Goal: Task Accomplishment & Management: Manage account settings

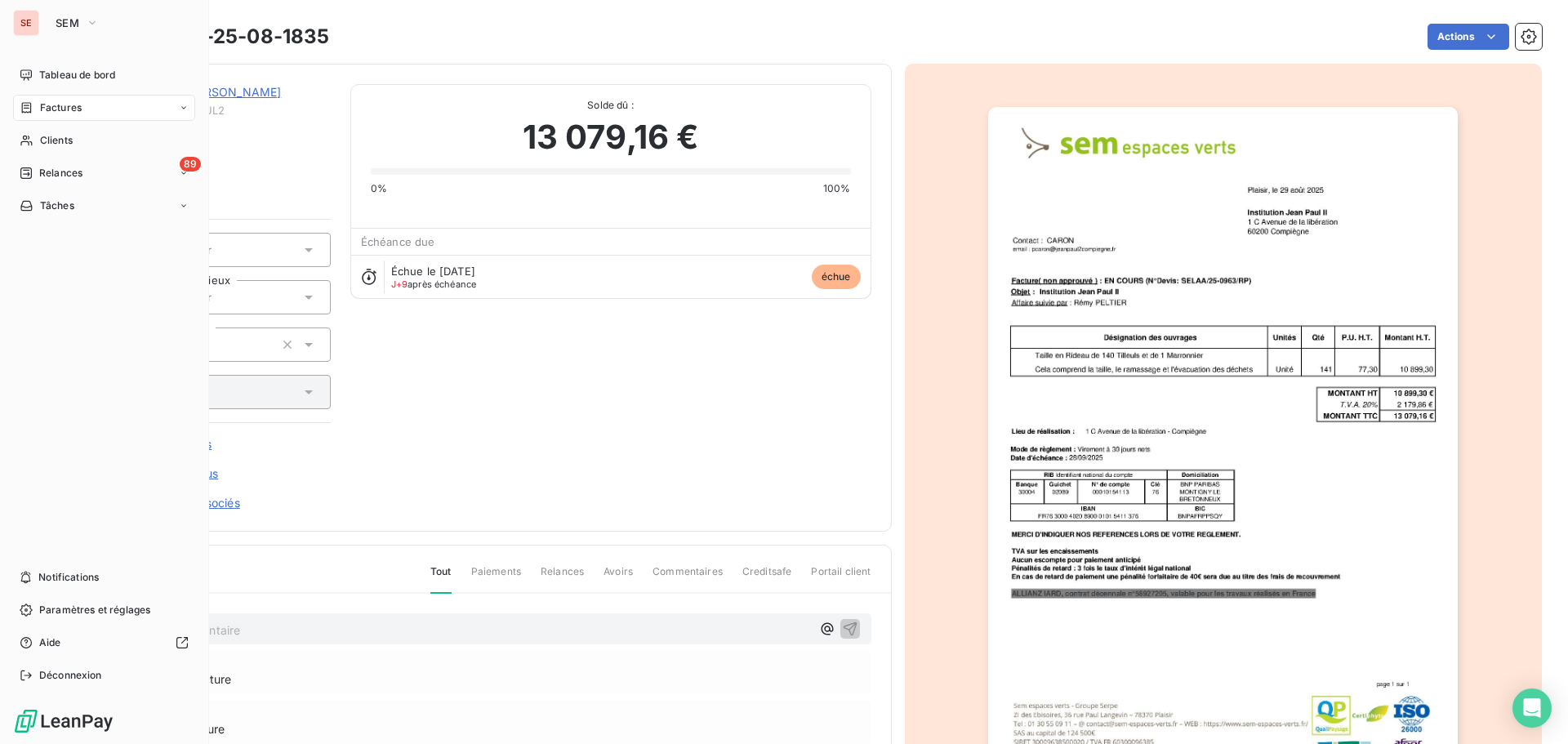
click at [60, 107] on span "Factures" at bounding box center [60, 108] width 41 height 14
click at [68, 106] on span "Factures" at bounding box center [60, 108] width 41 height 14
click at [65, 138] on span "Factures" at bounding box center [60, 140] width 41 height 14
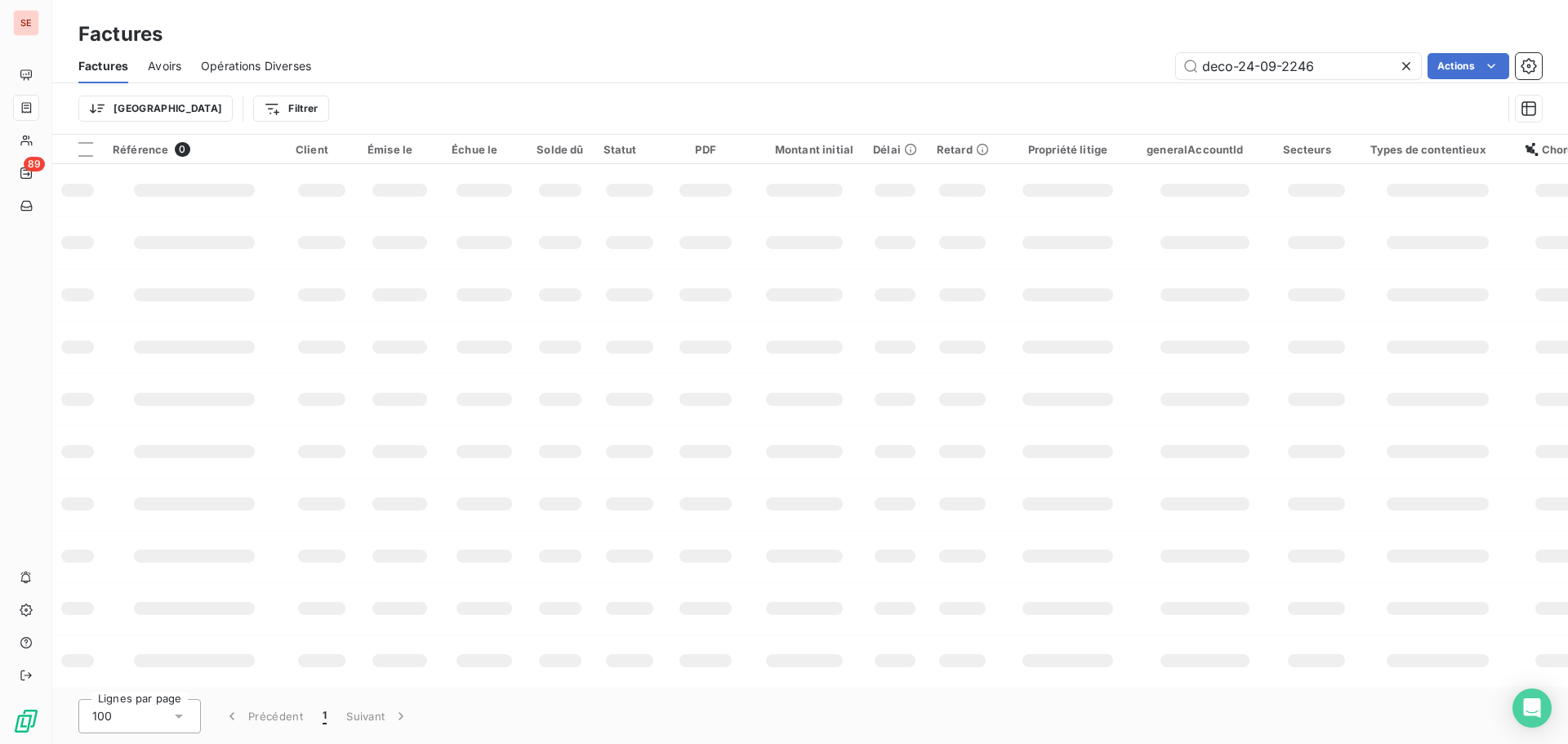
drag, startPoint x: 1337, startPoint y: 66, endPoint x: 1166, endPoint y: 75, distance: 171.2
click at [1178, 76] on input "deco-24-09-2246" at bounding box center [1298, 65] width 245 height 26
click at [1165, 75] on div "deco-24-09-2246 Actions" at bounding box center [935, 65] width 1211 height 26
click at [1226, 60] on input "deco-24-09-2246" at bounding box center [1298, 65] width 245 height 26
click at [1227, 60] on input "deco-24-09-2246" at bounding box center [1298, 65] width 245 height 26
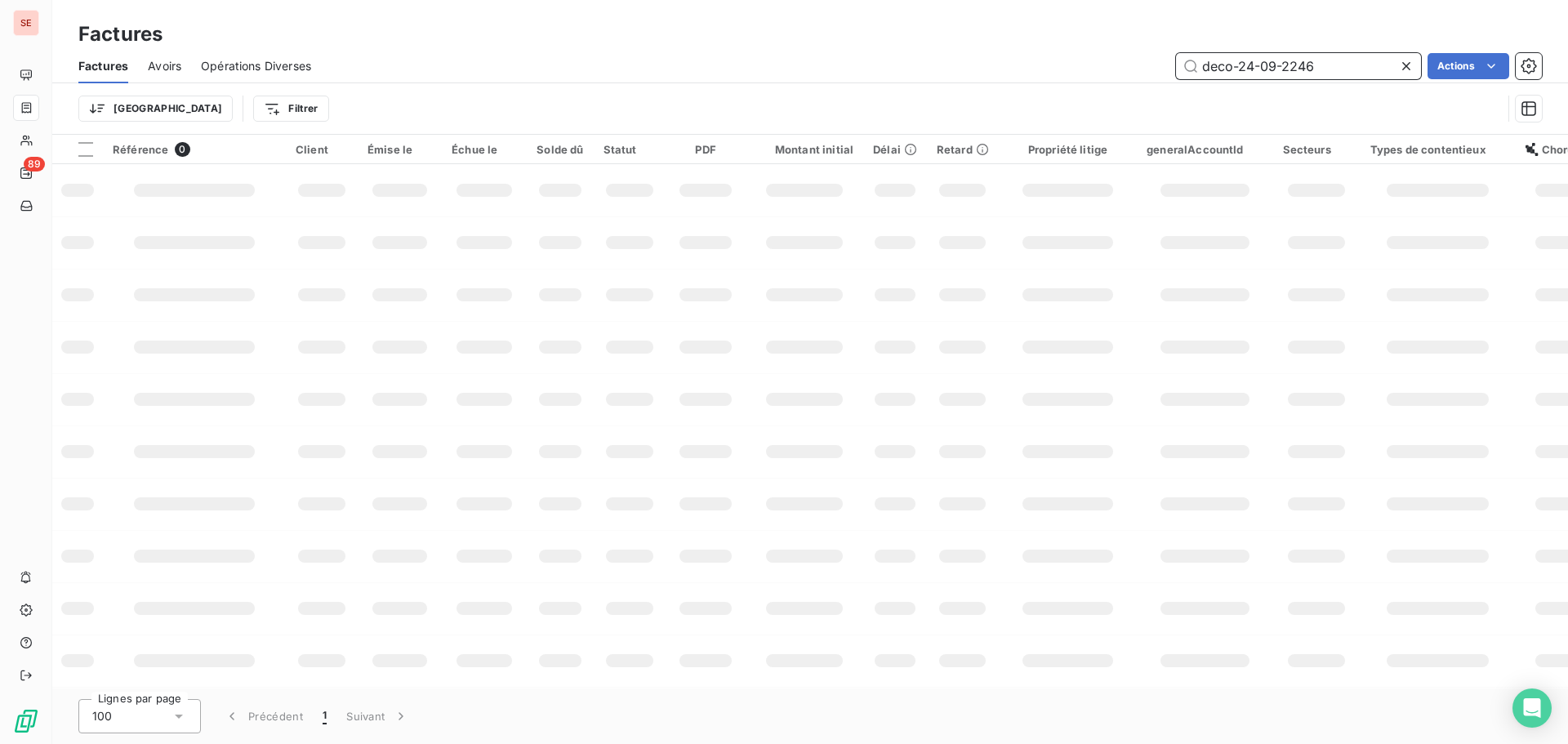
click at [1229, 60] on input "deco-24-09-2246" at bounding box center [1298, 65] width 245 height 26
type input "entc-25-08-1708"
drag, startPoint x: 1319, startPoint y: 69, endPoint x: 1191, endPoint y: 74, distance: 128.1
click at [1191, 74] on input "entc-25-08-1708" at bounding box center [1298, 65] width 245 height 26
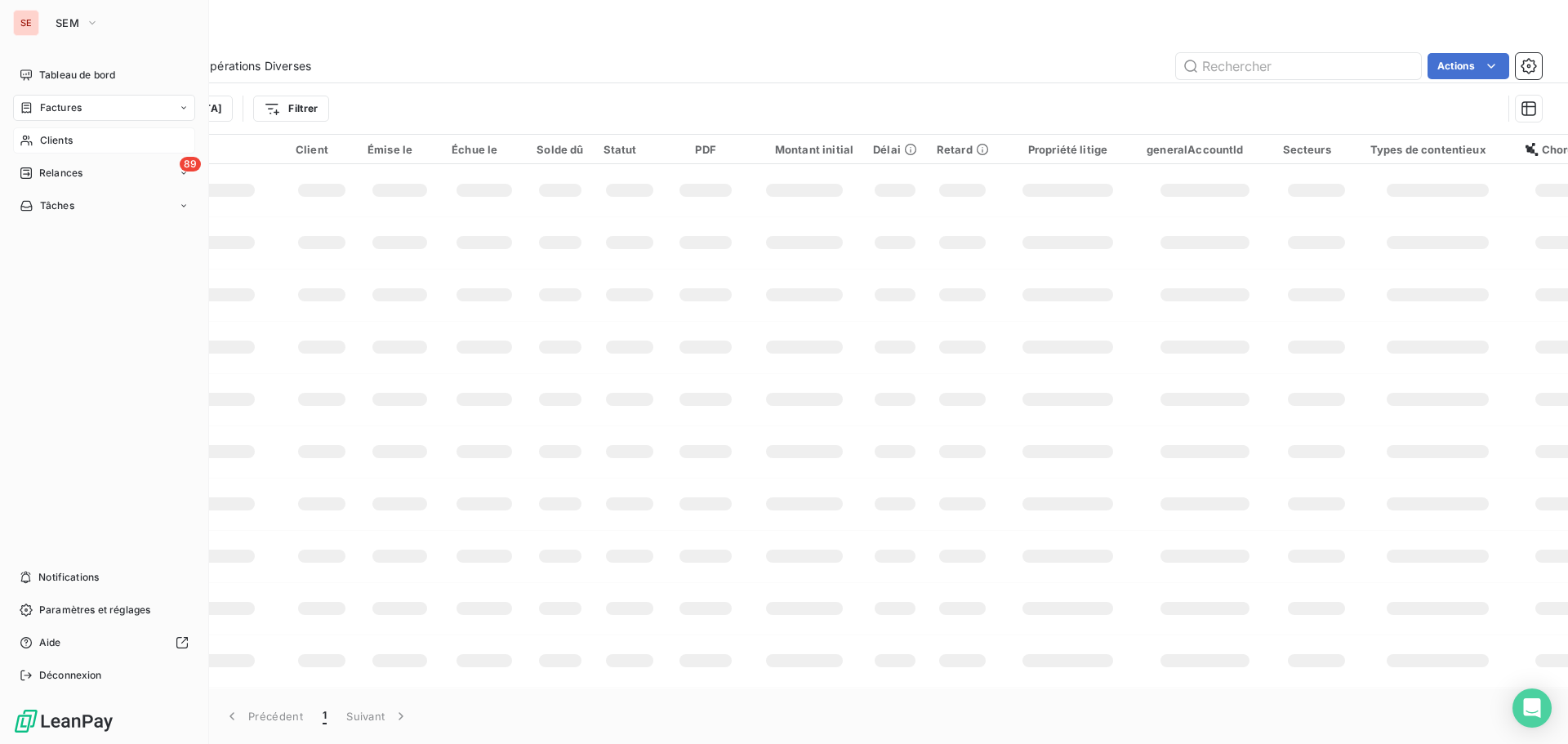
click at [84, 141] on div "Clients" at bounding box center [105, 140] width 182 height 26
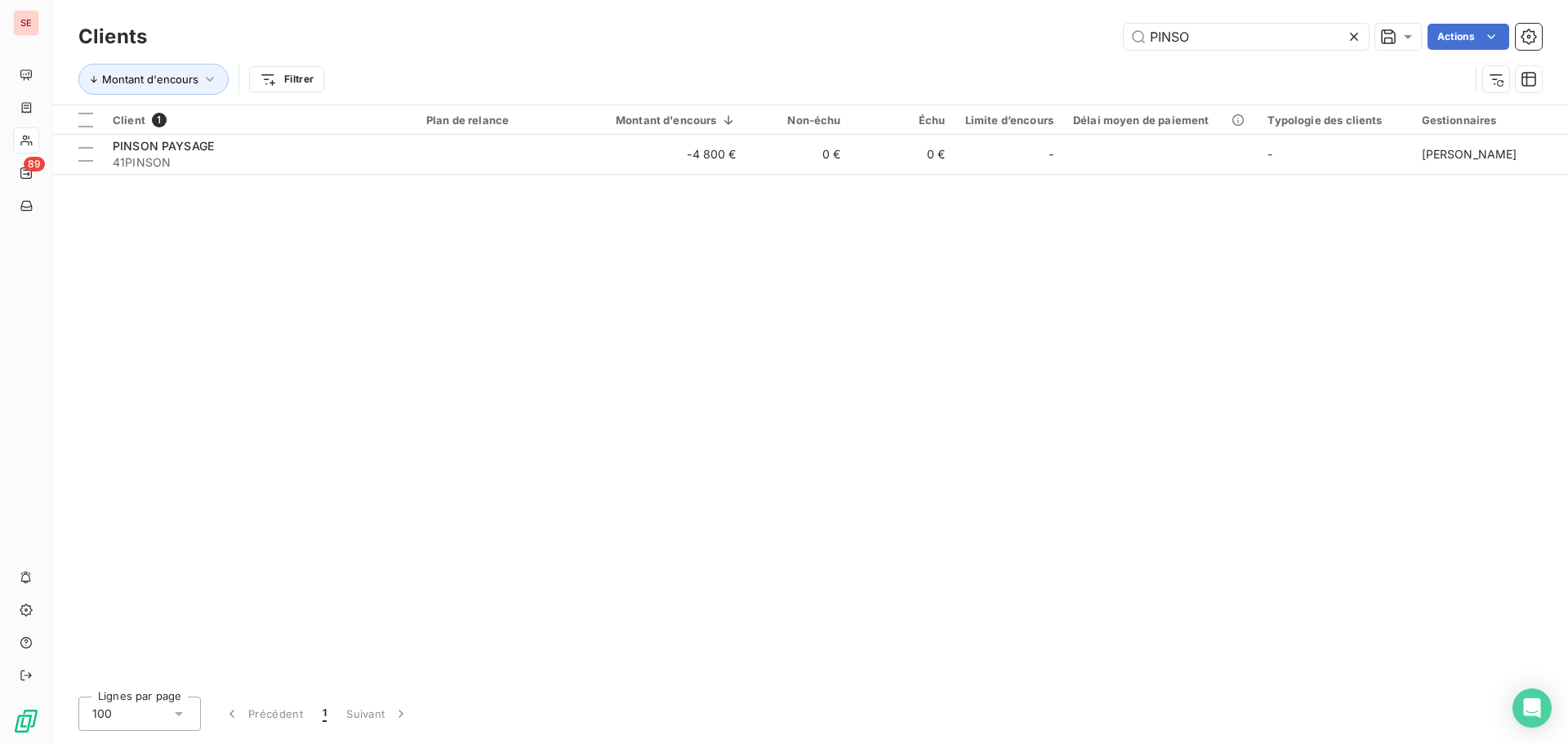
drag, startPoint x: 1232, startPoint y: 42, endPoint x: 995, endPoint y: 46, distance: 237.0
click at [998, 46] on div "PINSO Actions" at bounding box center [854, 36] width 1375 height 26
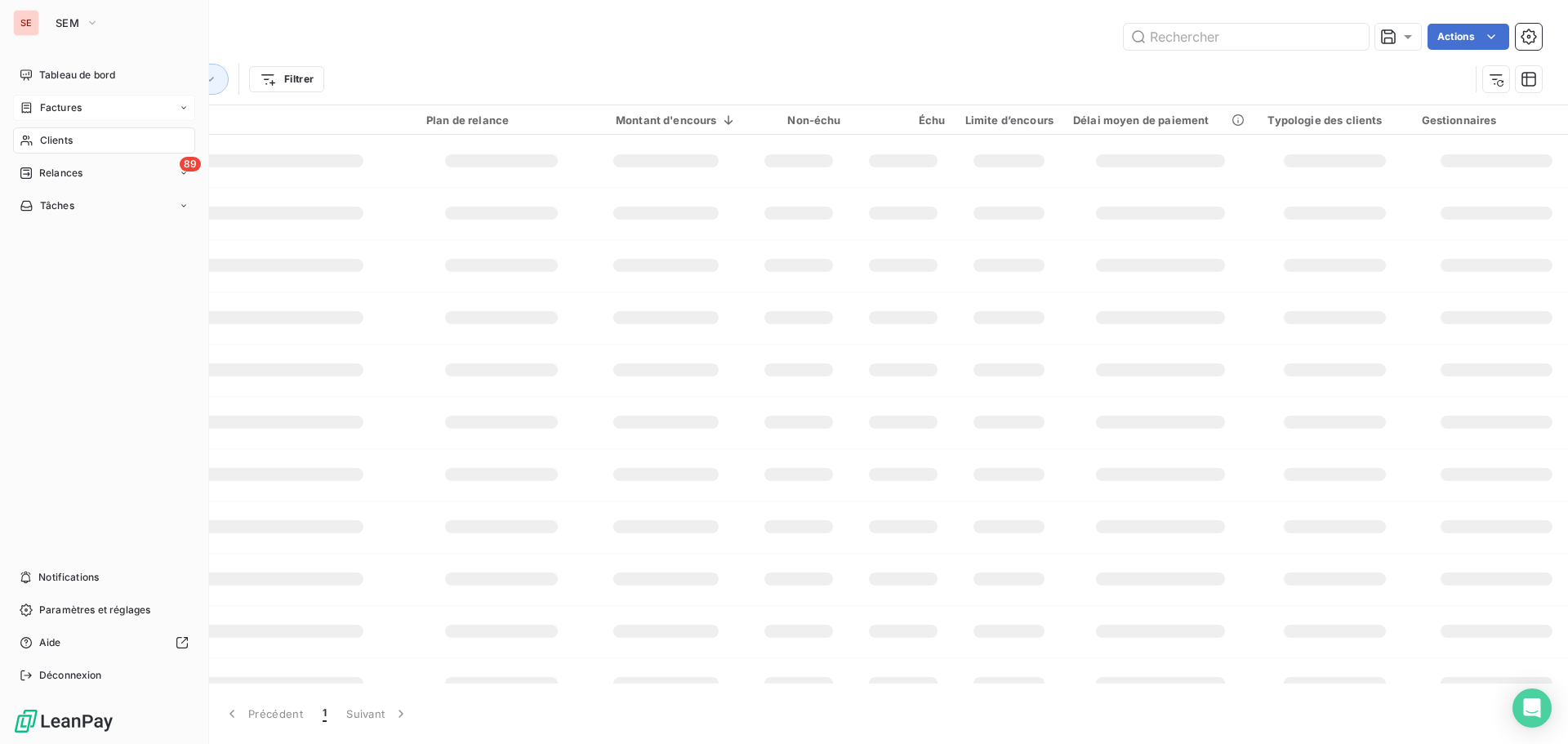
click at [74, 107] on span "Factures" at bounding box center [60, 108] width 41 height 14
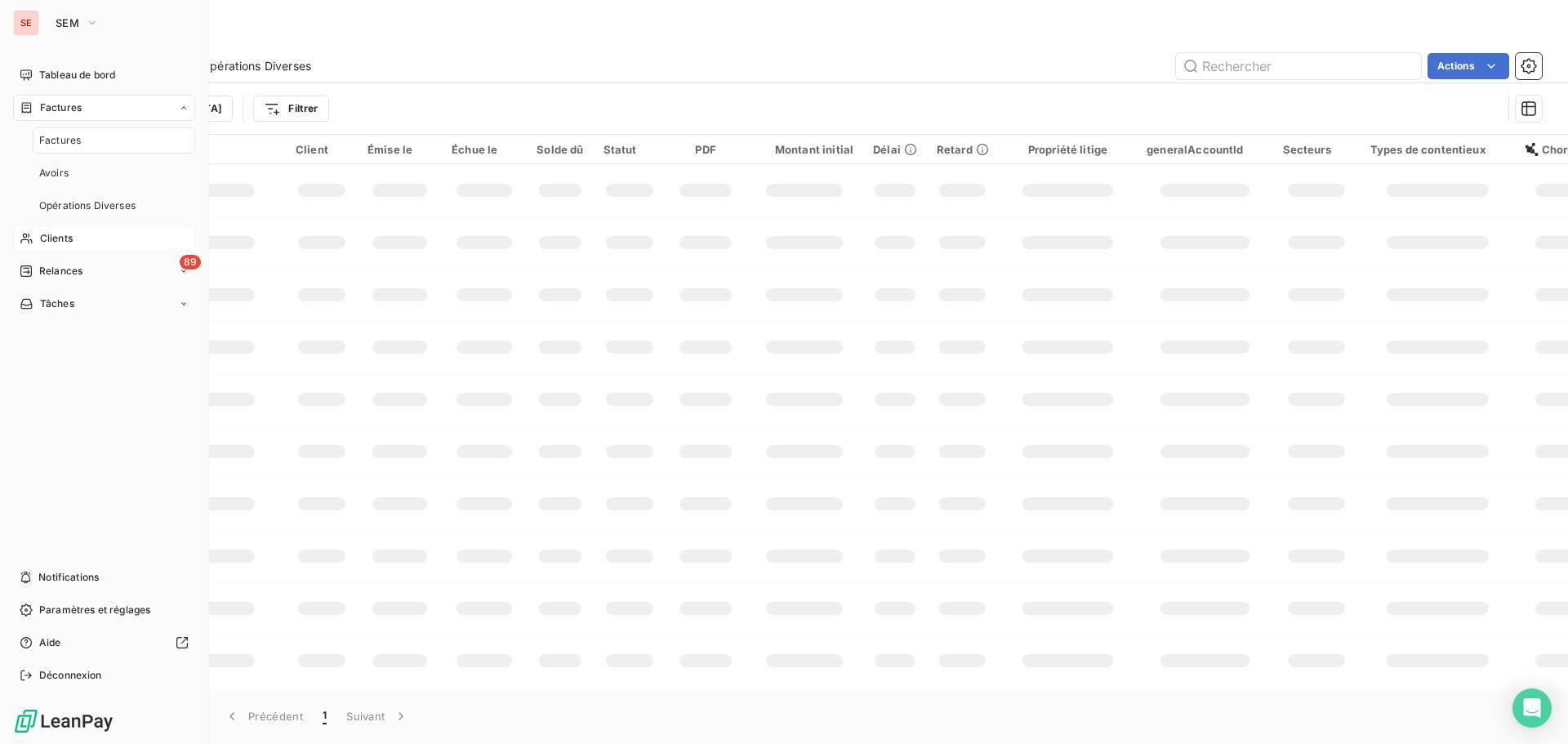
click at [66, 232] on span "Clients" at bounding box center [57, 238] width 33 height 14
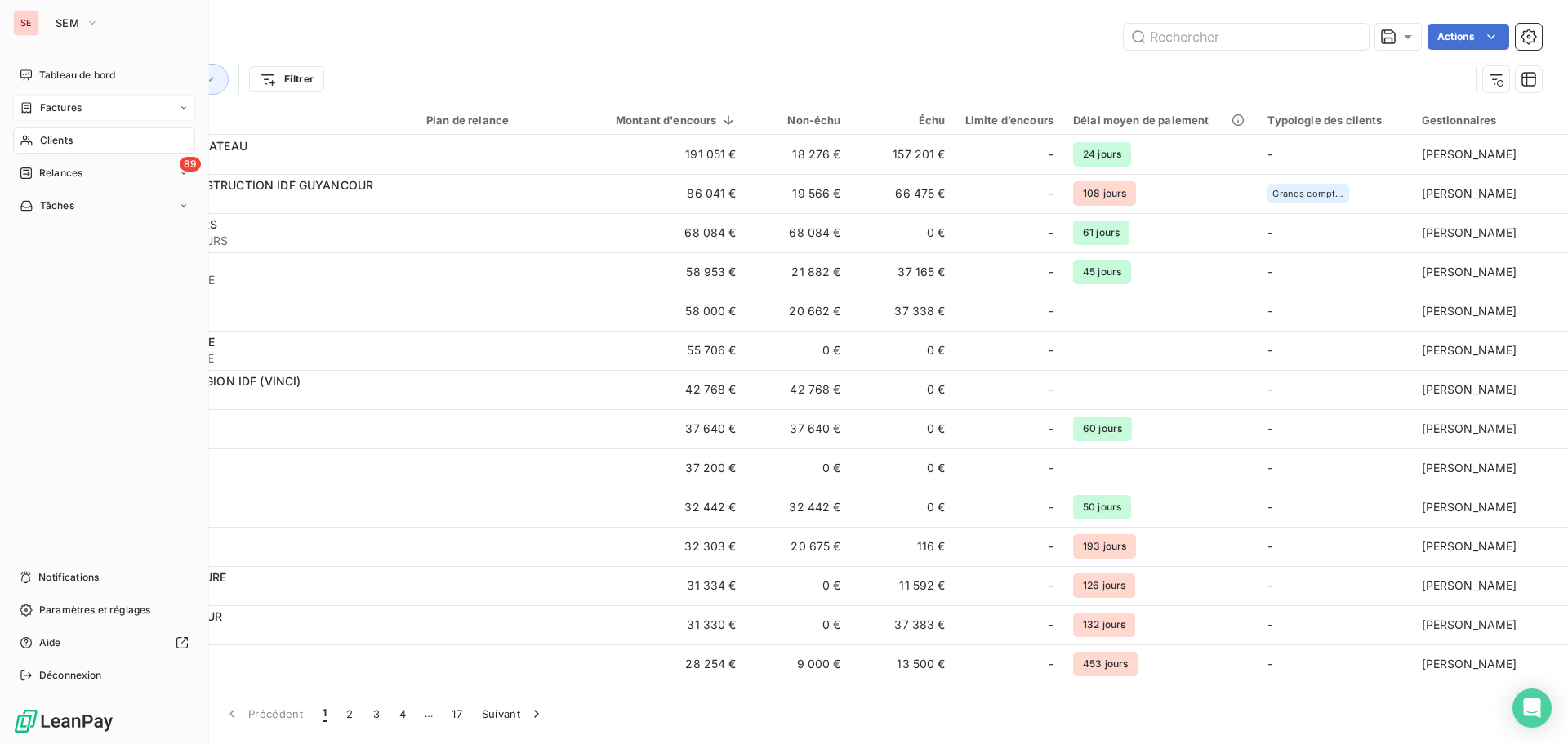
click at [54, 98] on div "Factures" at bounding box center [105, 108] width 182 height 26
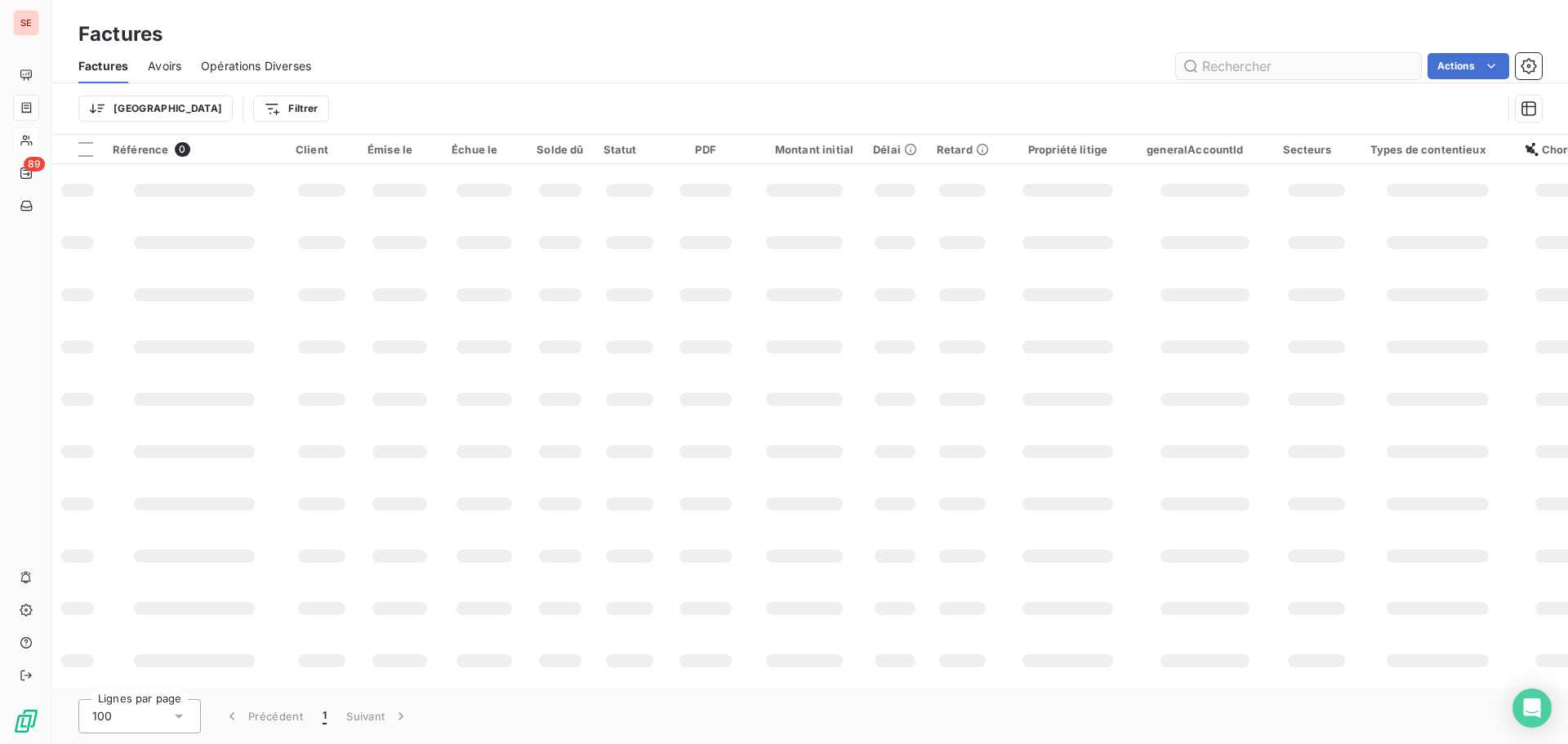
type input "e"
type input "E"
drag, startPoint x: 470, startPoint y: 87, endPoint x: 478, endPoint y: 90, distance: 8.5
click at [471, 88] on div "Trier Filtrer" at bounding box center [810, 108] width 1463 height 51
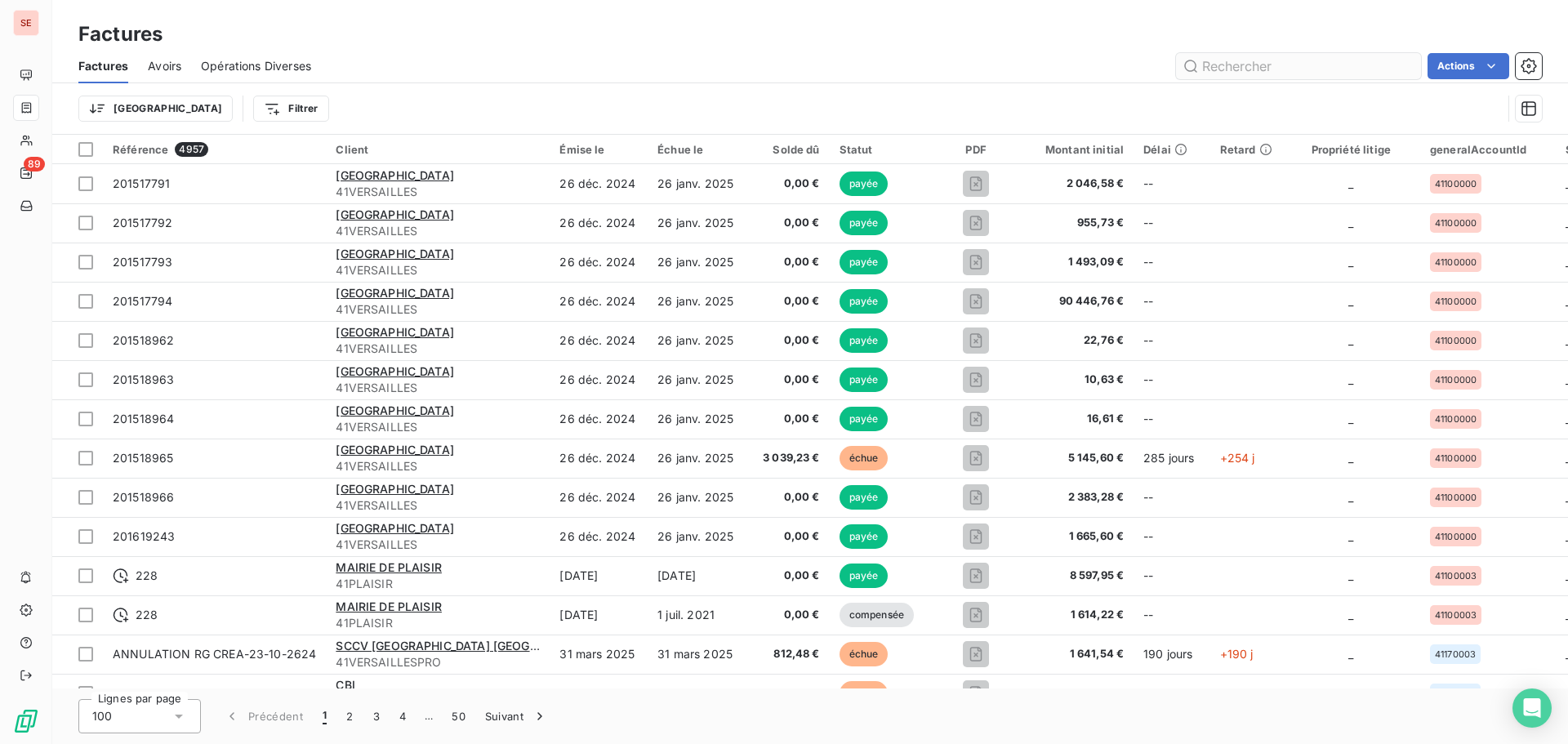
click at [1212, 62] on input "text" at bounding box center [1298, 65] width 245 height 26
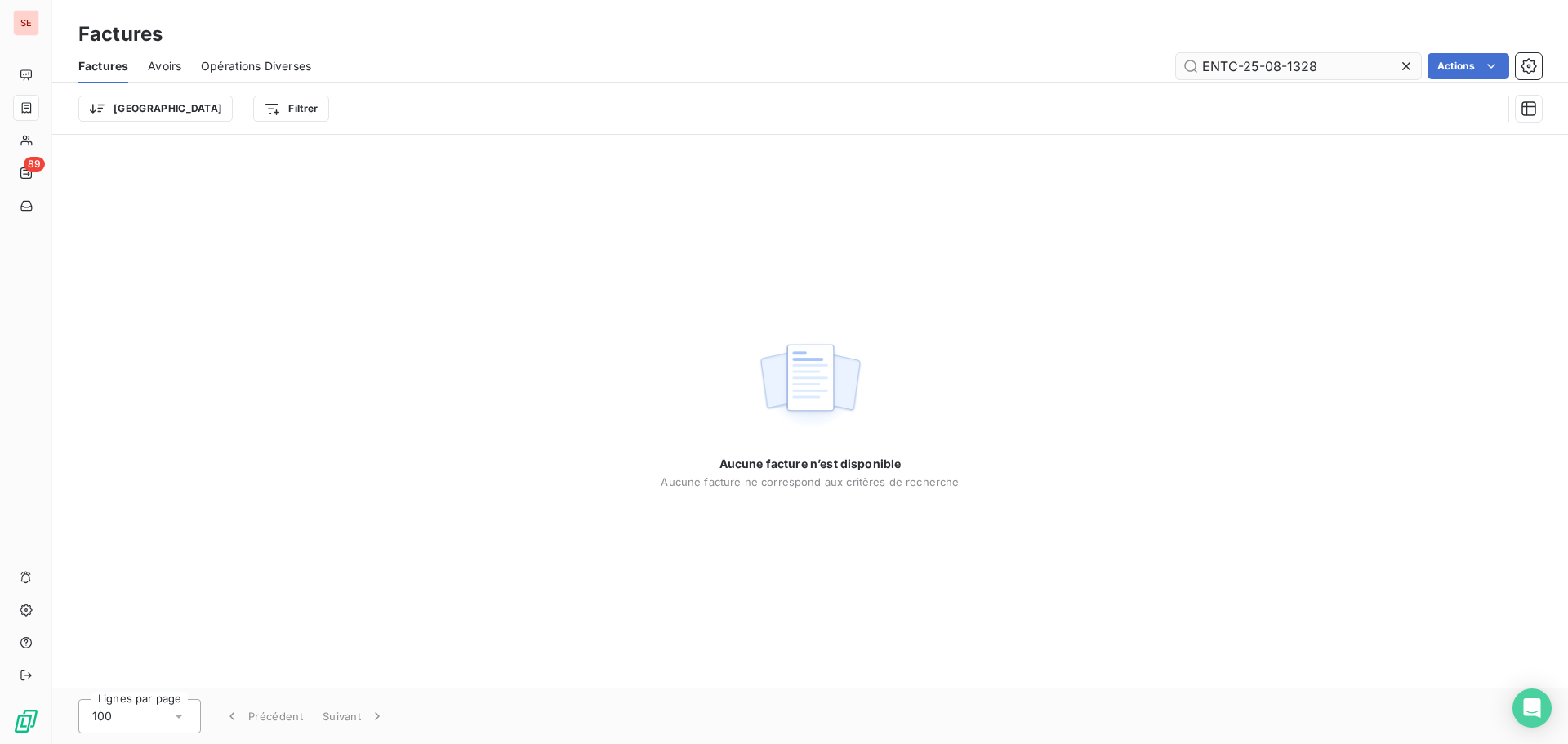
drag, startPoint x: 1291, startPoint y: 63, endPoint x: 1368, endPoint y: 67, distance: 77.1
click at [1368, 67] on input "ENTC-25-08-1328" at bounding box center [1298, 65] width 245 height 26
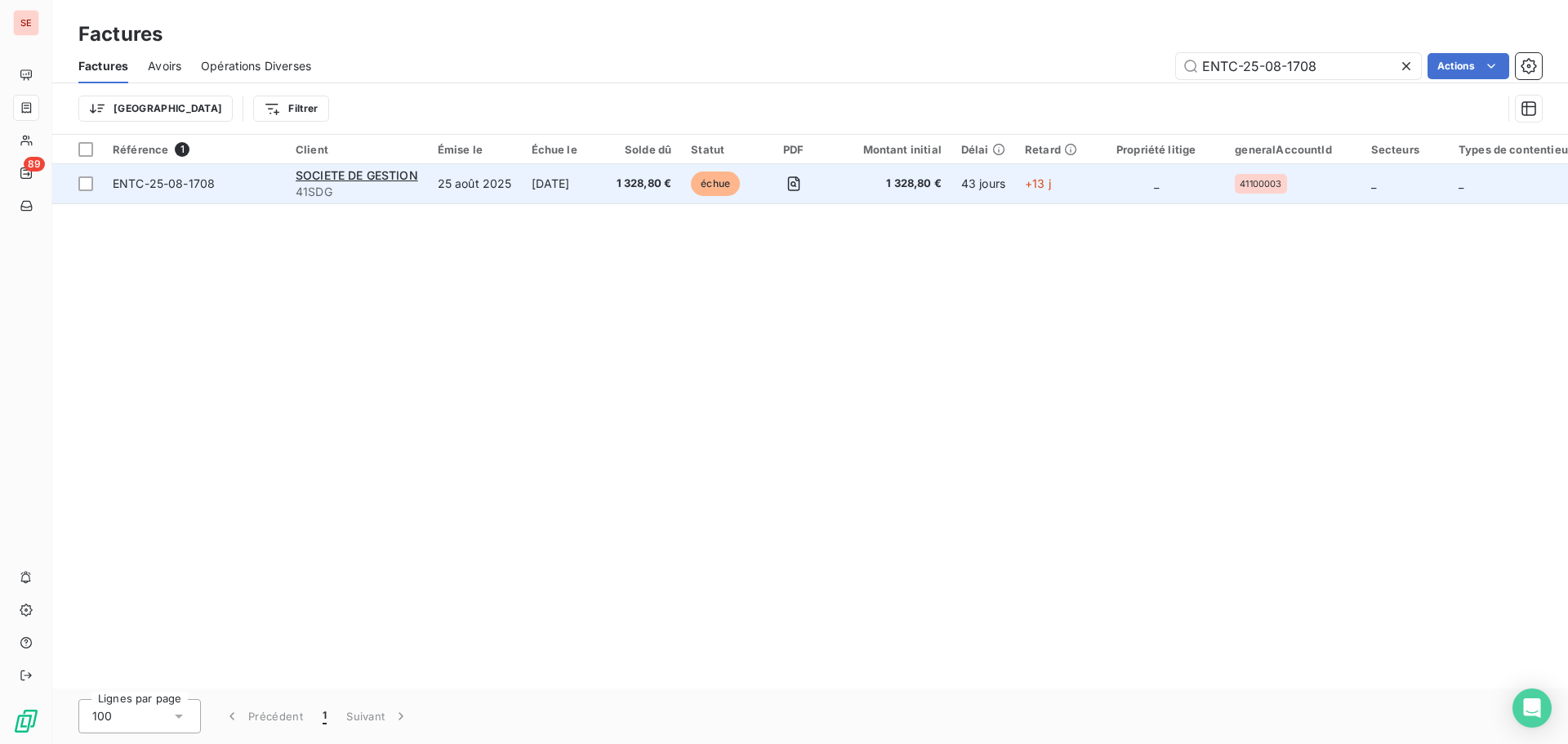
type input "ENTC-25-08-1708"
click at [141, 183] on span "ENTC-25-08-1708" at bounding box center [163, 183] width 102 height 13
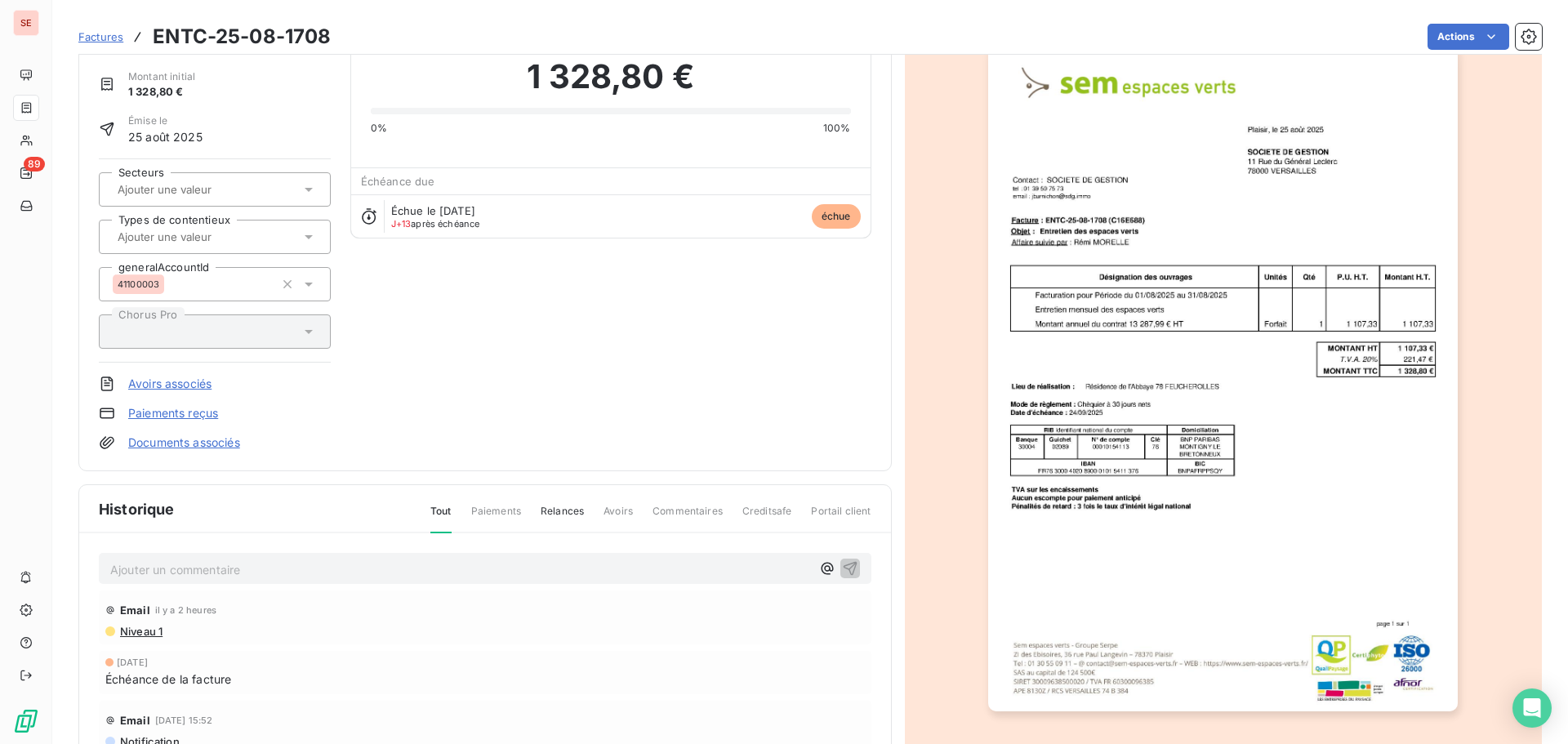
scroll to position [164, 0]
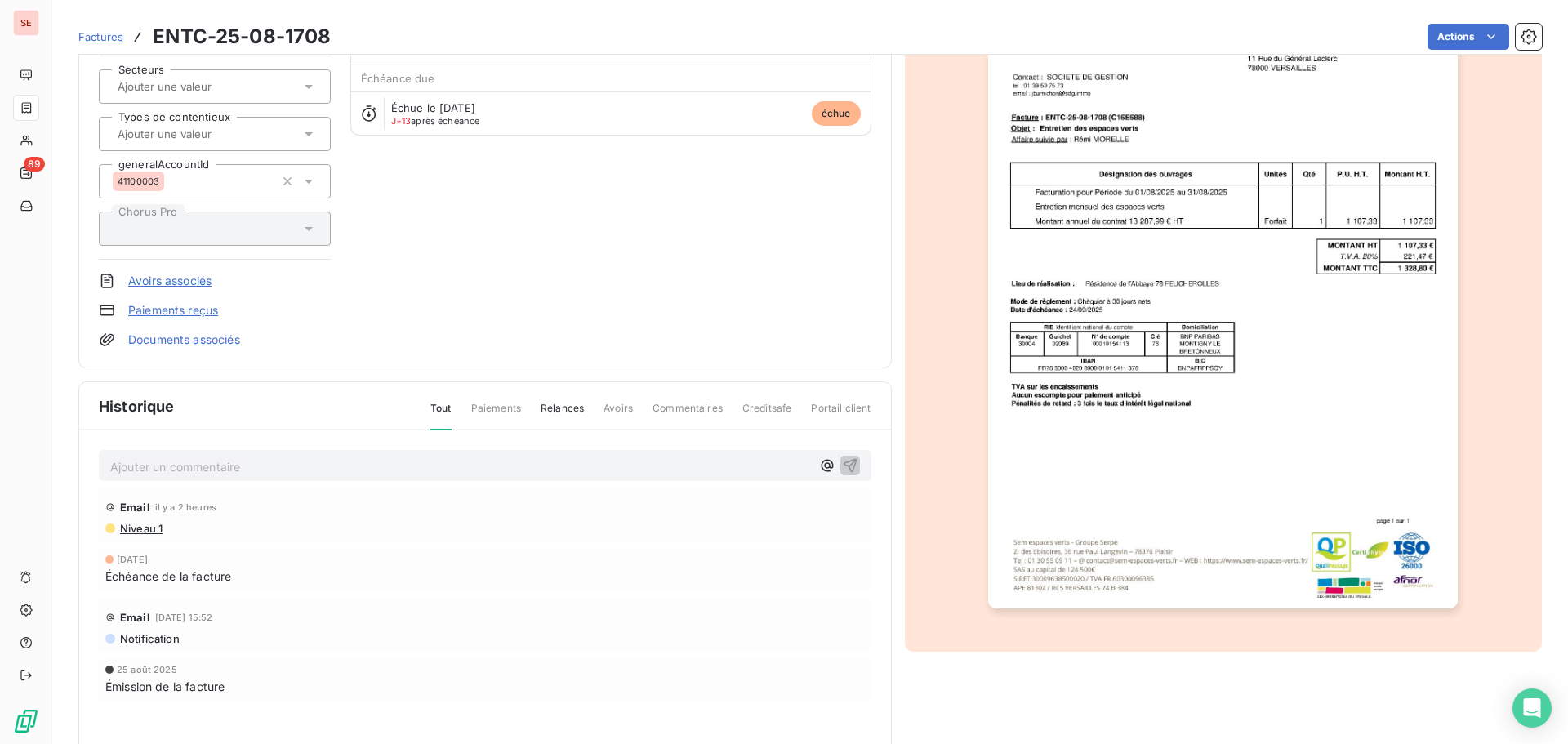
click at [143, 532] on span "Niveau 1" at bounding box center [140, 528] width 44 height 13
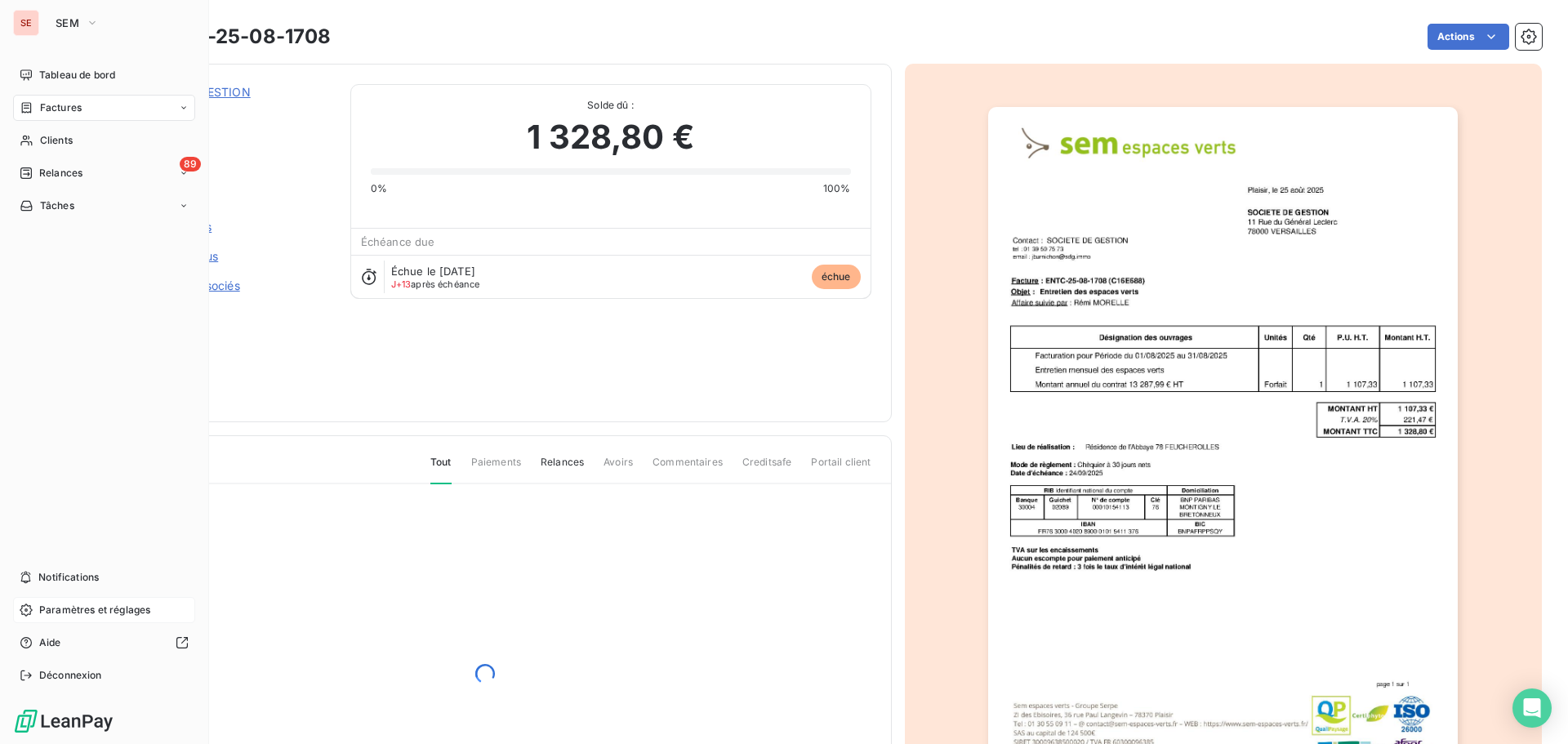
click at [81, 609] on span "Paramètres et réglages" at bounding box center [95, 610] width 111 height 14
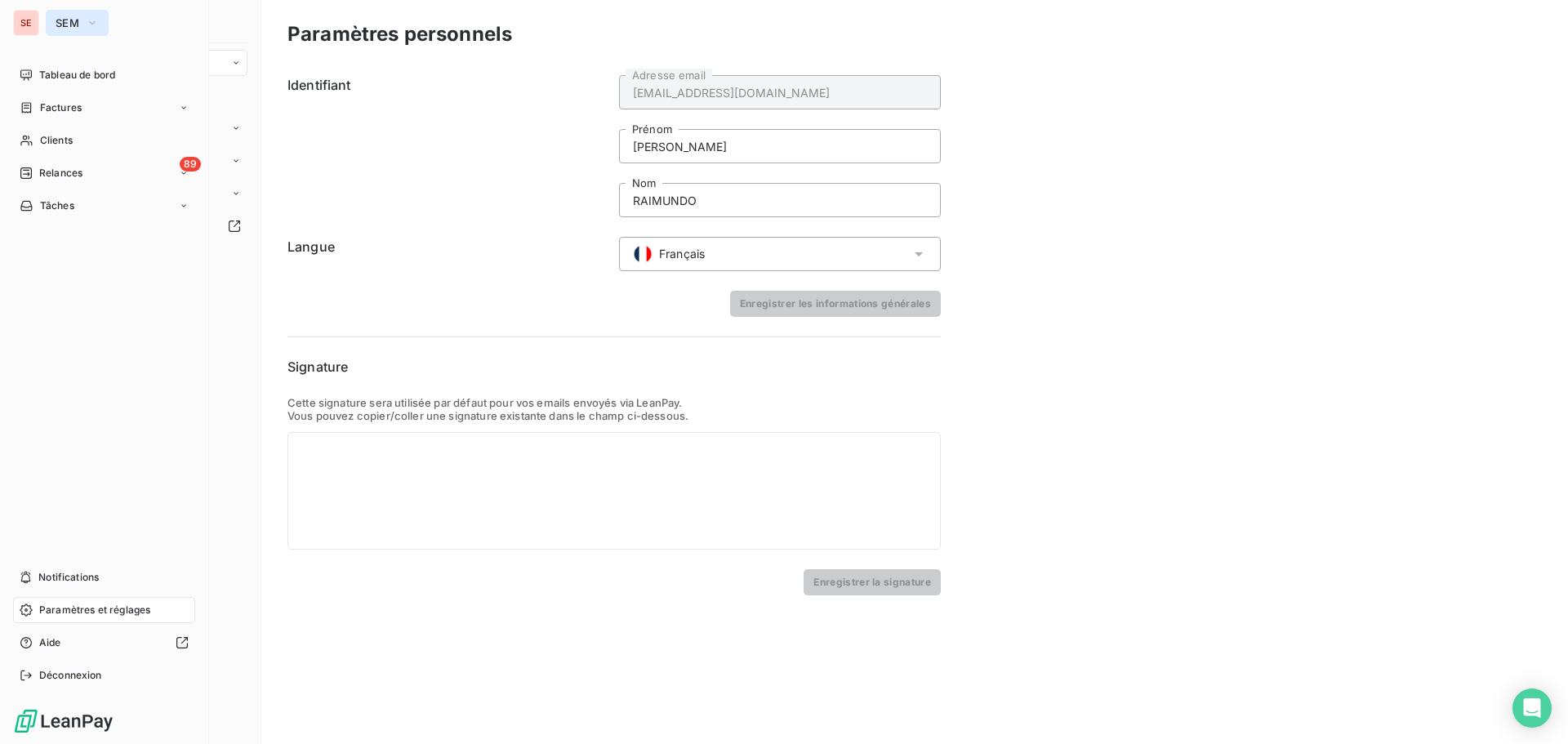
click at [85, 26] on icon "button" at bounding box center [92, 22] width 13 height 16
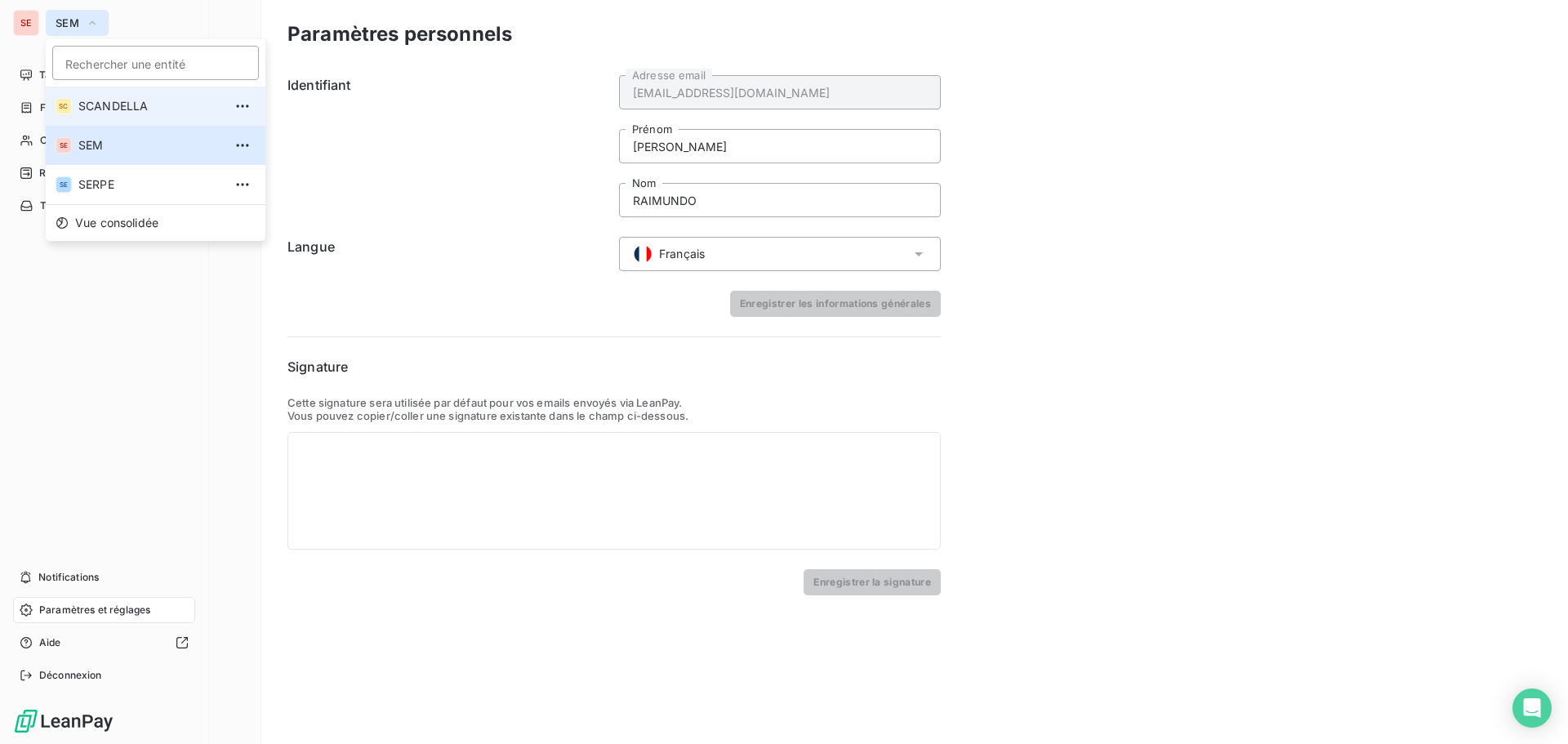
click at [97, 104] on span "SCANDELLA" at bounding box center [151, 106] width 145 height 16
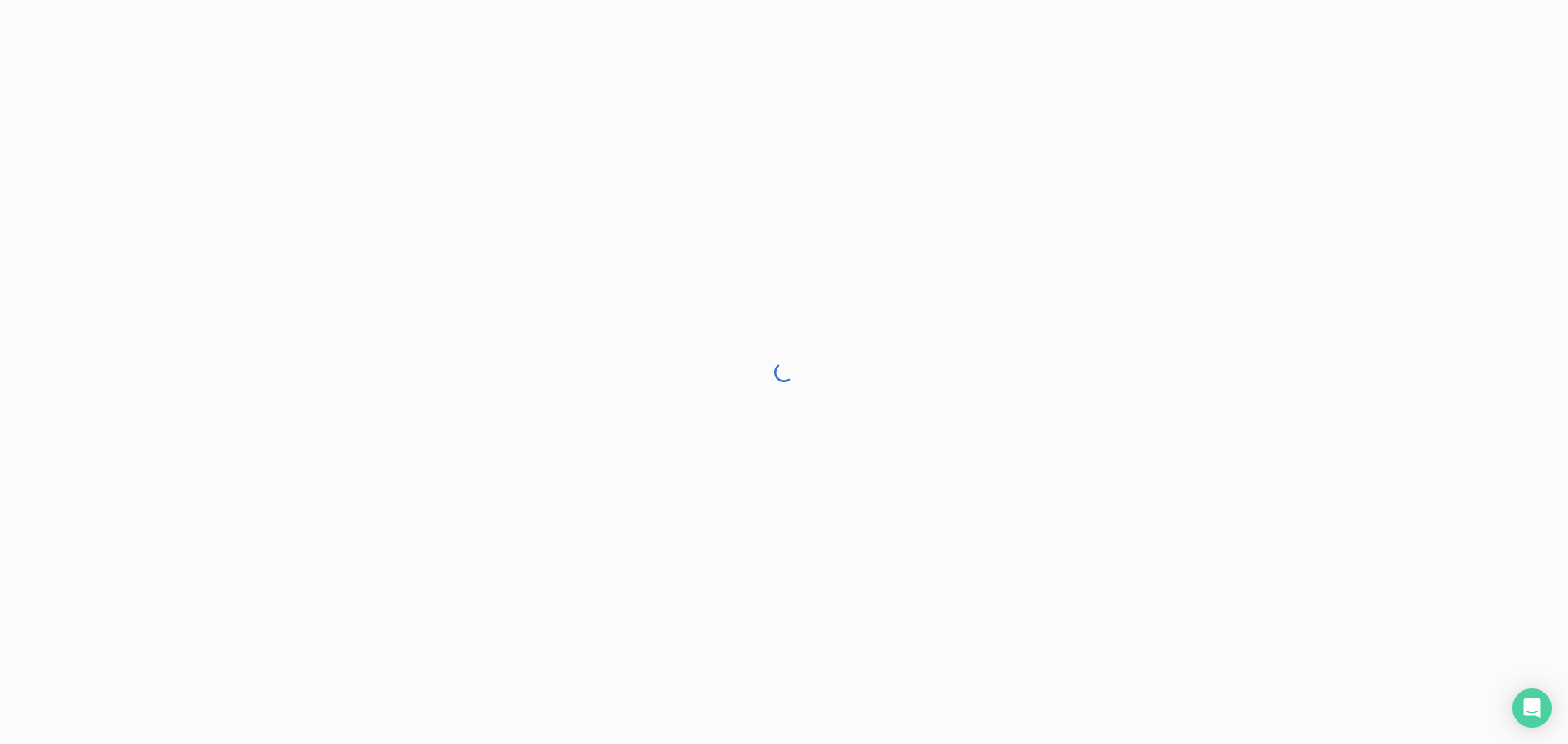
drag, startPoint x: 109, startPoint y: 112, endPoint x: 64, endPoint y: 94, distance: 48.5
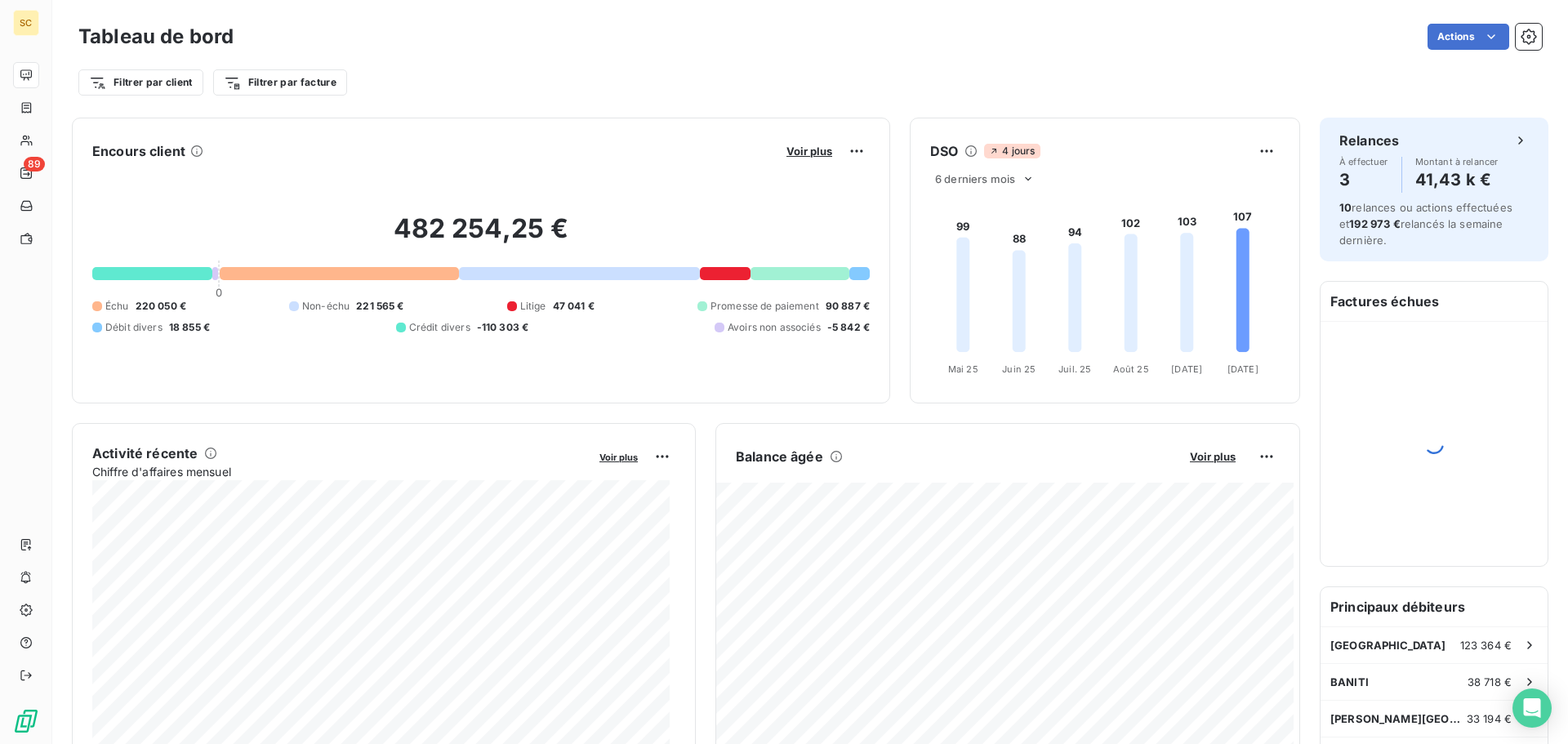
drag, startPoint x: 64, startPoint y: 94, endPoint x: 686, endPoint y: 107, distance: 622.1
click at [686, 107] on div "Tableau de bord Actions Filtrer par client Filtrer par facture" at bounding box center [809, 54] width 1515 height 108
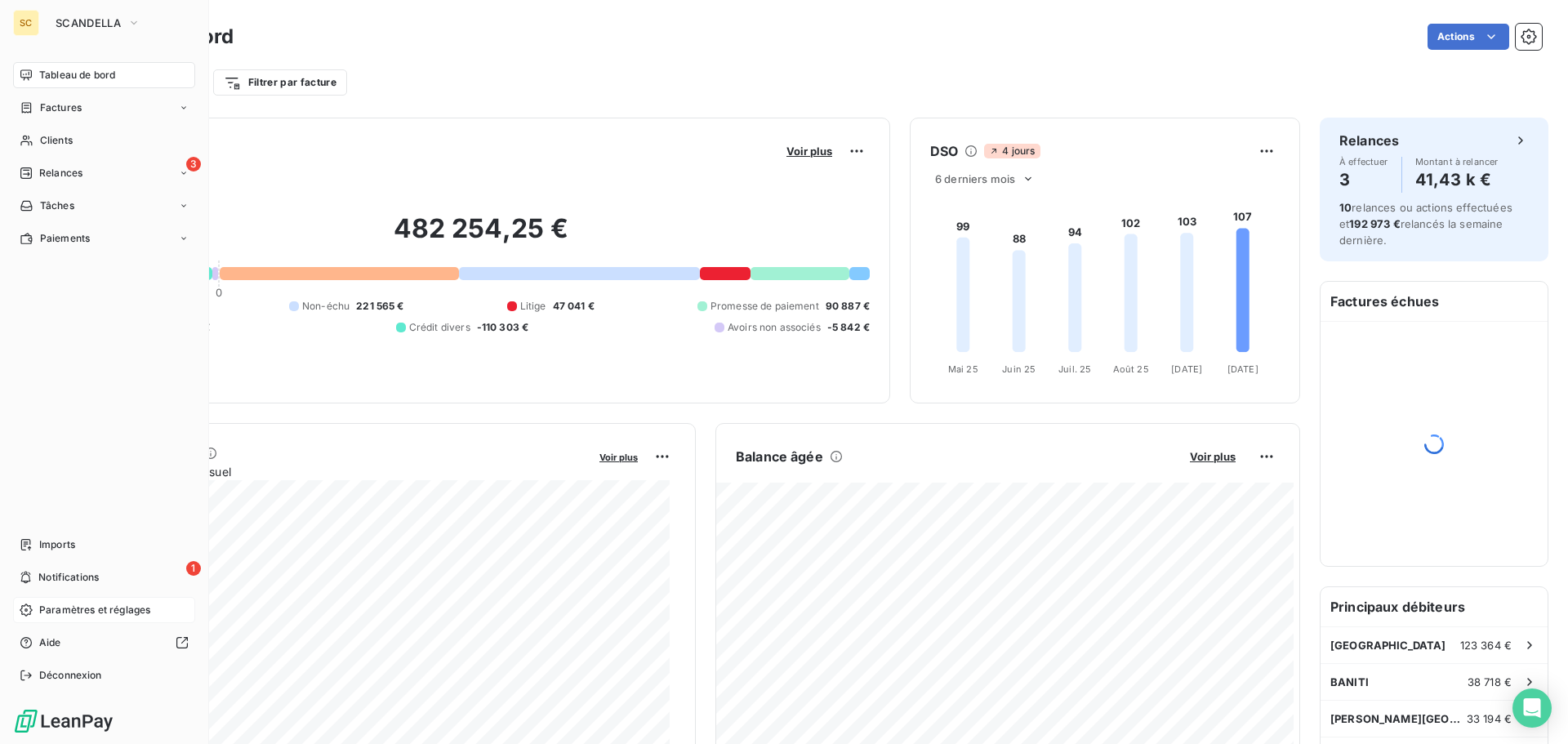
click at [79, 610] on span "Paramètres et réglages" at bounding box center [95, 610] width 111 height 14
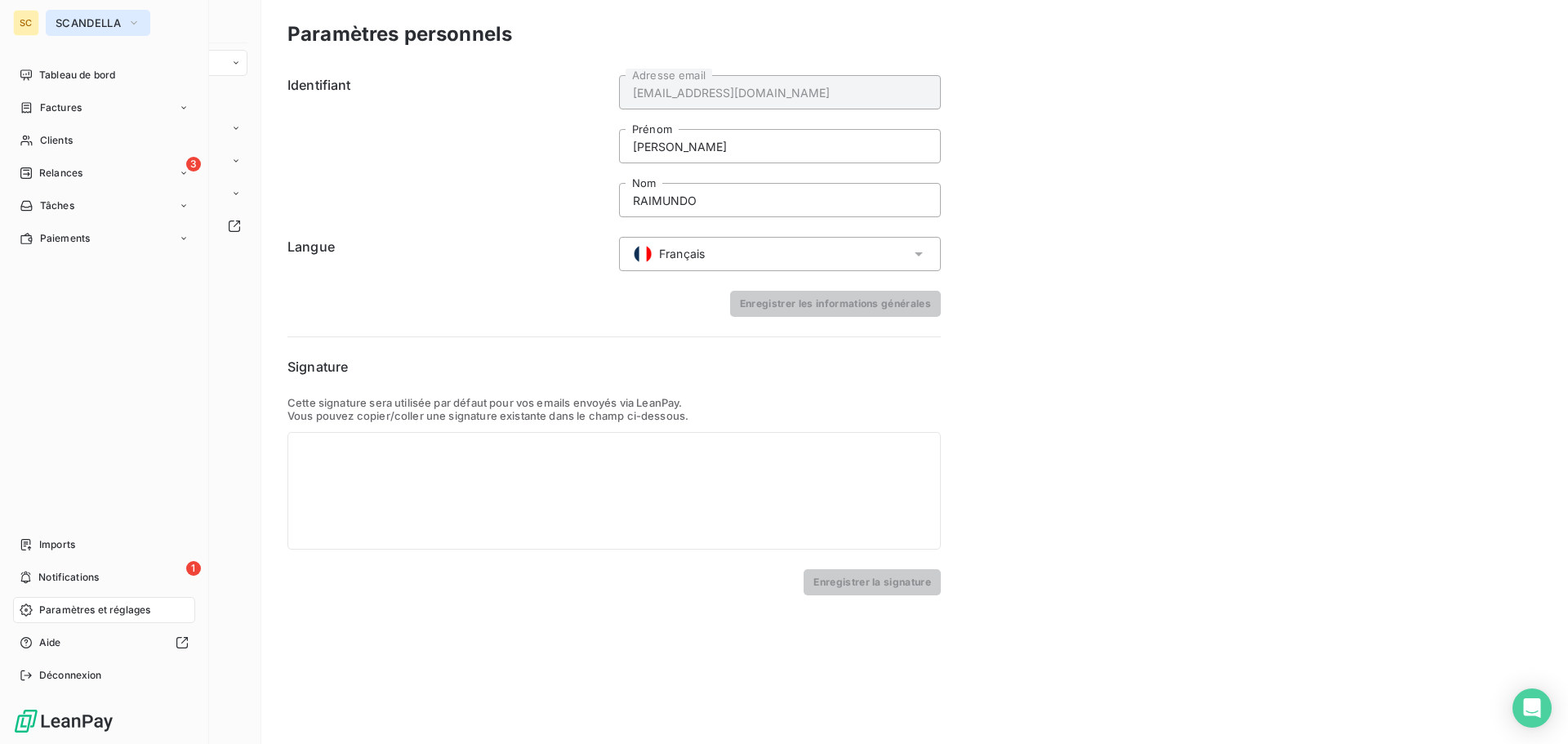
click at [69, 25] on span "SCANDELLA" at bounding box center [88, 23] width 65 height 13
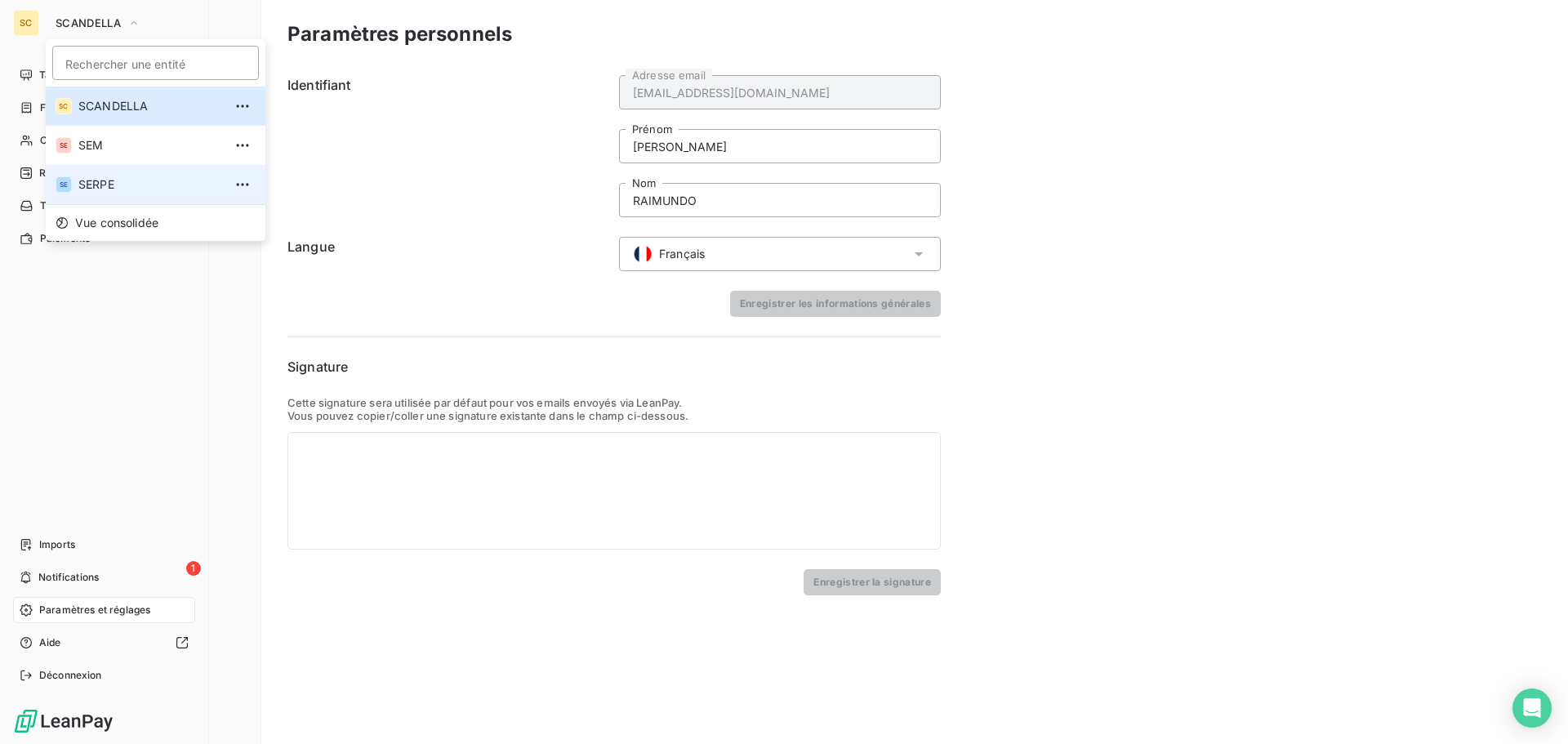
click at [93, 179] on span "SERPE" at bounding box center [151, 184] width 145 height 16
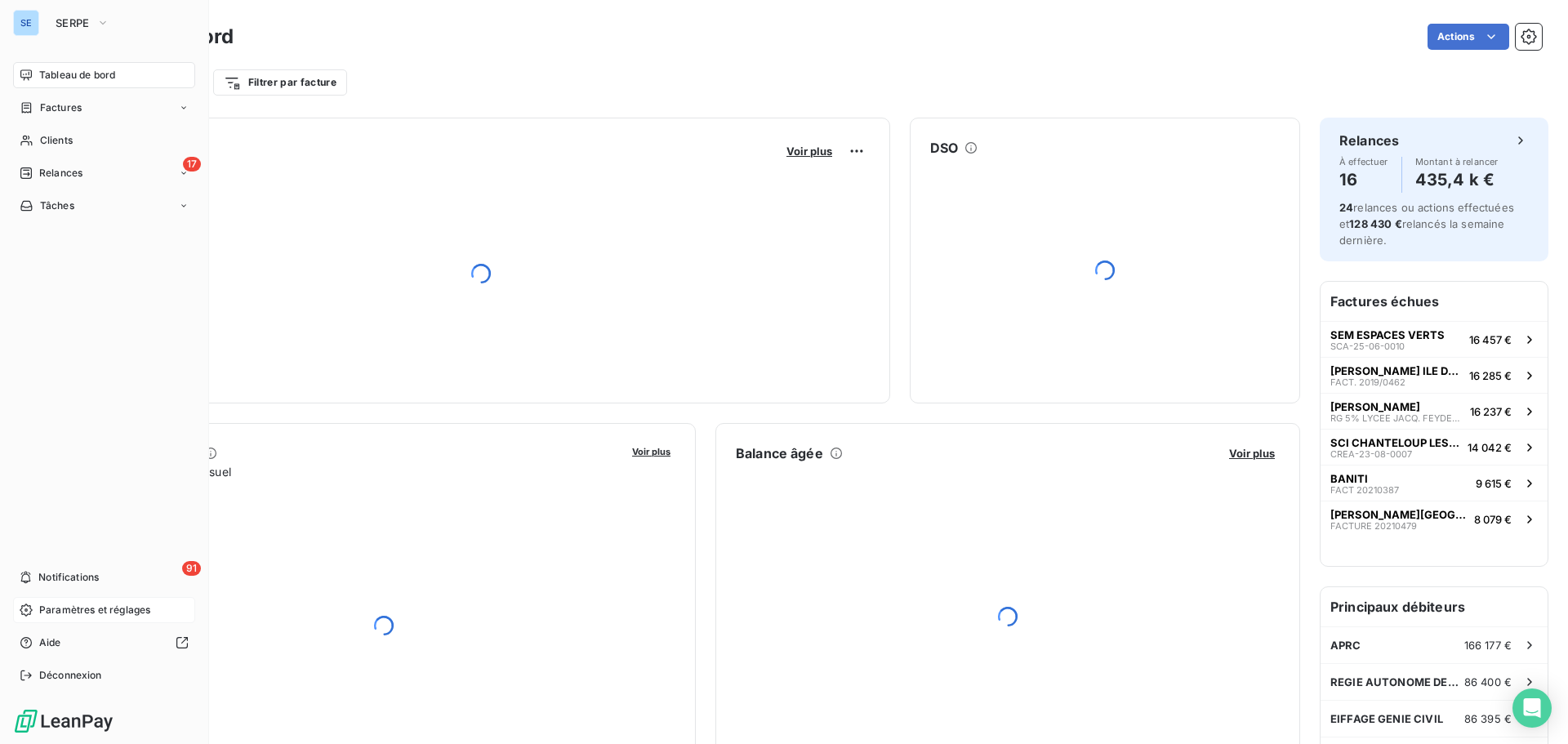
click at [73, 606] on span "Paramètres et réglages" at bounding box center [95, 610] width 111 height 14
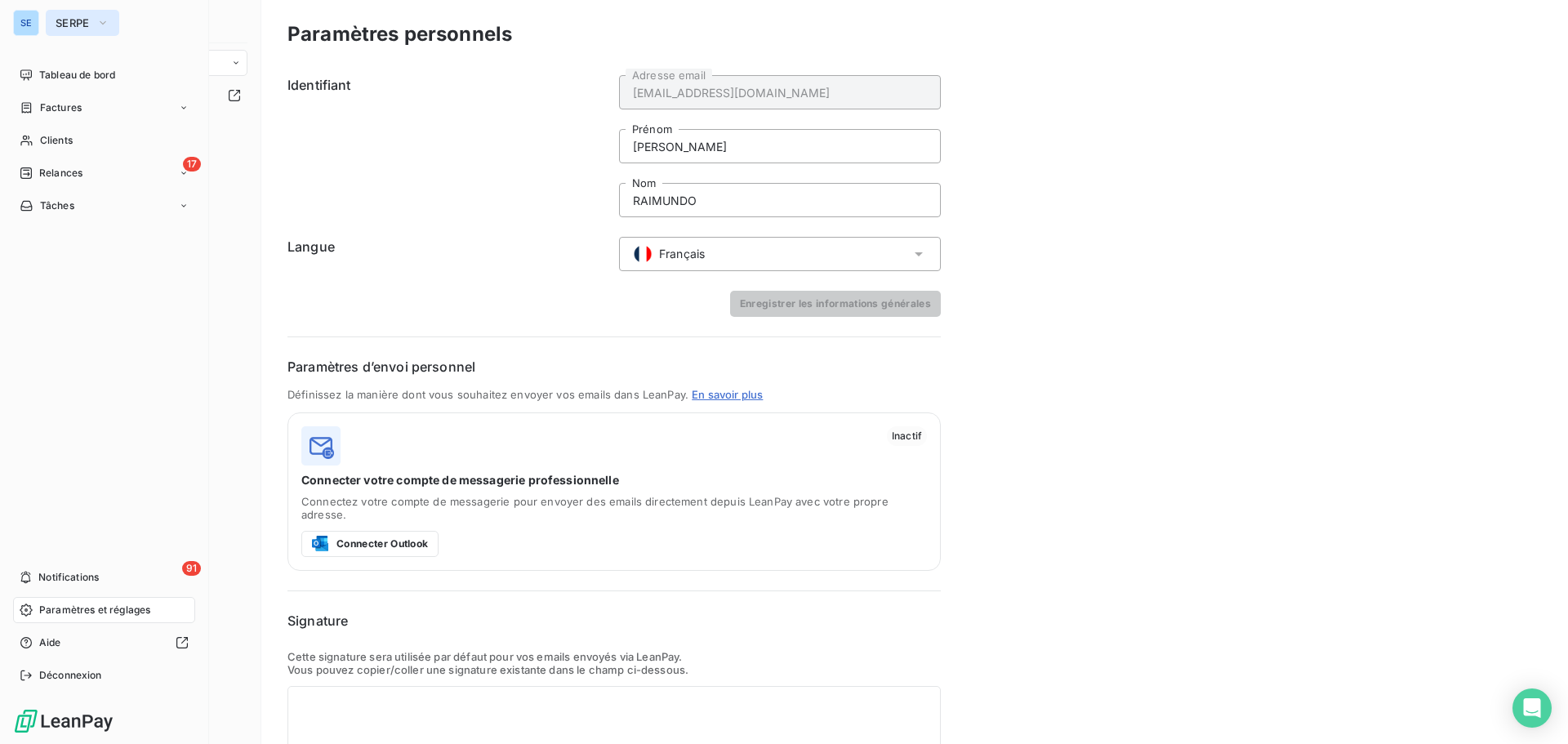
click at [99, 28] on icon "button" at bounding box center [103, 22] width 13 height 16
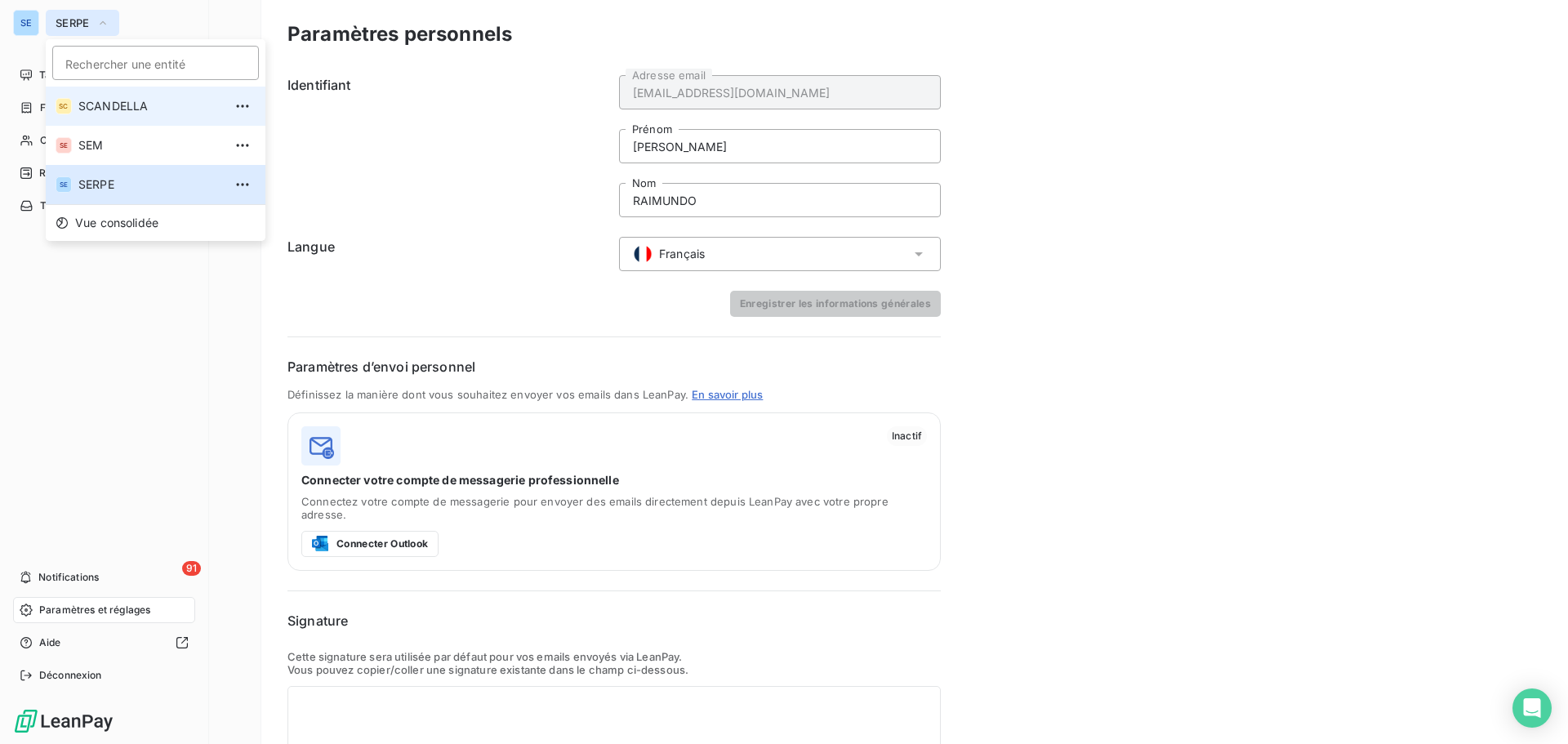
click at [123, 108] on span "SCANDELLA" at bounding box center [151, 106] width 145 height 16
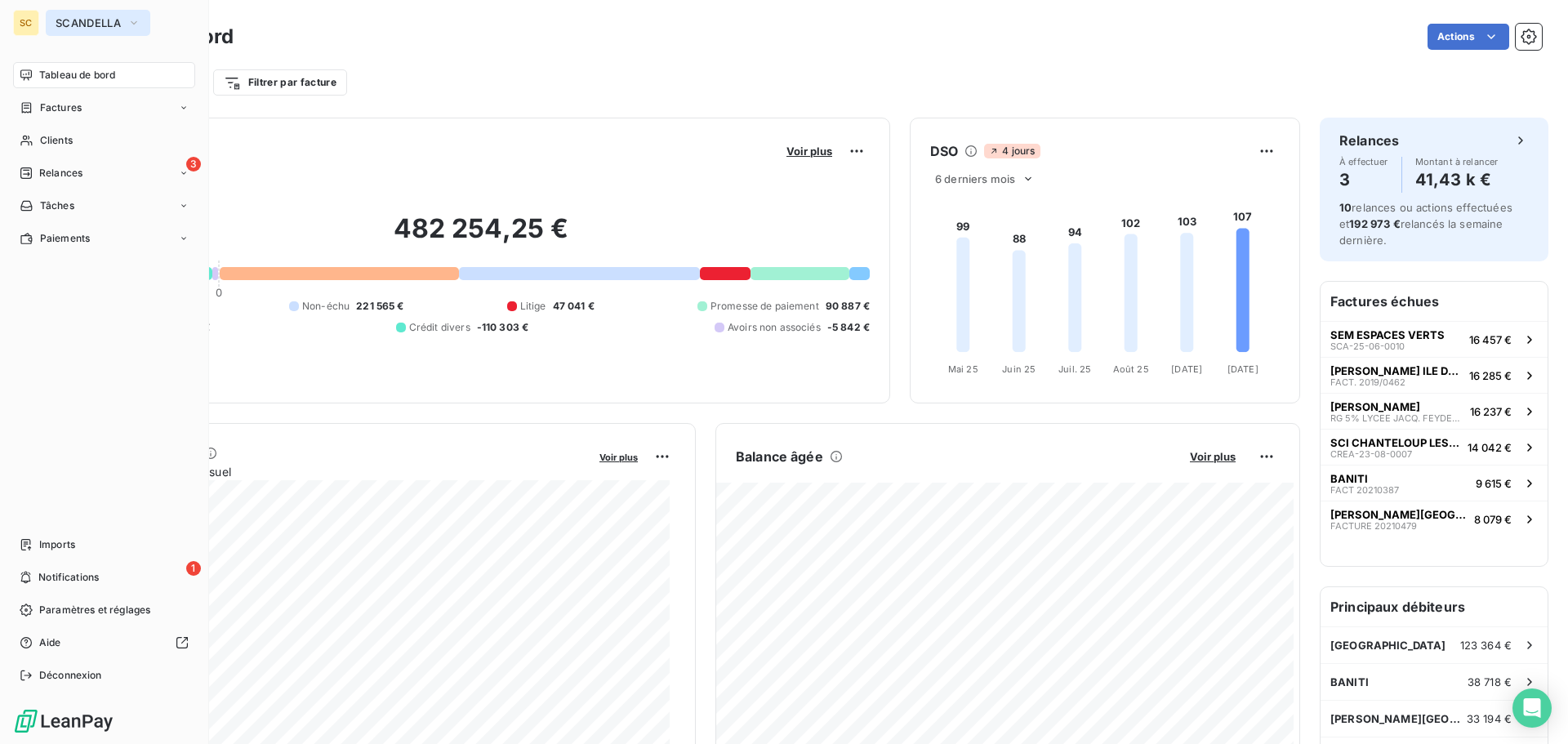
click at [93, 21] on span "SCANDELLA" at bounding box center [88, 23] width 65 height 13
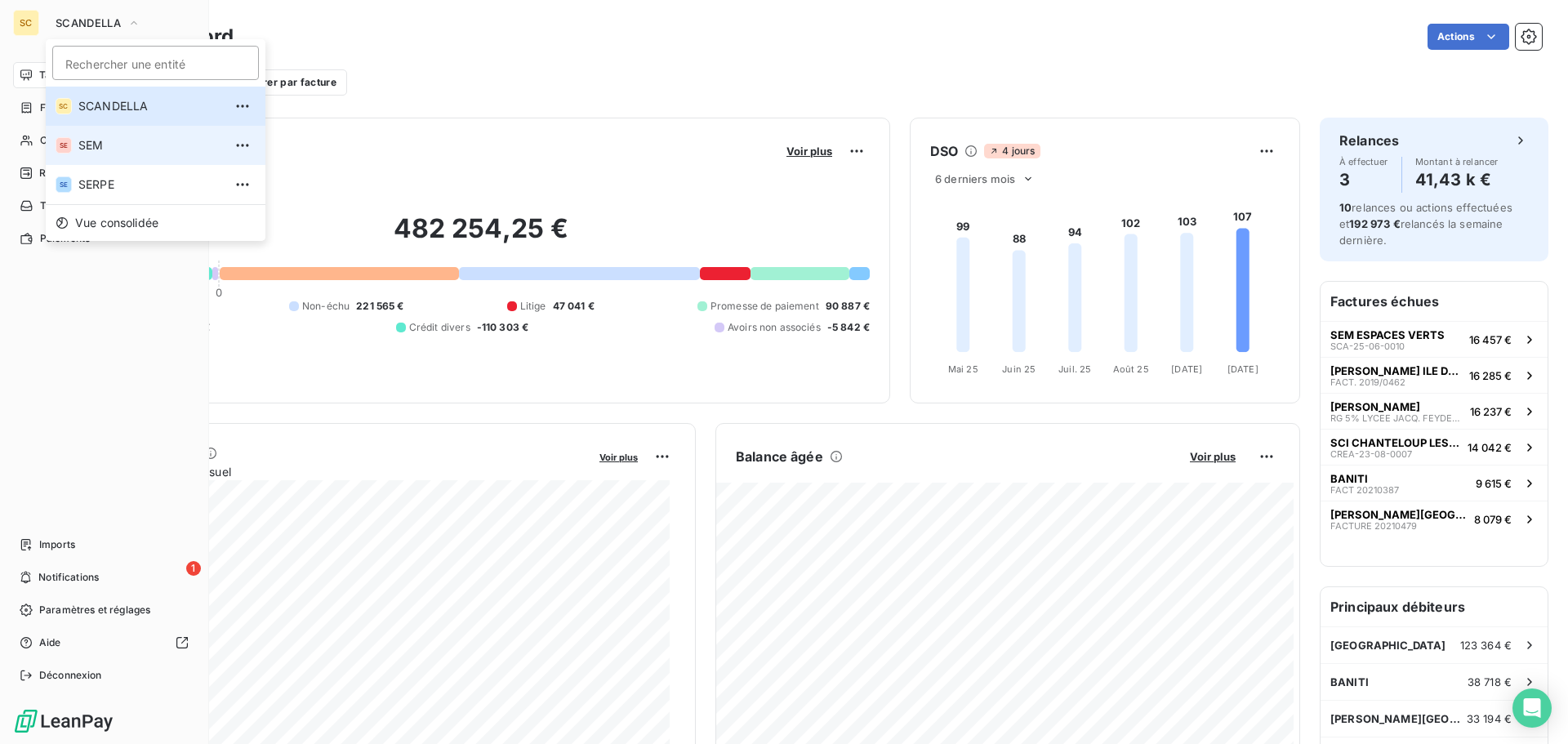
click at [92, 147] on span "SEM" at bounding box center [151, 145] width 145 height 16
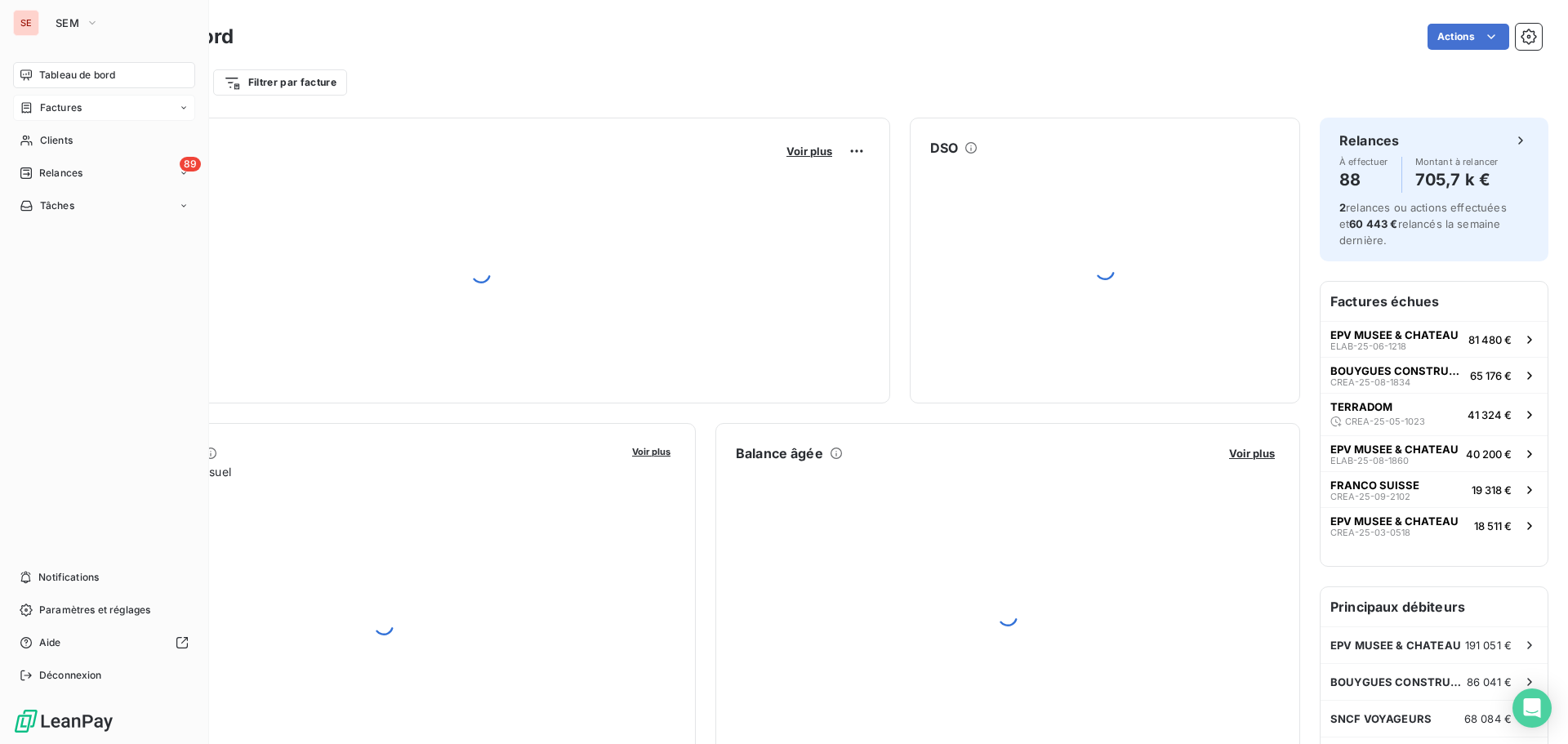
click at [57, 108] on span "Factures" at bounding box center [60, 108] width 41 height 14
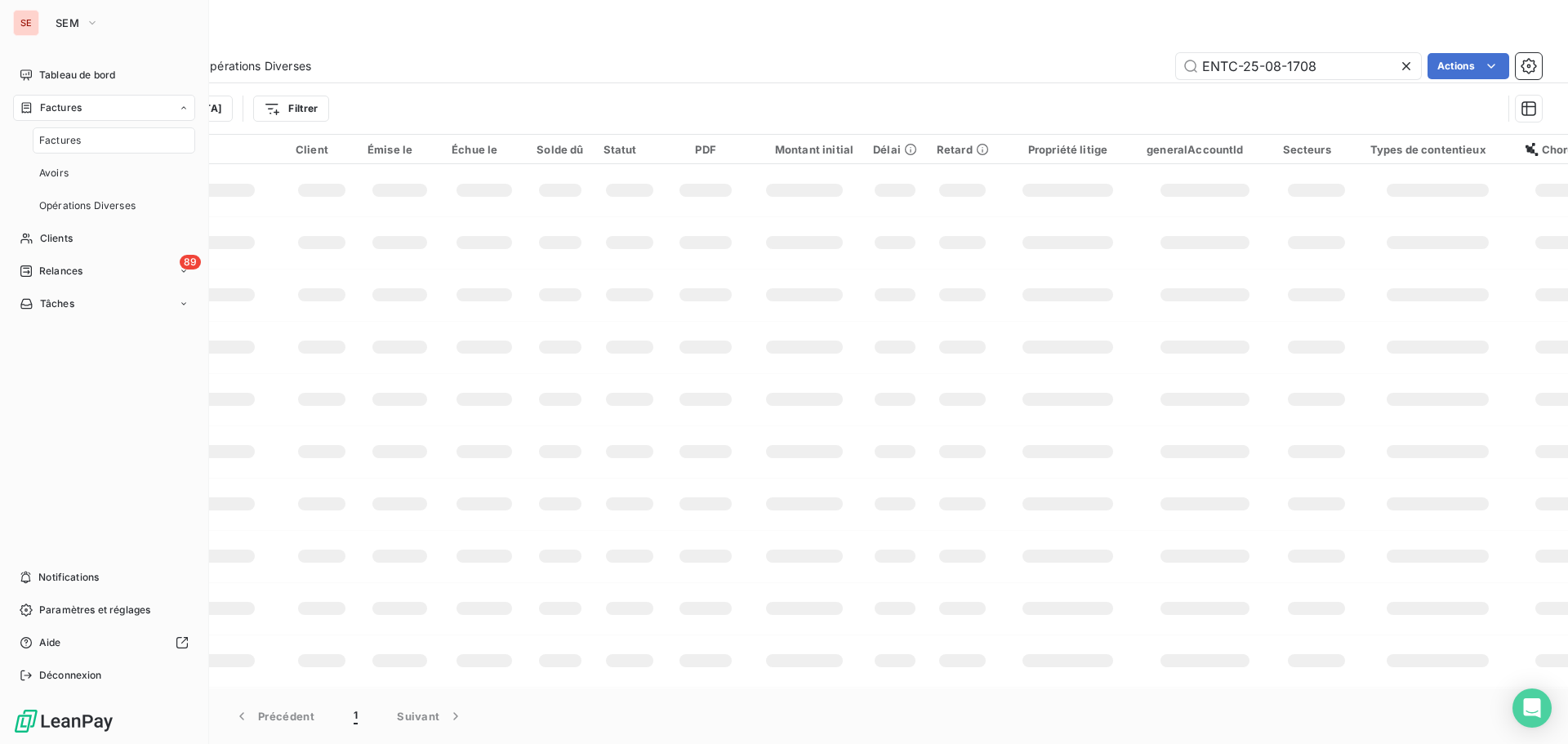
click at [74, 138] on span "Factures" at bounding box center [60, 140] width 41 height 14
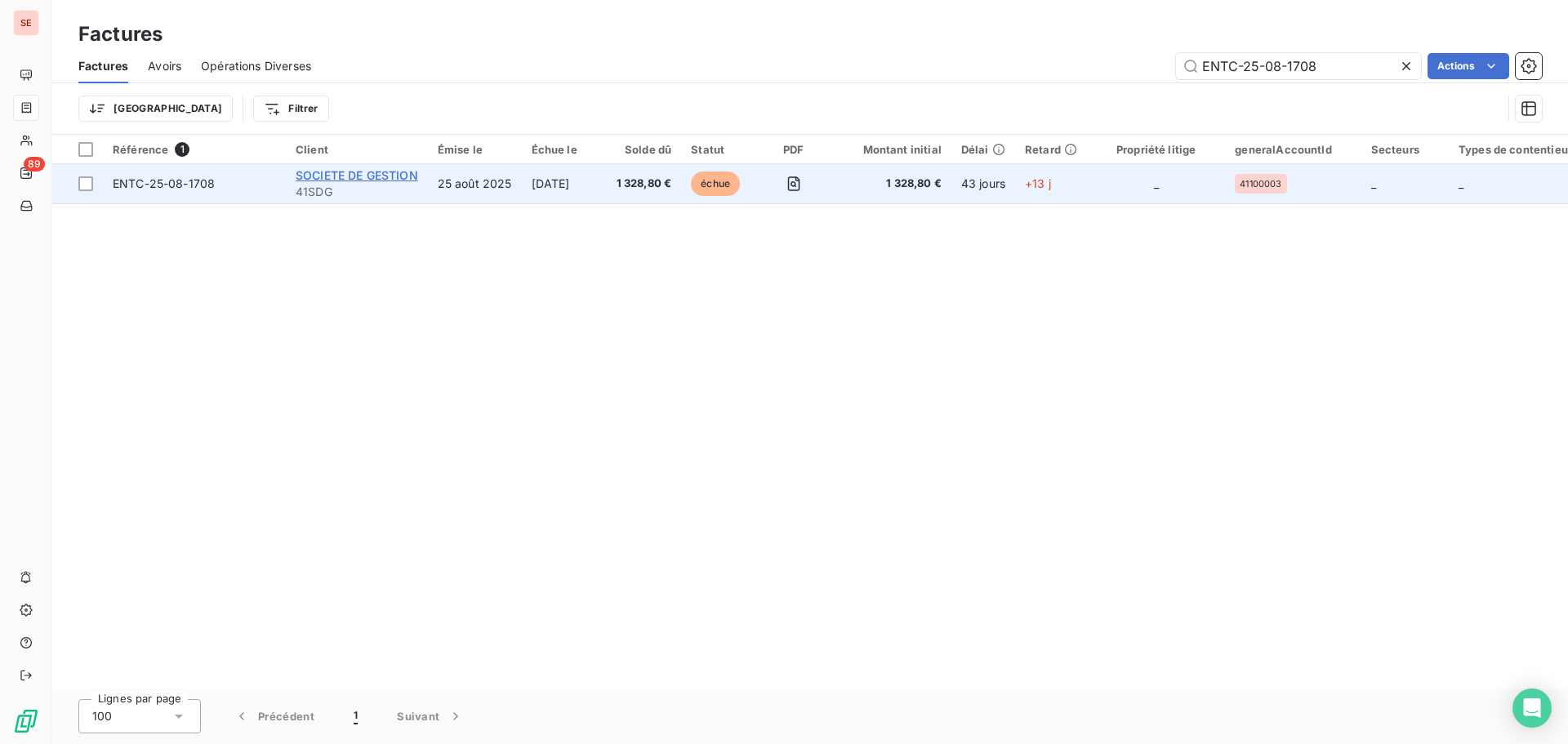
click at [335, 181] on span "SOCIETE DE GESTION" at bounding box center [357, 175] width 123 height 13
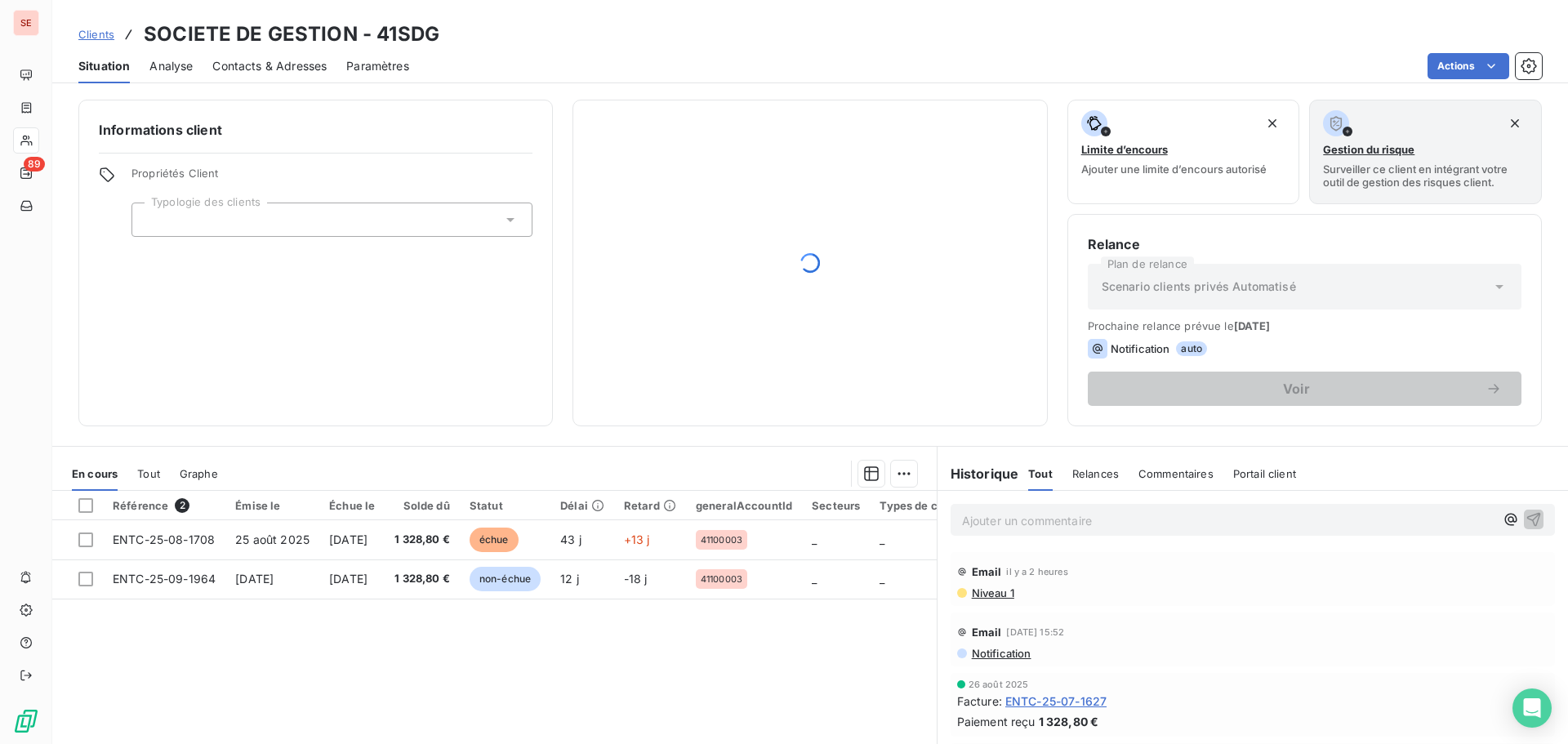
click at [290, 70] on span "Contacts & Adresses" at bounding box center [269, 65] width 114 height 16
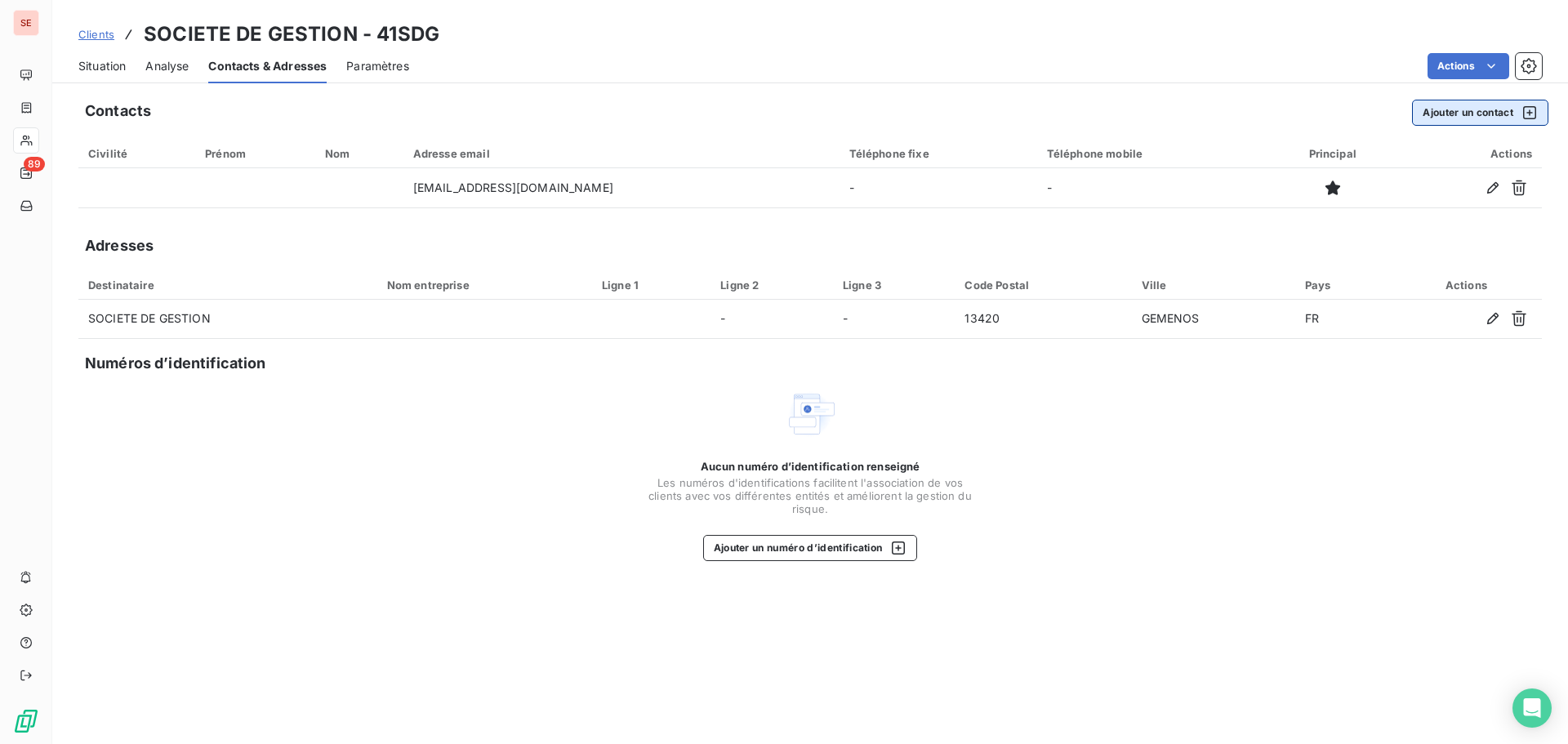
click at [1455, 115] on button "Ajouter un contact" at bounding box center [1480, 112] width 136 height 26
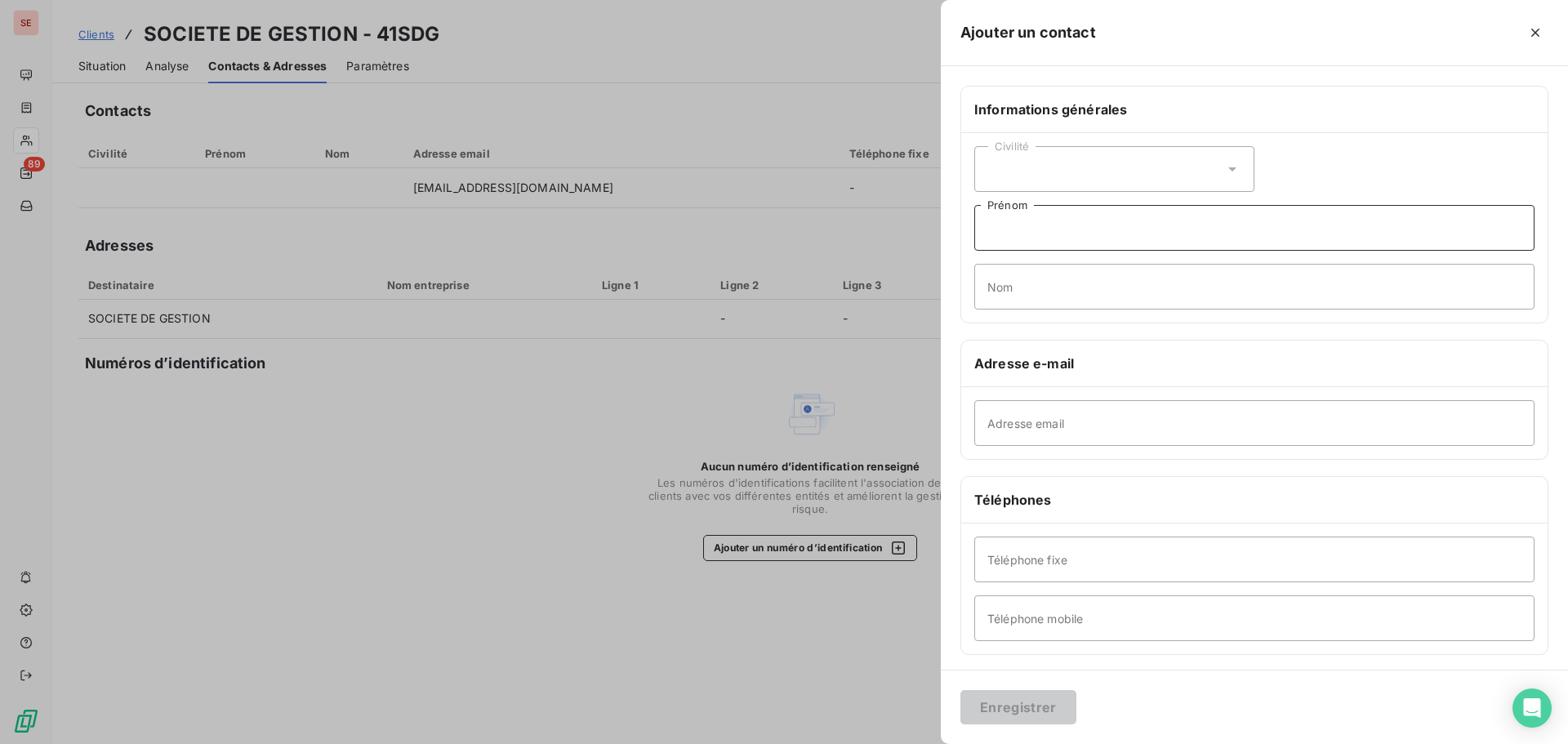
click at [1073, 232] on input "Prénom" at bounding box center [1254, 228] width 560 height 46
type input "c"
type input "Compta SDG IMMO"
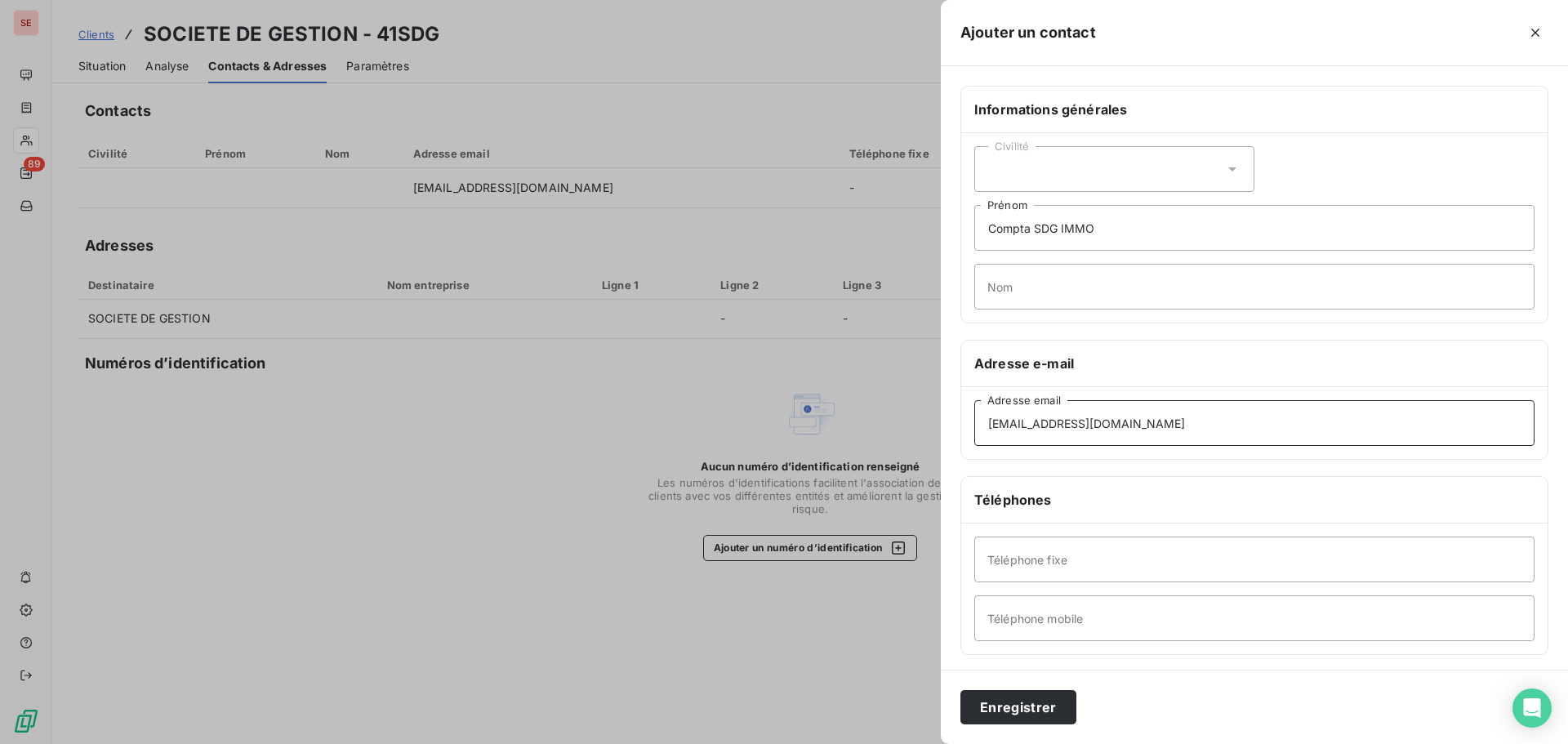
type input "compta@sdg.immo"
type input "01.39.50.75.50"
type input "01.39.50.75.73 (ligne directe)"
click at [1009, 715] on button "Enregistrer" at bounding box center [1018, 708] width 116 height 35
click at [537, 599] on div at bounding box center [784, 372] width 1568 height 744
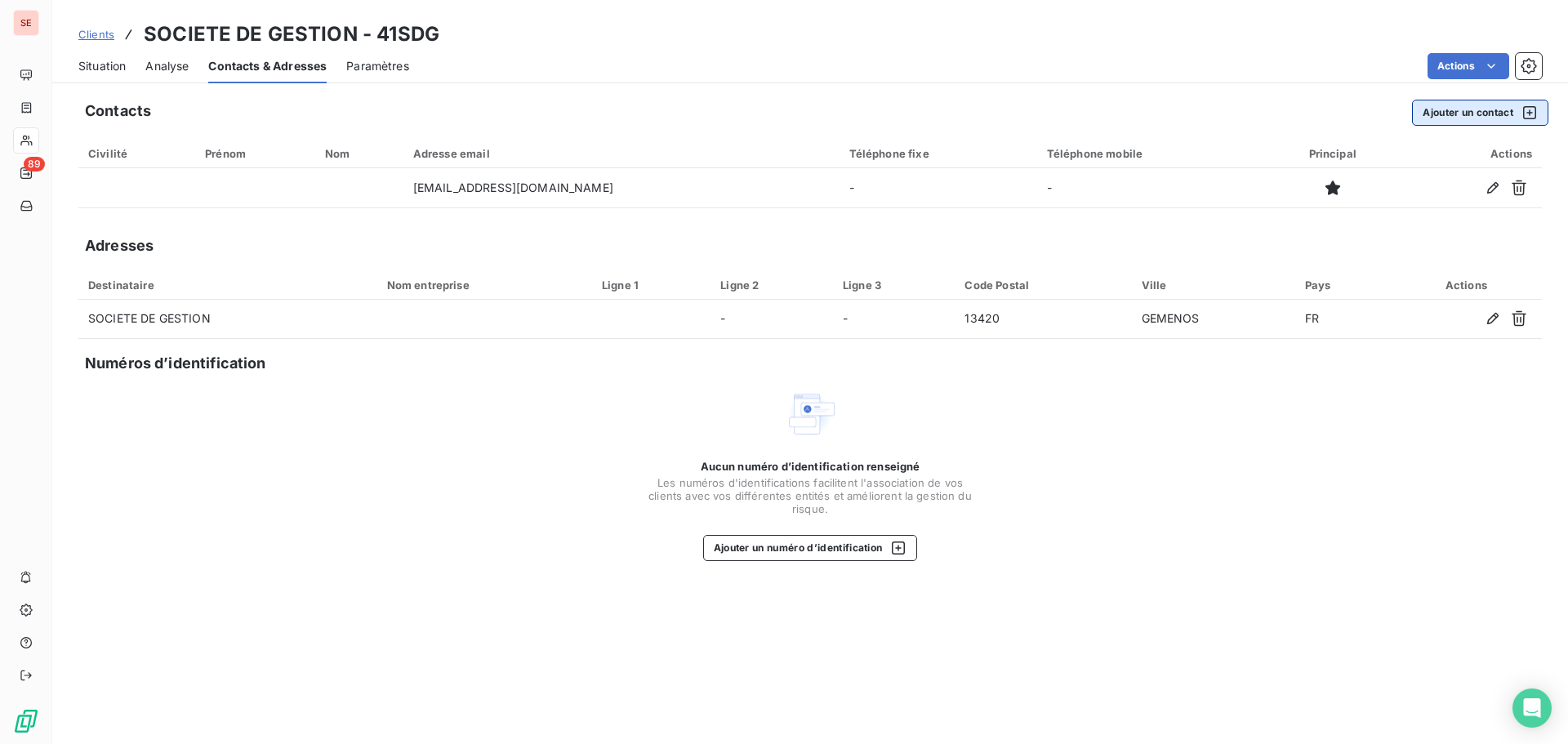
click at [1452, 108] on button "Ajouter un contact" at bounding box center [1480, 112] width 136 height 26
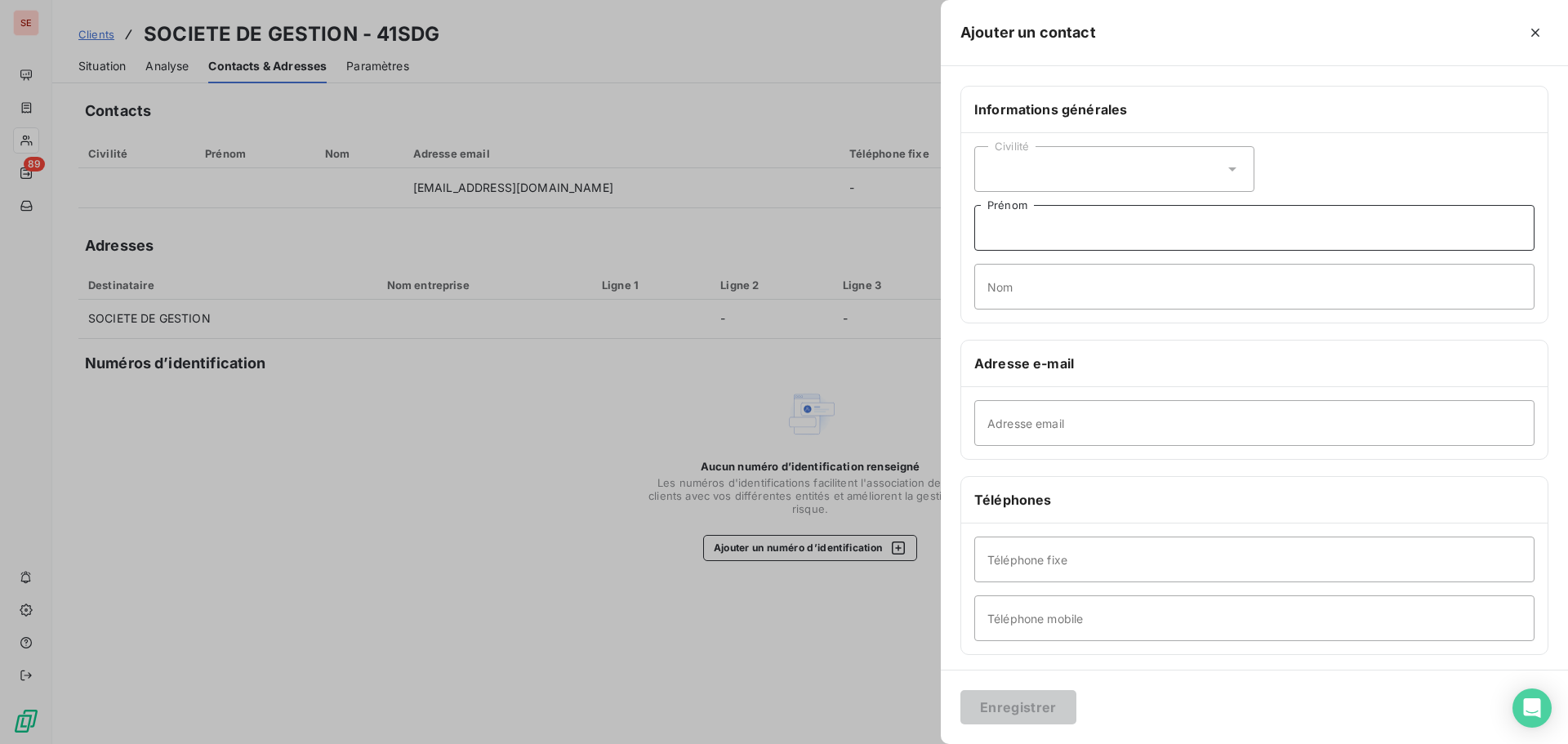
click at [1073, 228] on input "Prénom" at bounding box center [1254, 228] width 560 height 46
type input "Compta"
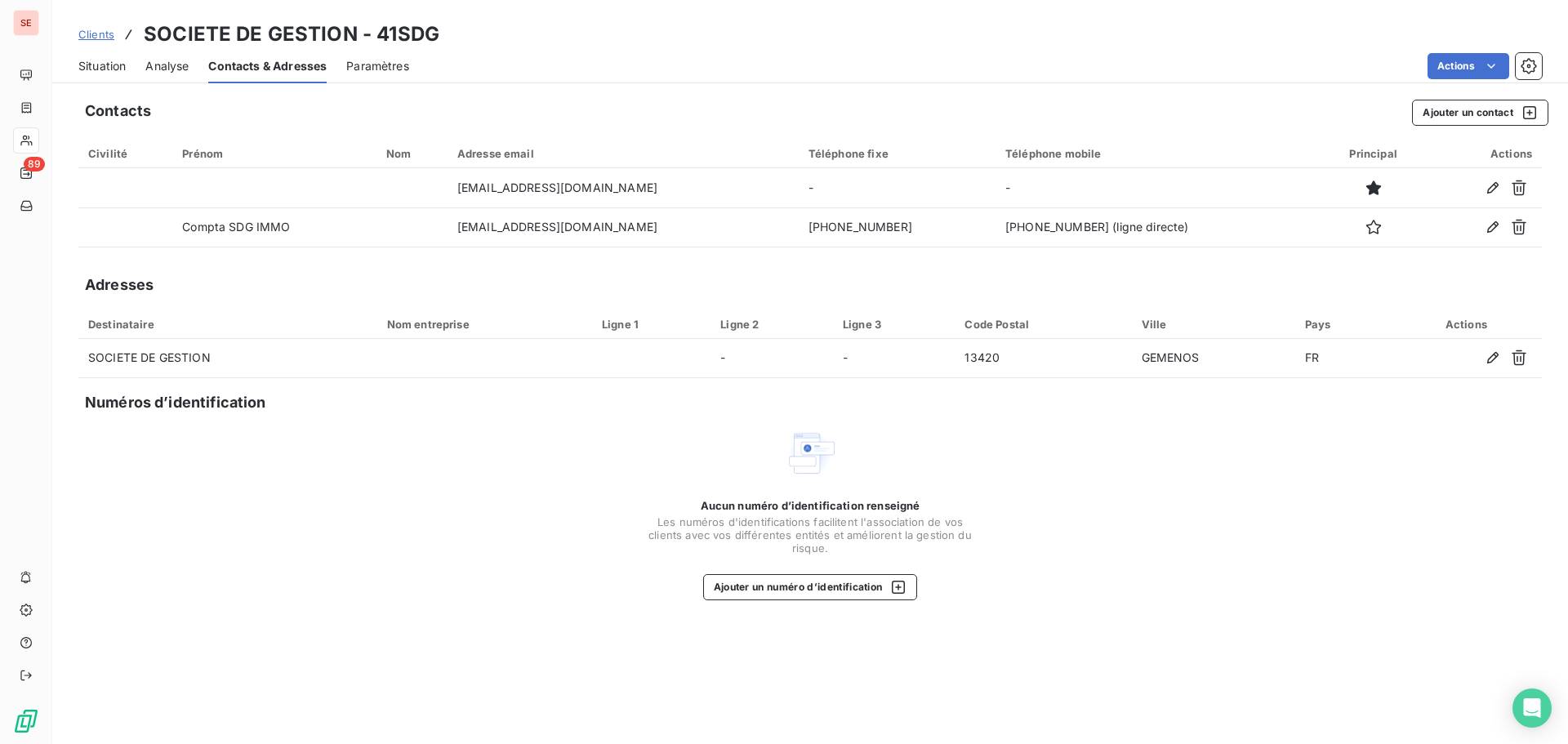
click at [1170, 531] on div "Aucun numéro d’identification renseigné Les numéros d'identifications faciliten…" at bounding box center [810, 514] width 1463 height 173
click at [90, 66] on span "Situation" at bounding box center [102, 65] width 47 height 16
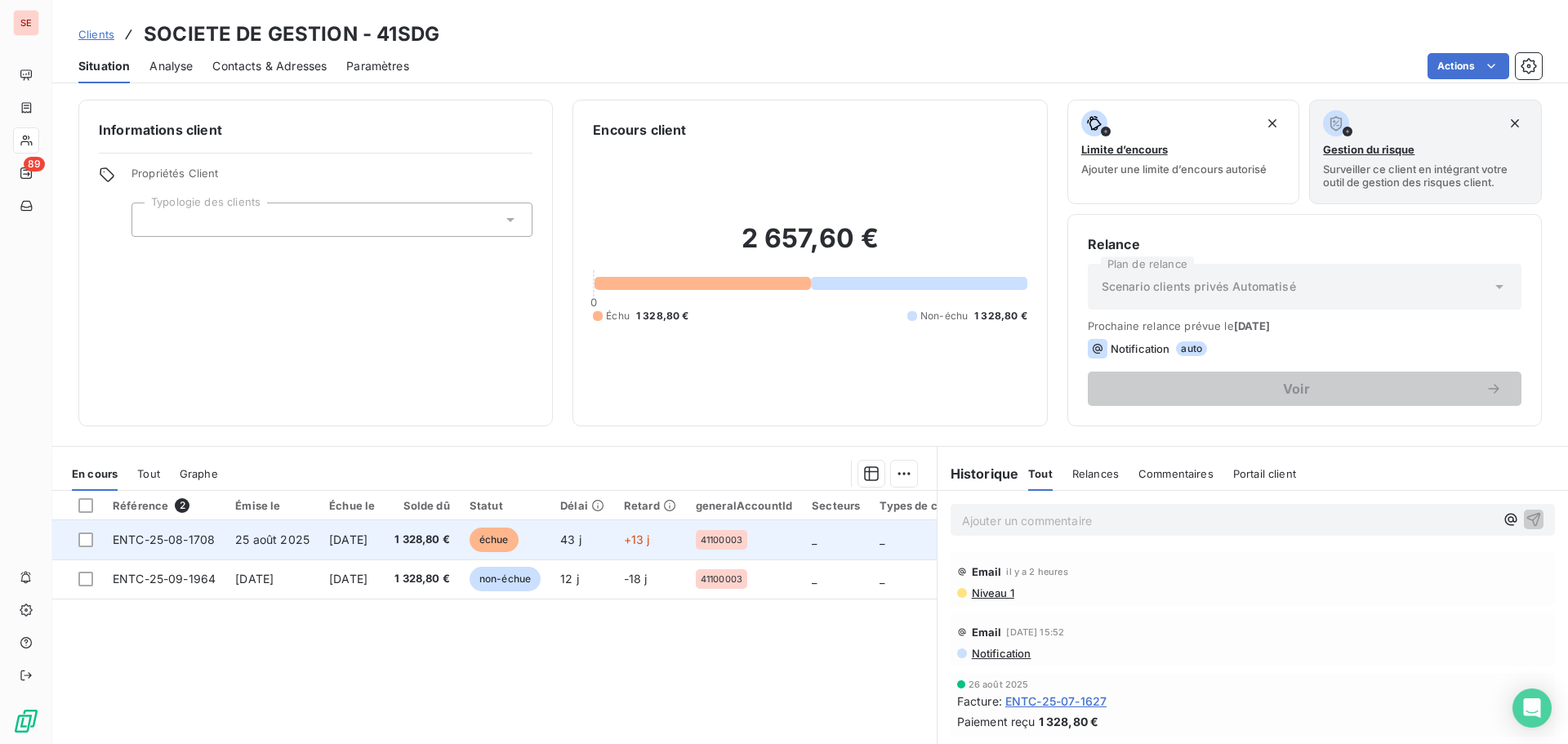
click at [180, 531] on td "ENTC-25-08-1708" at bounding box center [164, 540] width 123 height 39
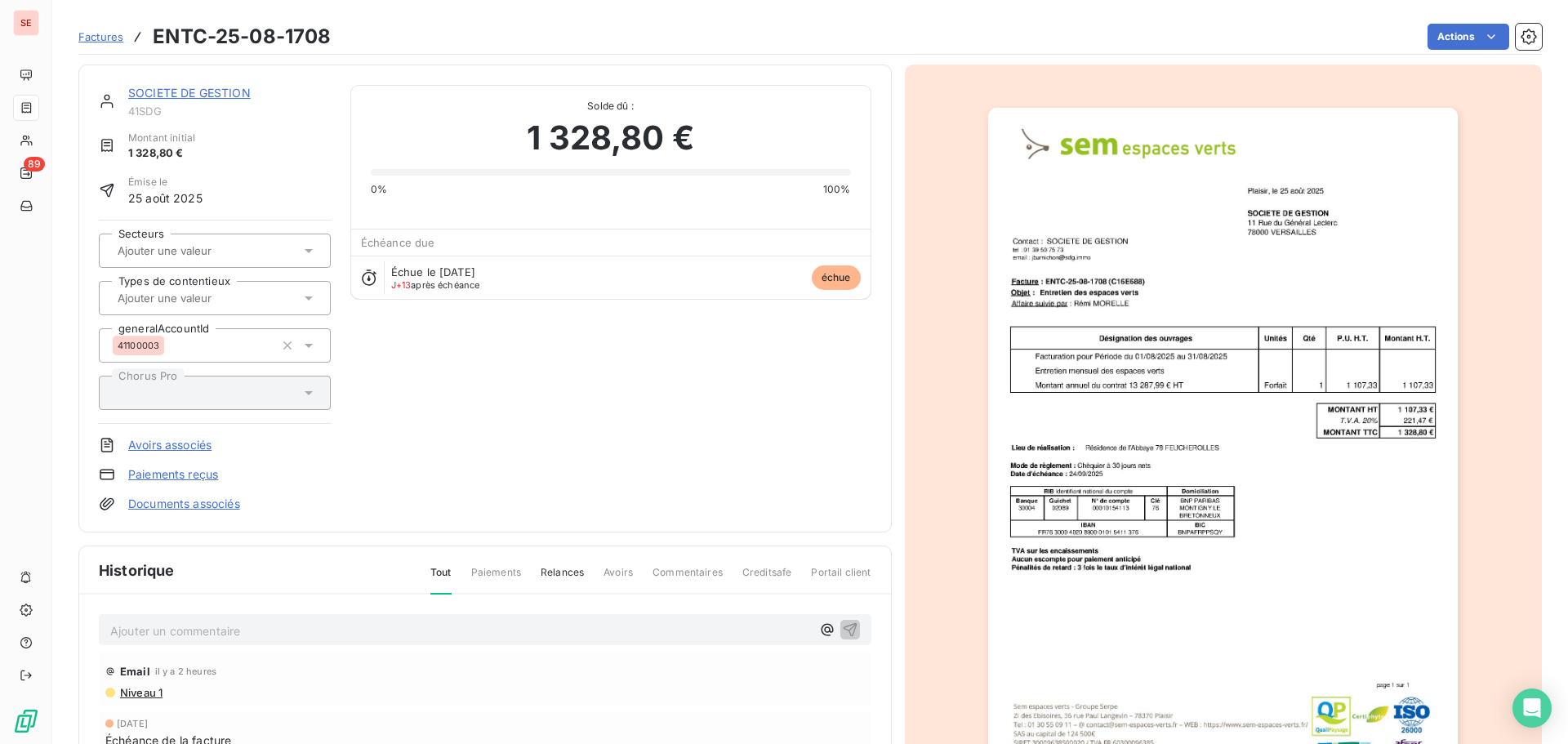
scroll to position [164, 0]
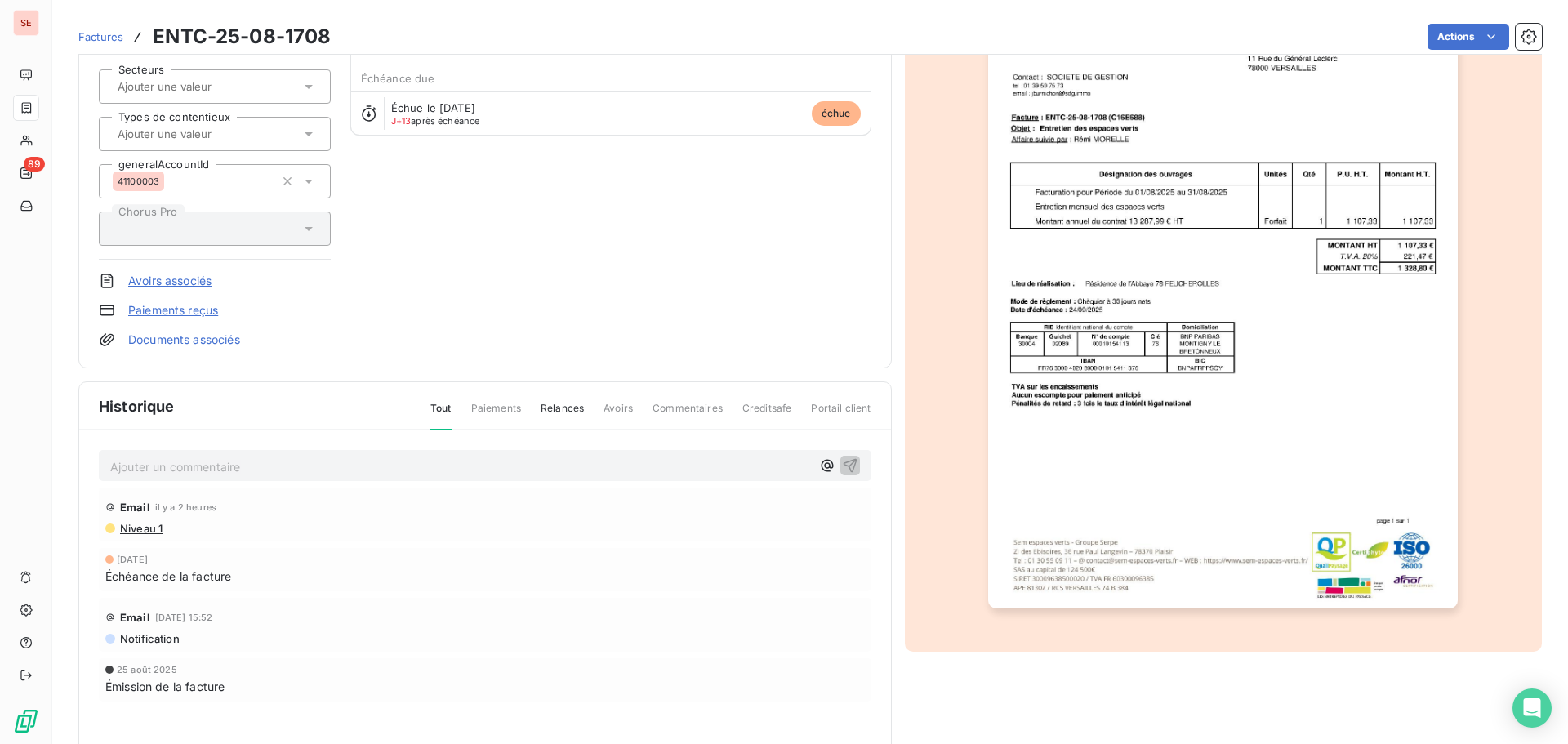
click at [395, 461] on p "Ajouter un commentaire ﻿" at bounding box center [461, 466] width 701 height 20
click at [842, 463] on icon "button" at bounding box center [850, 464] width 16 height 16
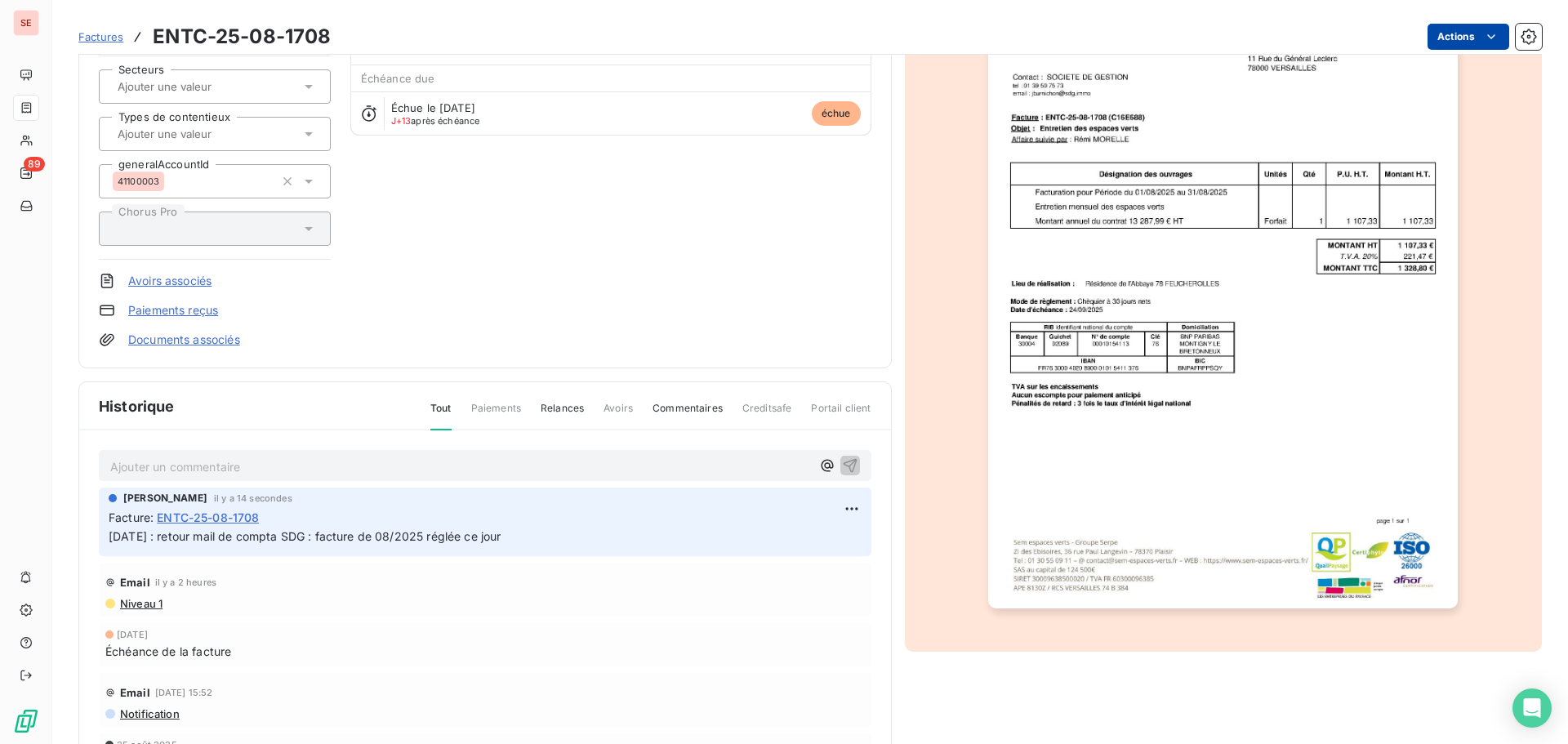
click at [1449, 34] on html "SE 89 Factures ENTC-25-08-1708 Actions SOCIETE DE GESTION 41SDG Montant initial…" at bounding box center [784, 372] width 1568 height 744
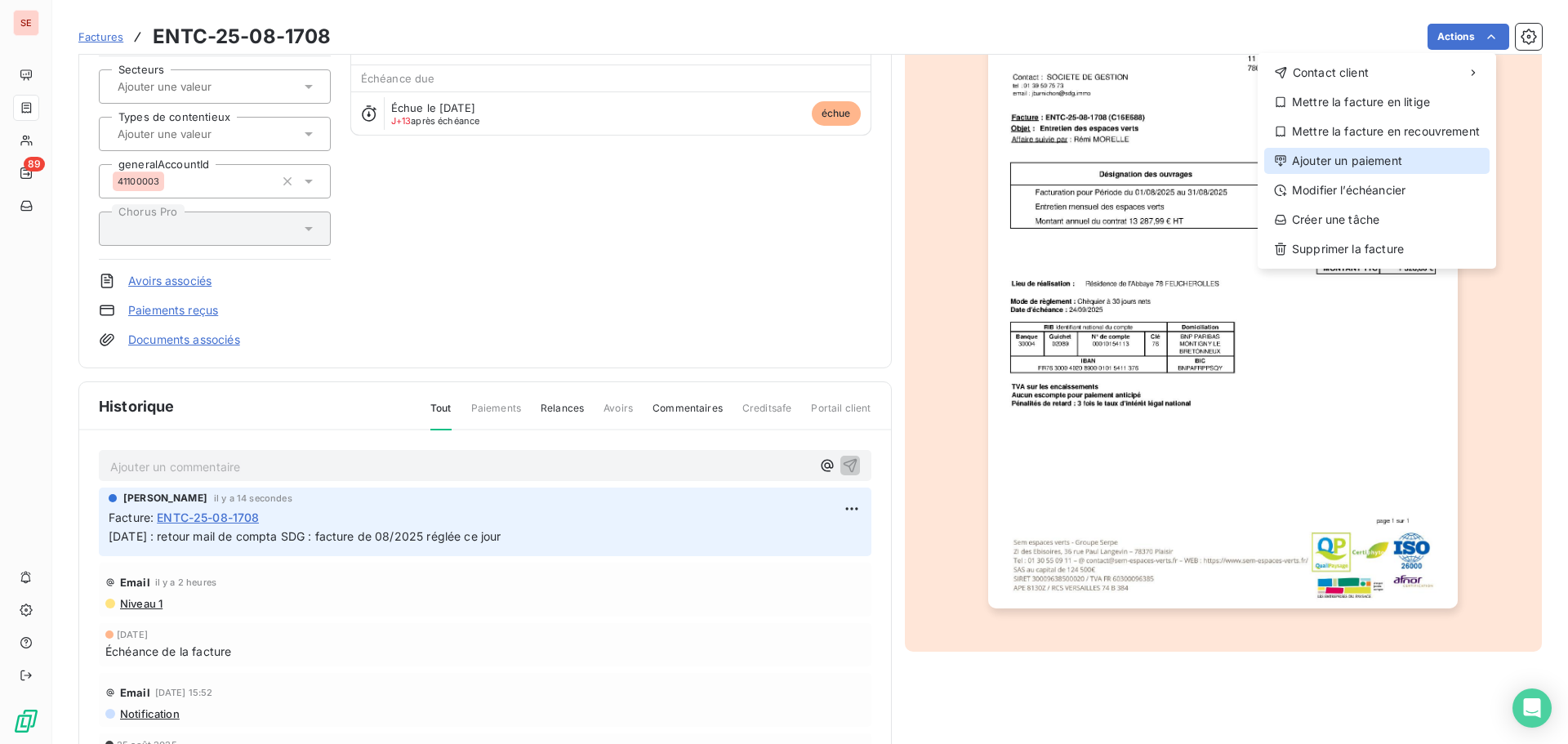
click at [1359, 163] on div "Ajouter un paiement" at bounding box center [1376, 160] width 226 height 26
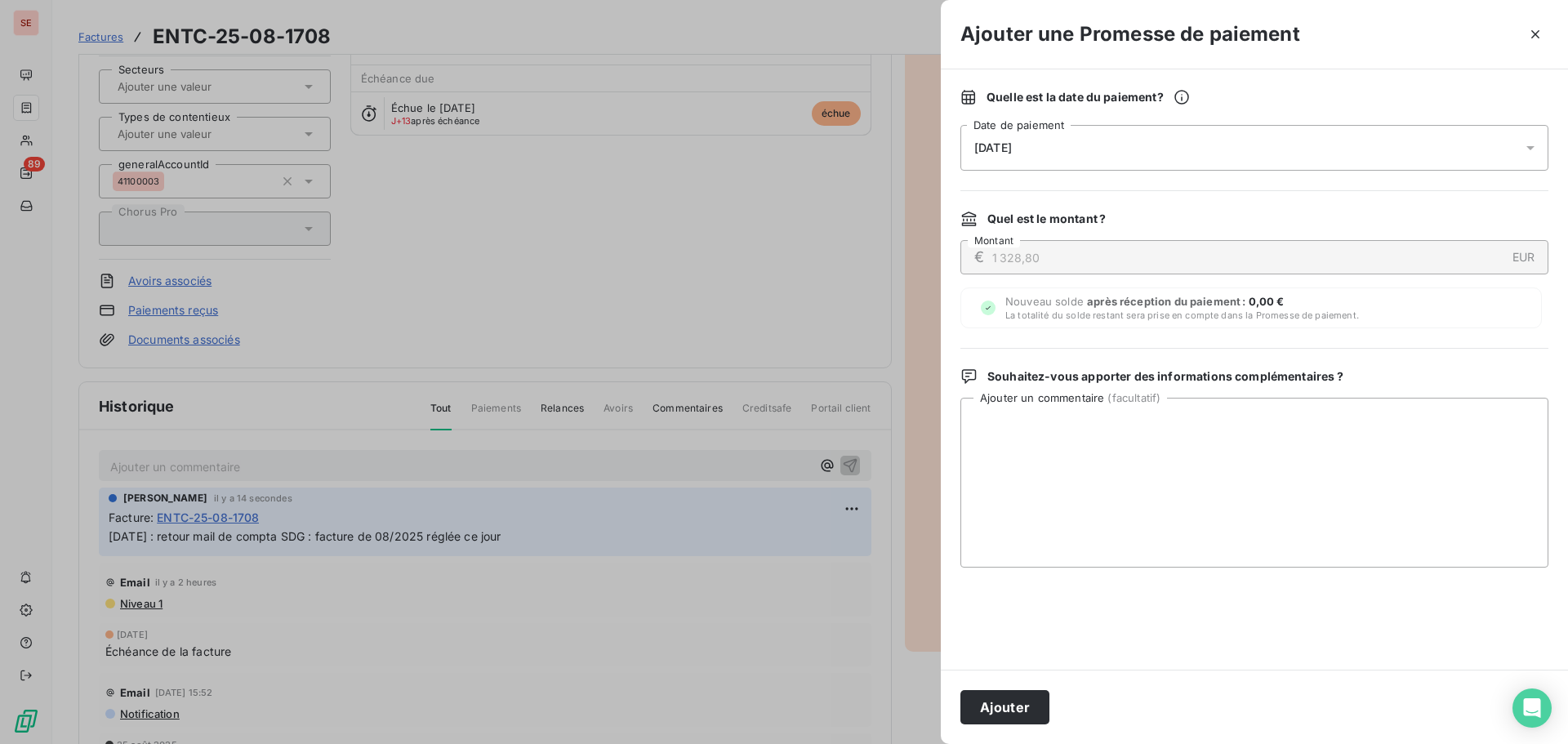
click at [1044, 160] on div "08/10/2025" at bounding box center [1254, 148] width 588 height 46
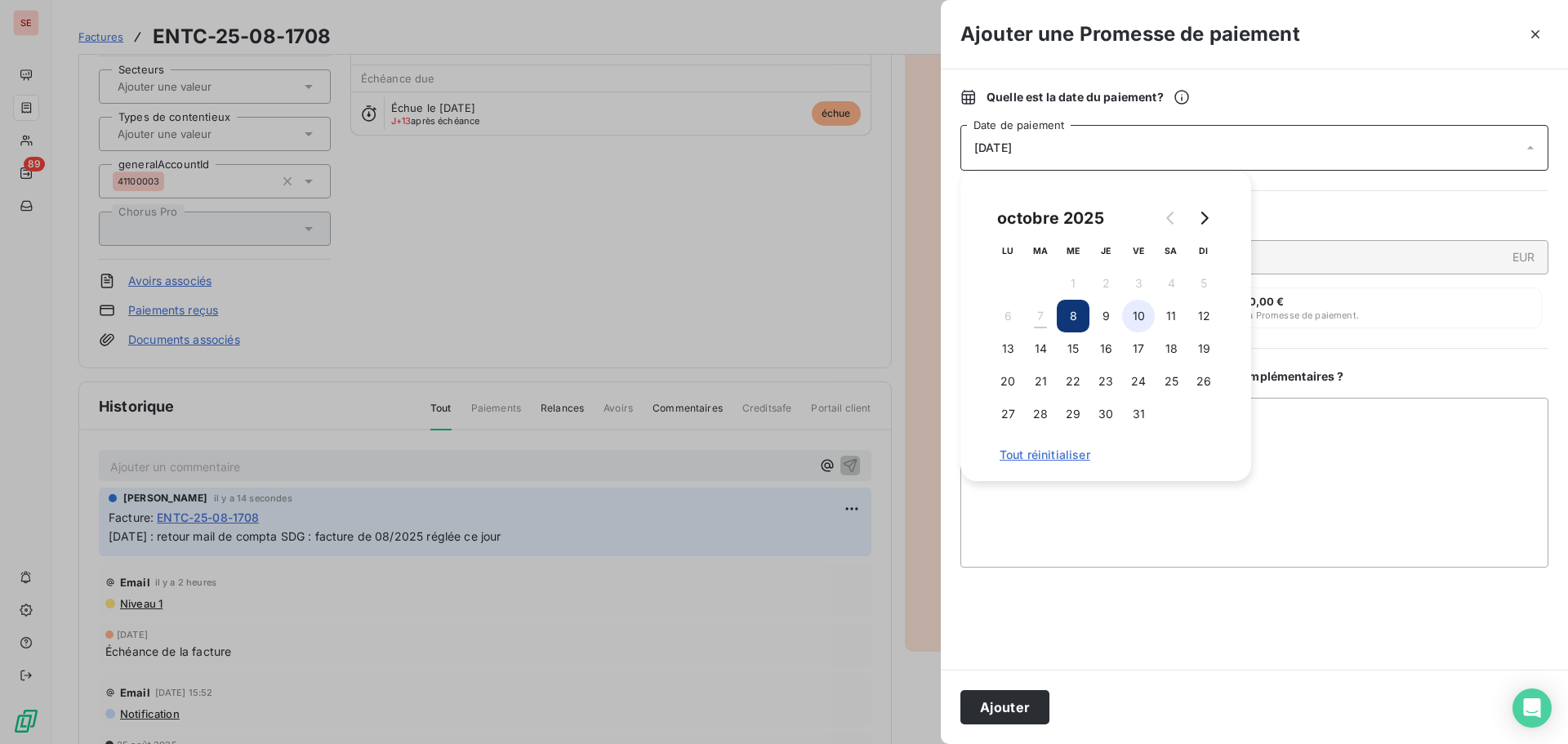
click at [1144, 319] on button "10" at bounding box center [1138, 316] width 33 height 33
click at [996, 711] on button "Ajouter" at bounding box center [1004, 708] width 89 height 35
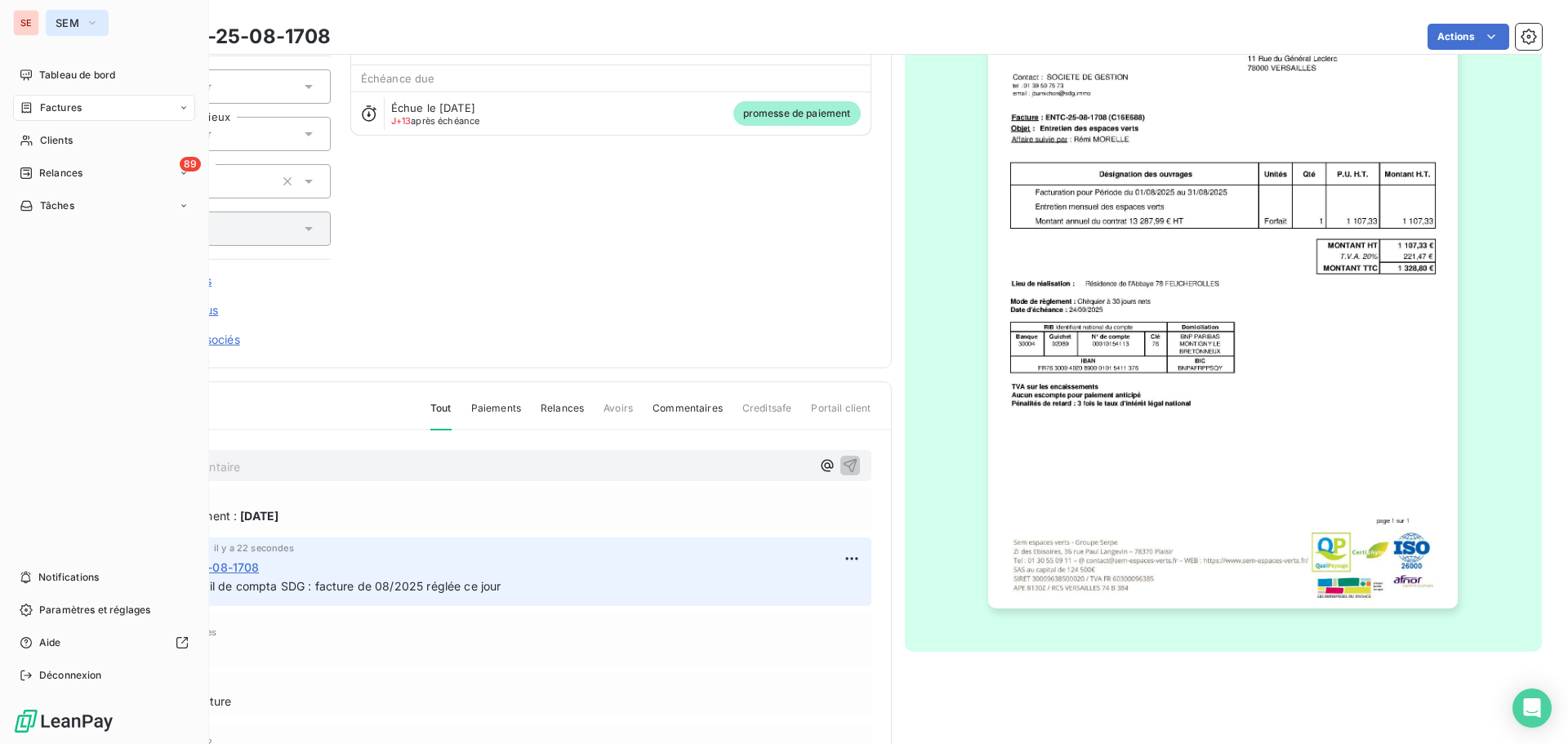
click at [87, 31] on button "SEM" at bounding box center [77, 22] width 62 height 26
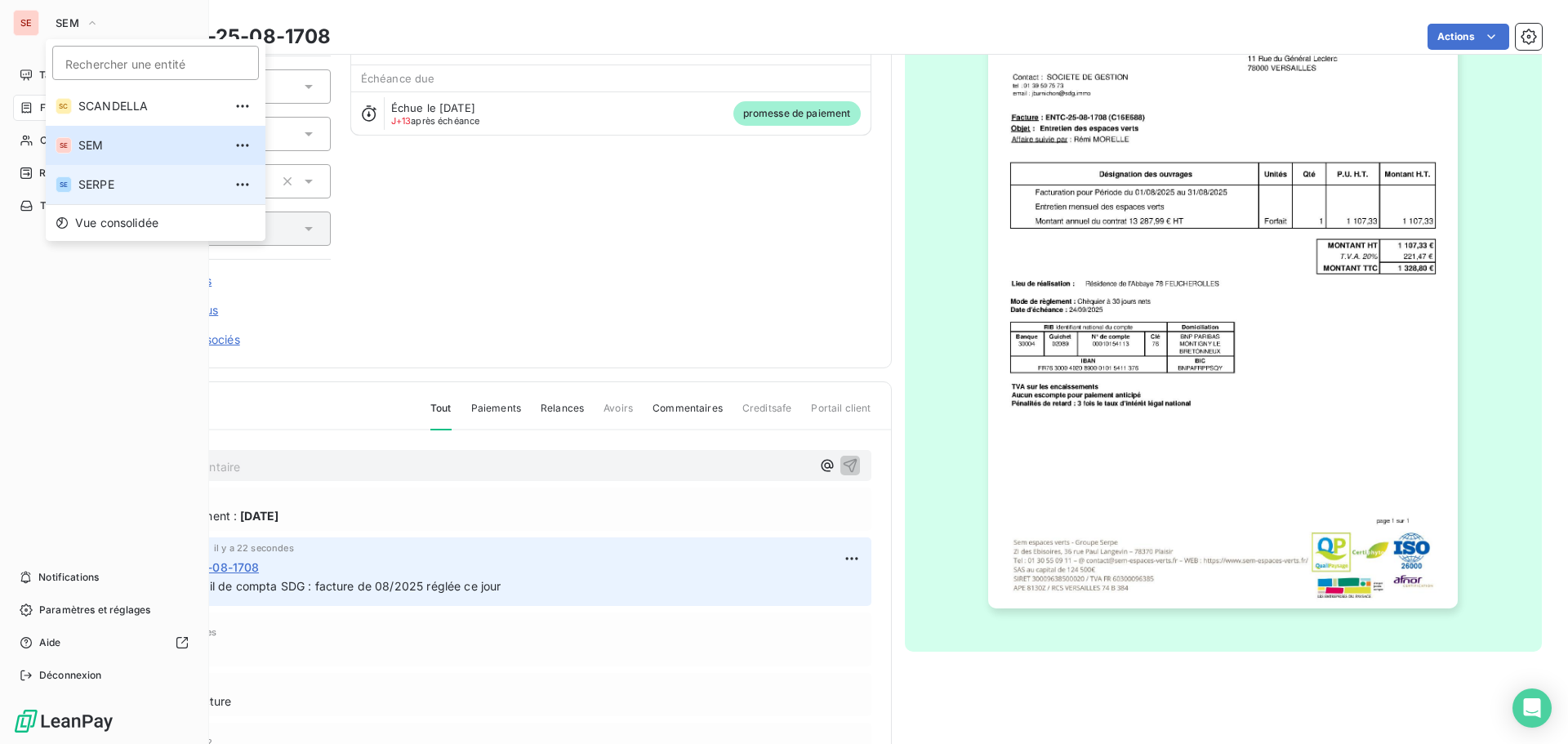
click at [107, 175] on li "SE SERPE" at bounding box center [156, 184] width 220 height 39
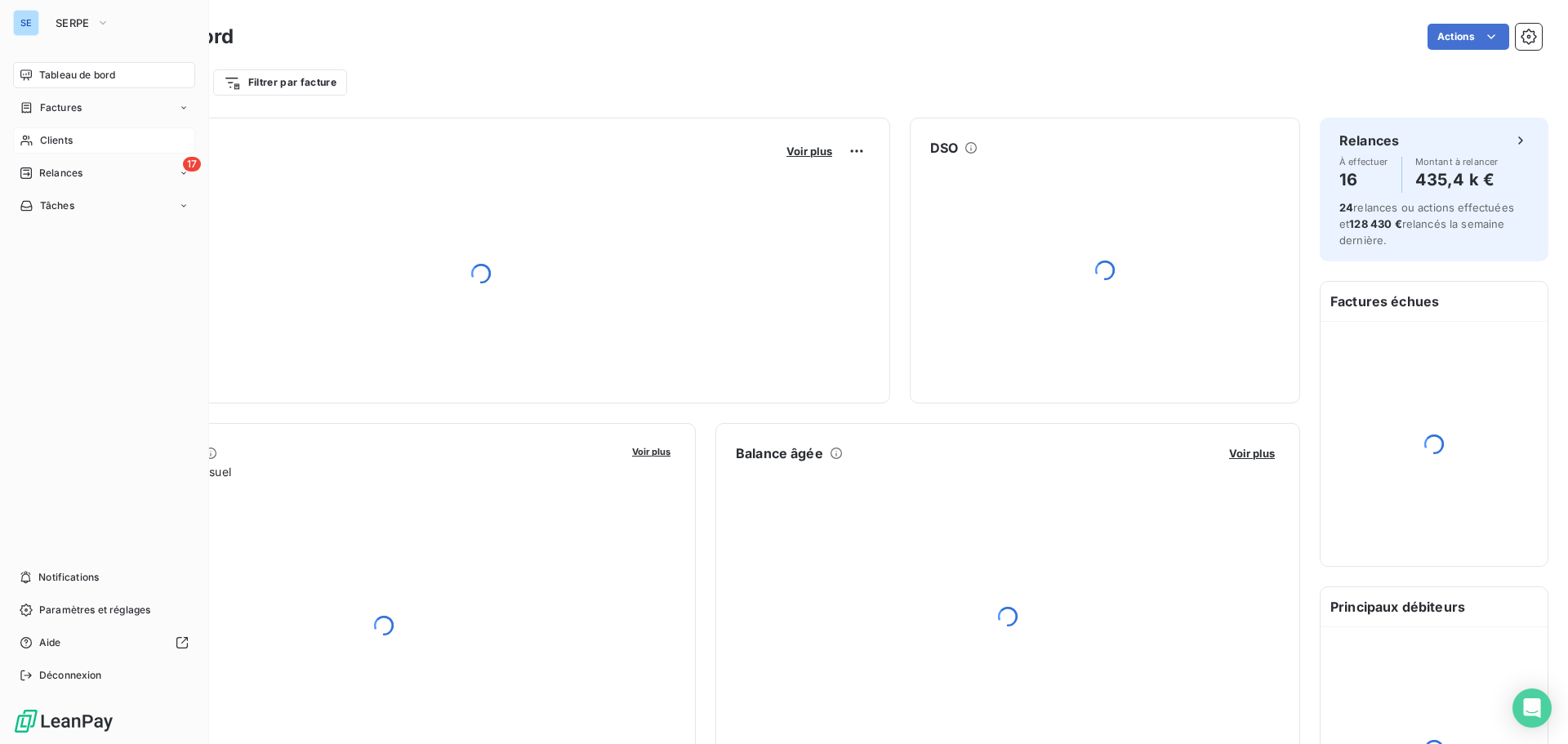
click at [46, 139] on span "Clients" at bounding box center [57, 140] width 33 height 14
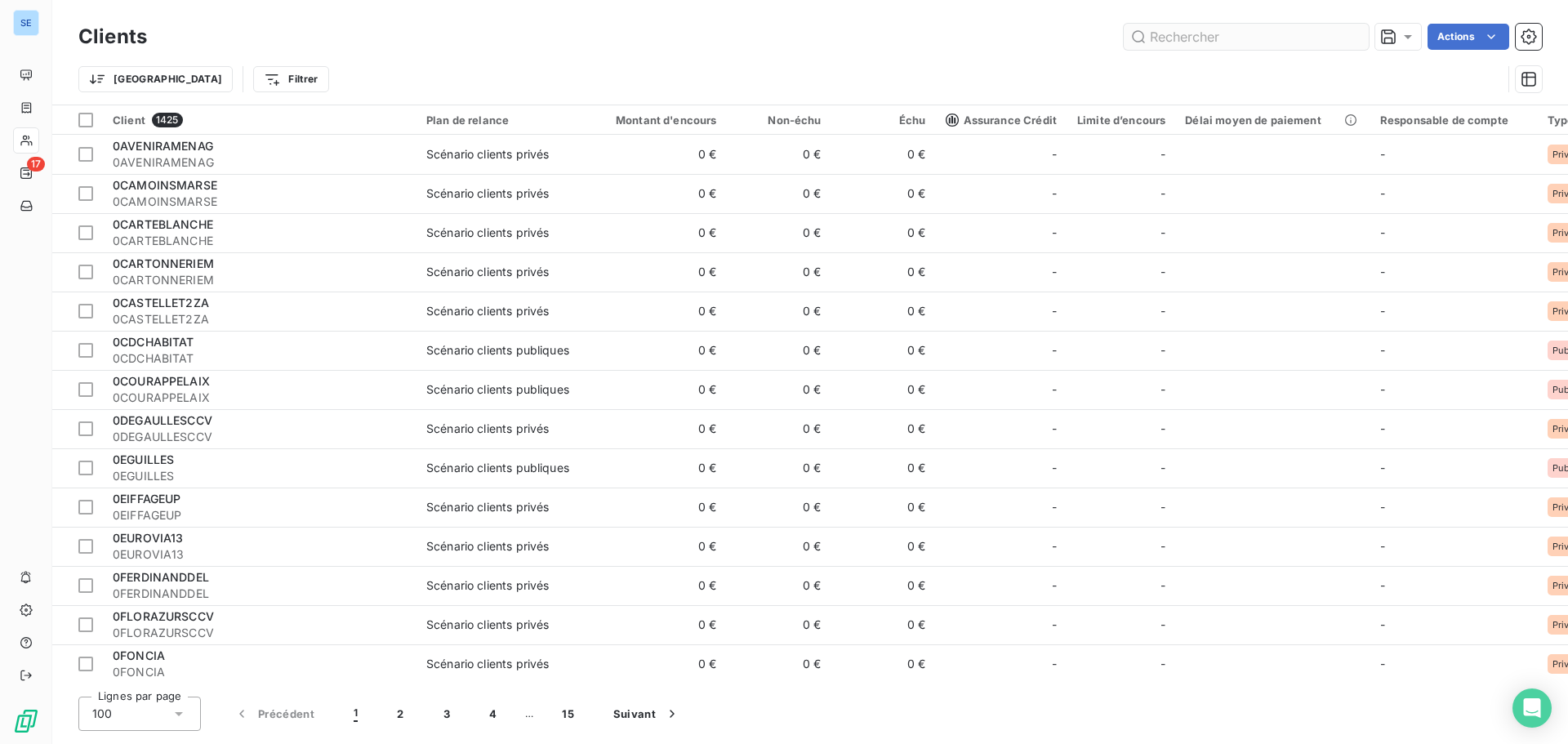
click at [1182, 41] on input "text" at bounding box center [1245, 36] width 245 height 26
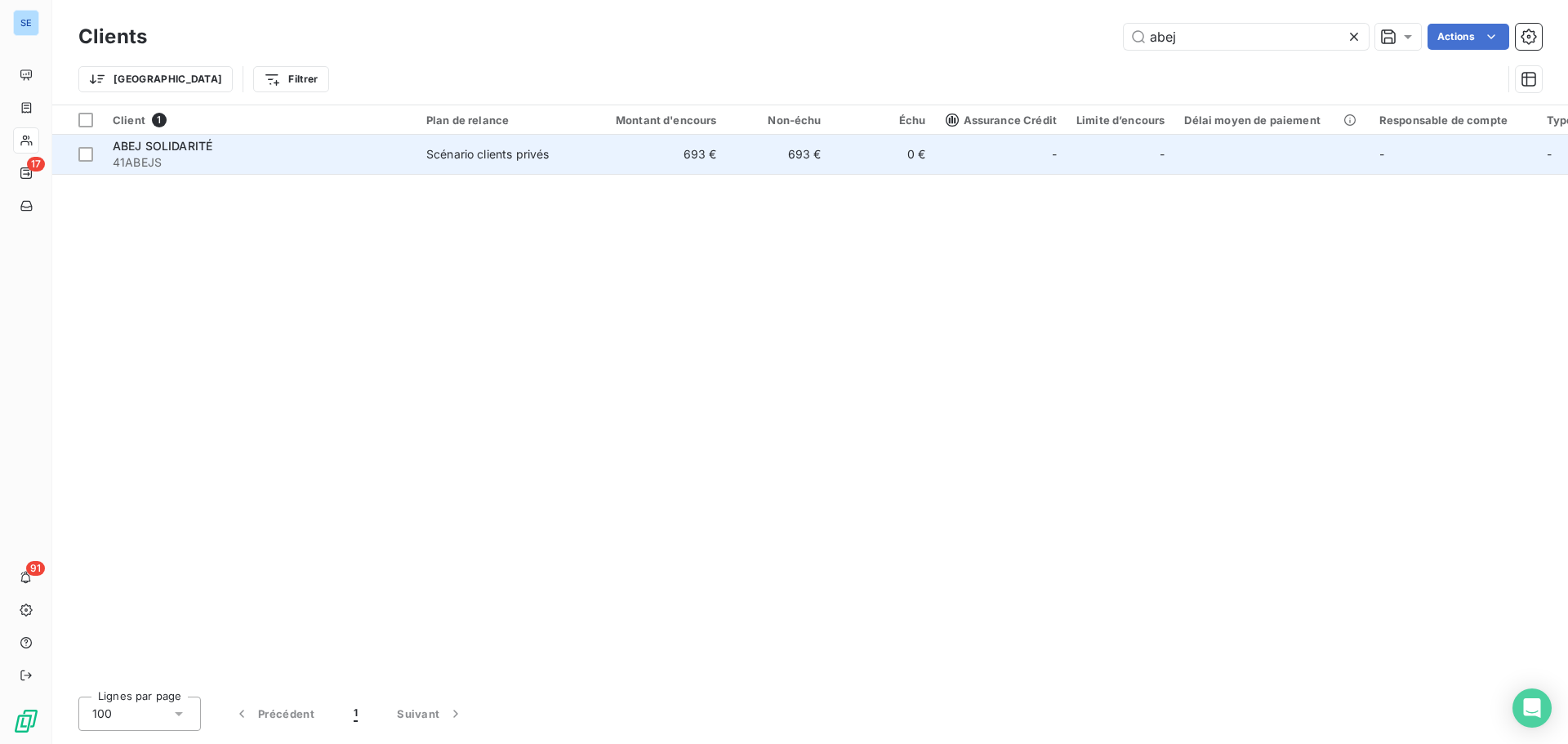
type input "abej"
click at [702, 149] on td "693 €" at bounding box center [657, 154] width 140 height 39
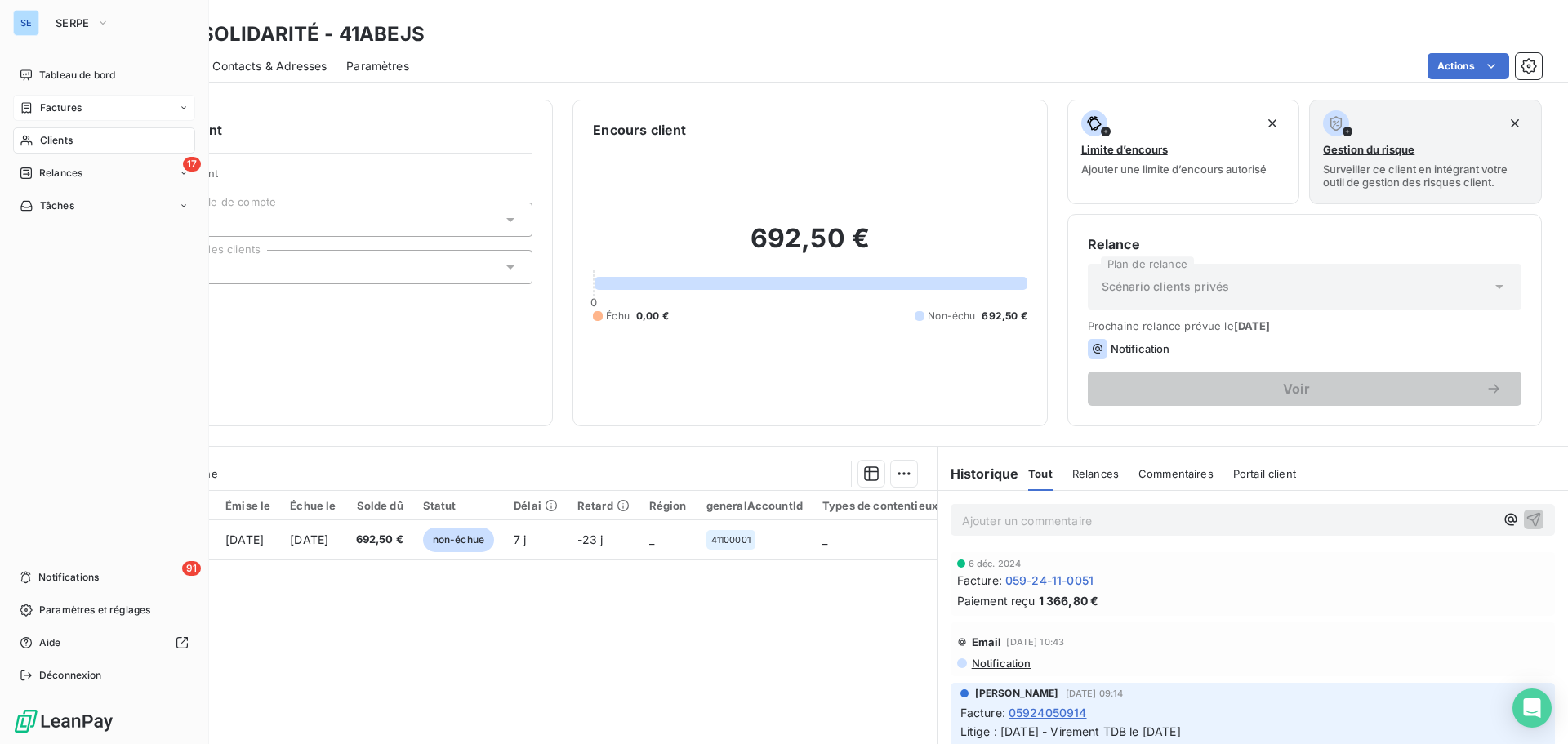
click at [68, 108] on span "Factures" at bounding box center [60, 108] width 41 height 14
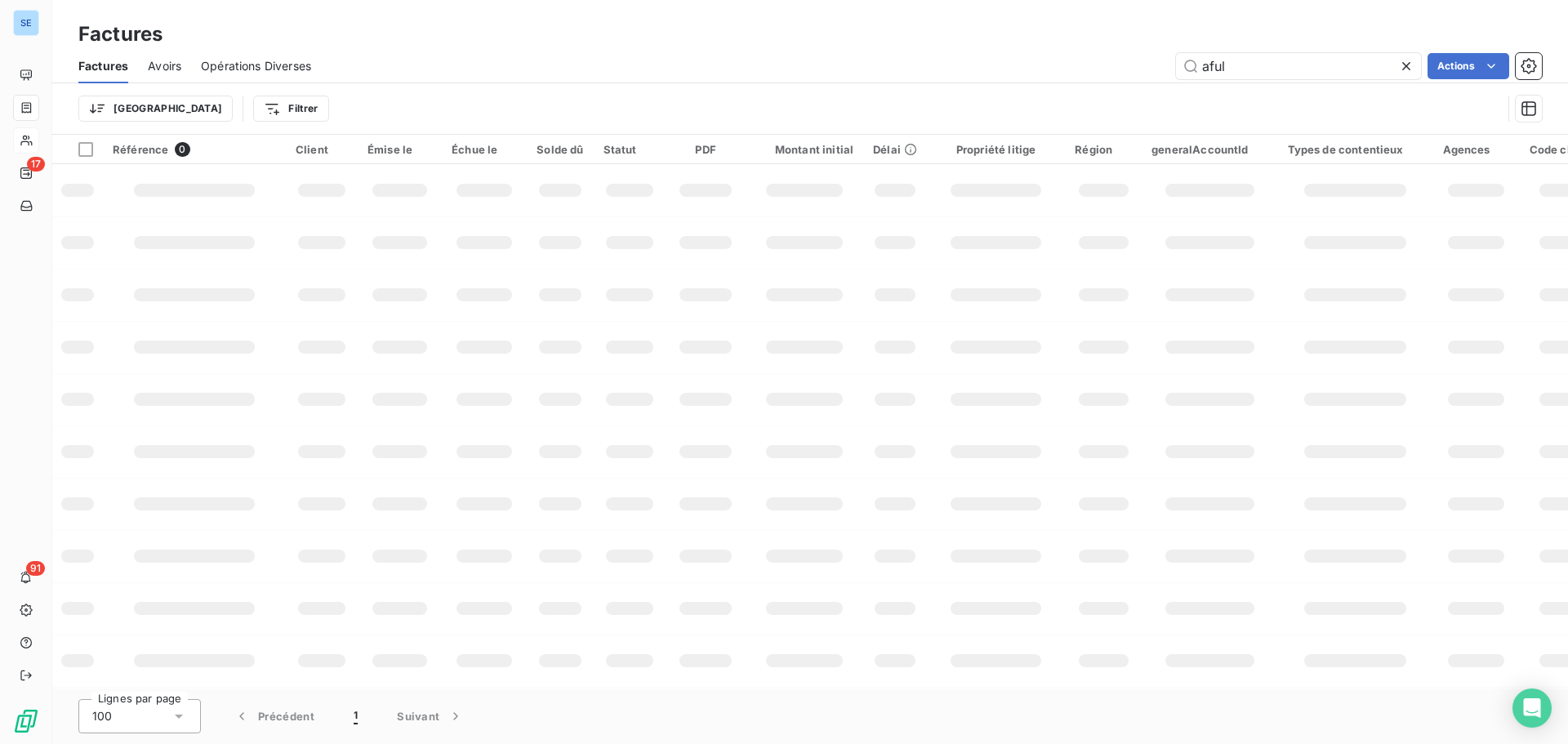
type input "aful"
click at [1046, 124] on div "Trier Filtrer" at bounding box center [810, 108] width 1463 height 51
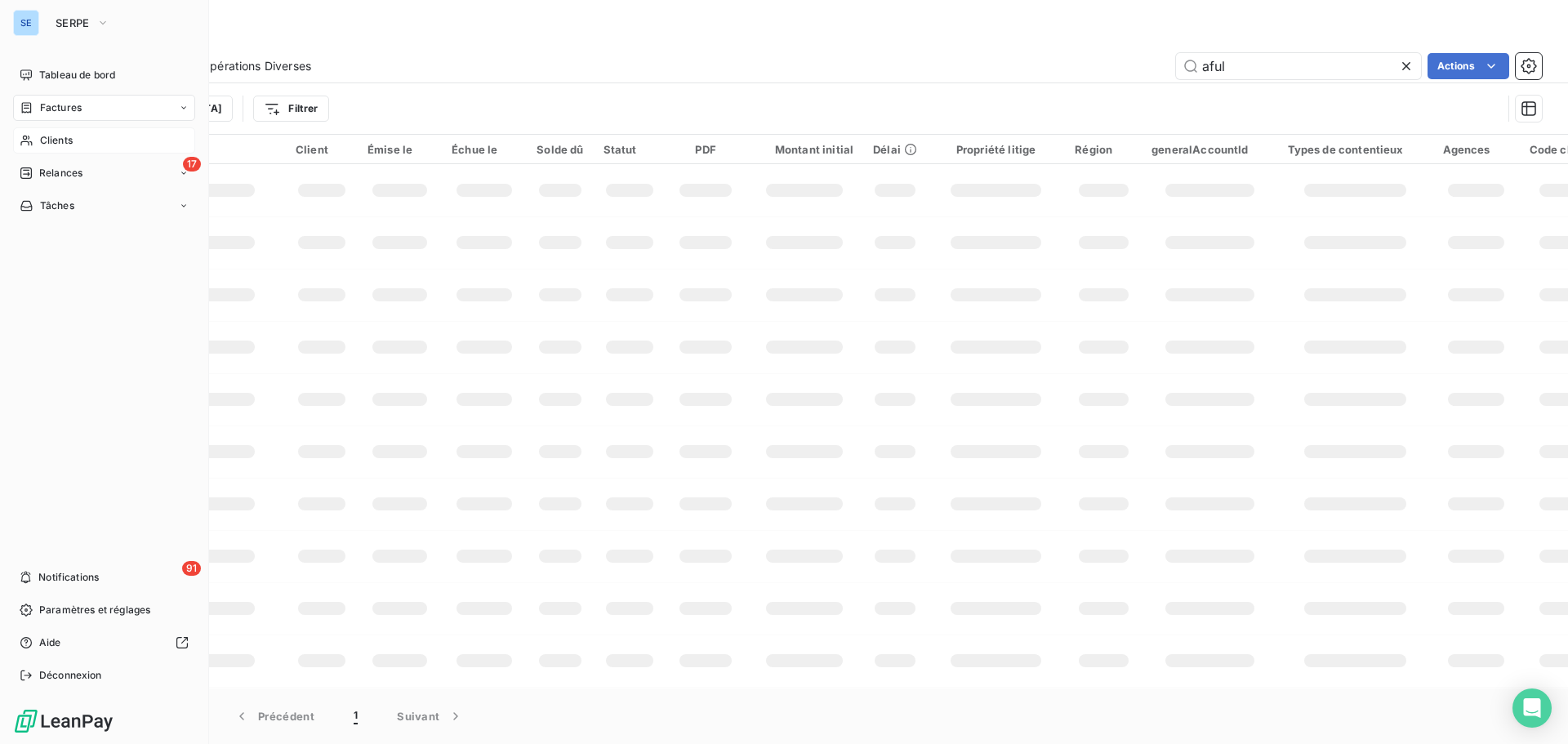
click at [57, 107] on span "Factures" at bounding box center [60, 108] width 41 height 14
click at [63, 238] on span "Clients" at bounding box center [57, 238] width 33 height 14
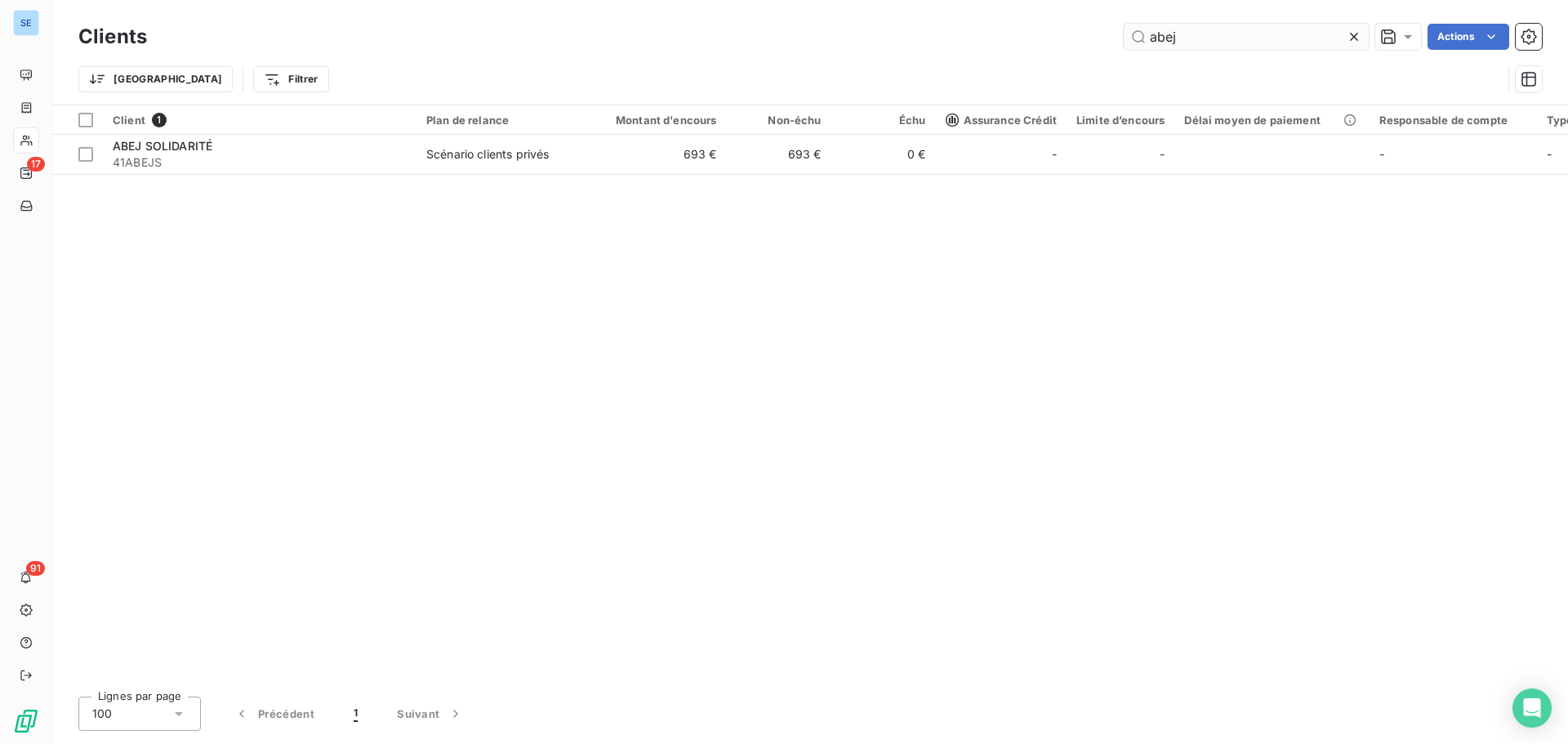
drag, startPoint x: 1190, startPoint y: 48, endPoint x: 1149, endPoint y: 48, distance: 41.0
click at [1149, 48] on input "abej" at bounding box center [1245, 36] width 245 height 26
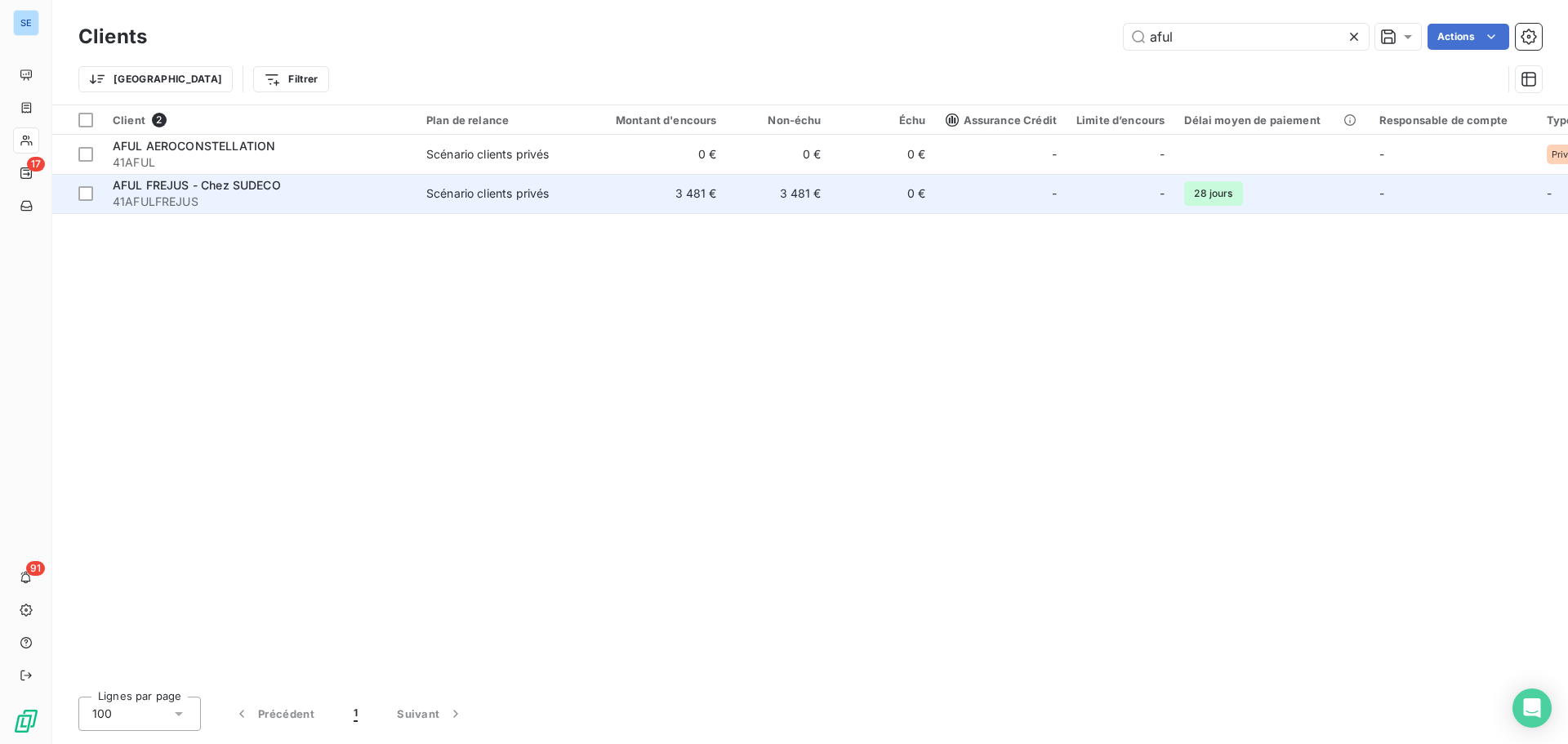
type input "aful"
click at [560, 188] on span "Scénario clients privés" at bounding box center [501, 193] width 150 height 16
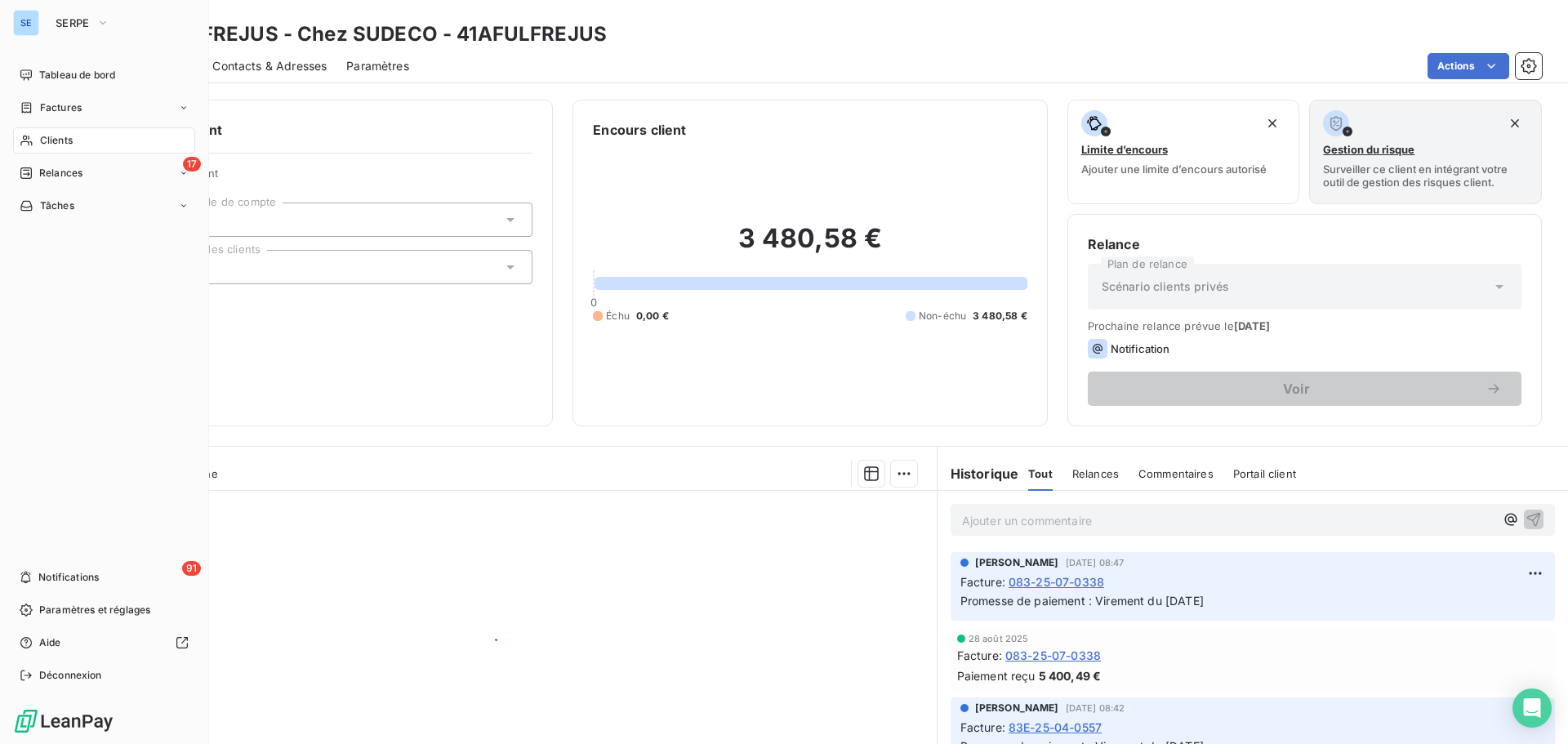
click at [57, 134] on span "Clients" at bounding box center [57, 140] width 33 height 14
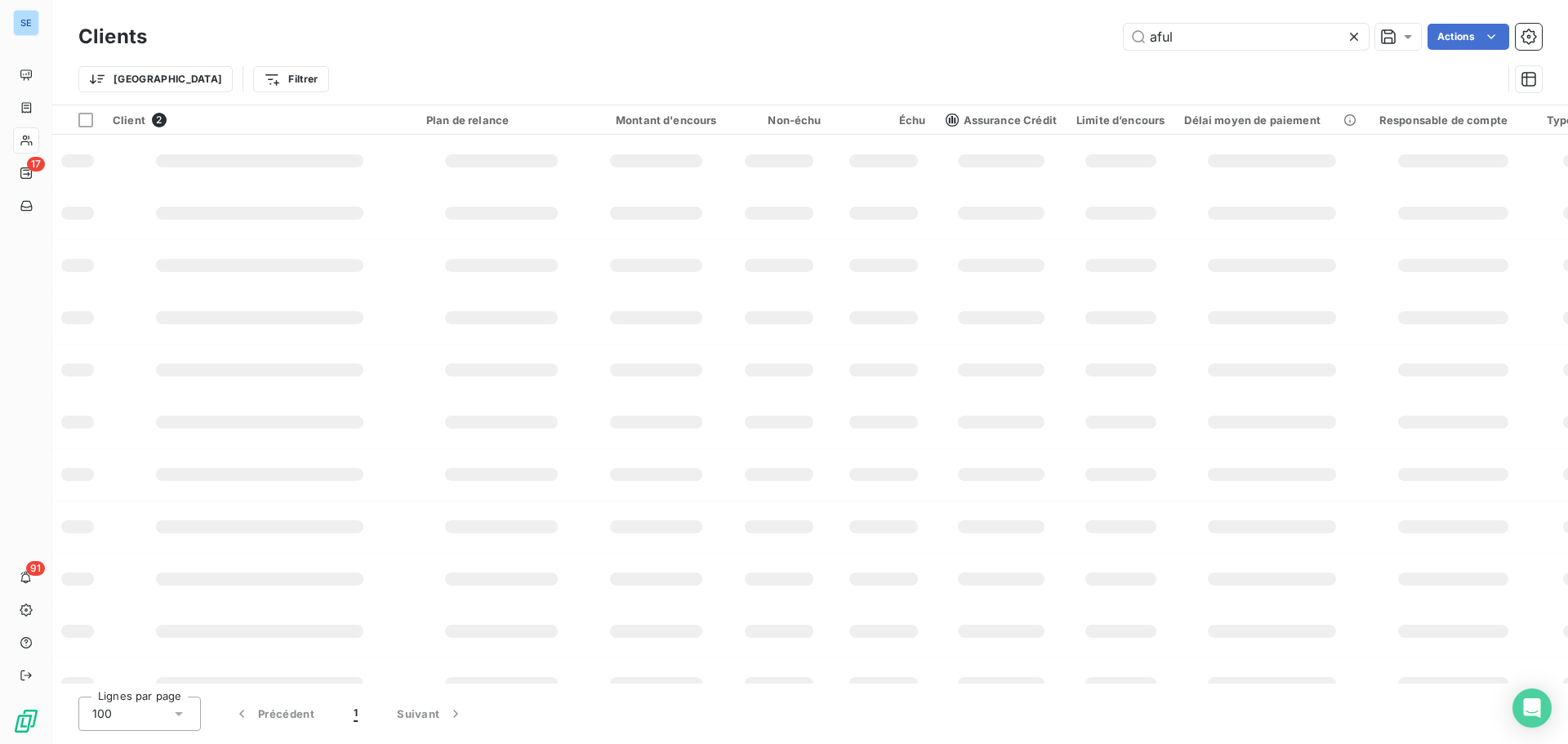
drag, startPoint x: 1190, startPoint y: 36, endPoint x: 1071, endPoint y: 24, distance: 119.6
click at [1071, 24] on div "aful Actions" at bounding box center [854, 36] width 1375 height 26
type input "rex"
click at [930, 162] on td at bounding box center [883, 160] width 105 height 52
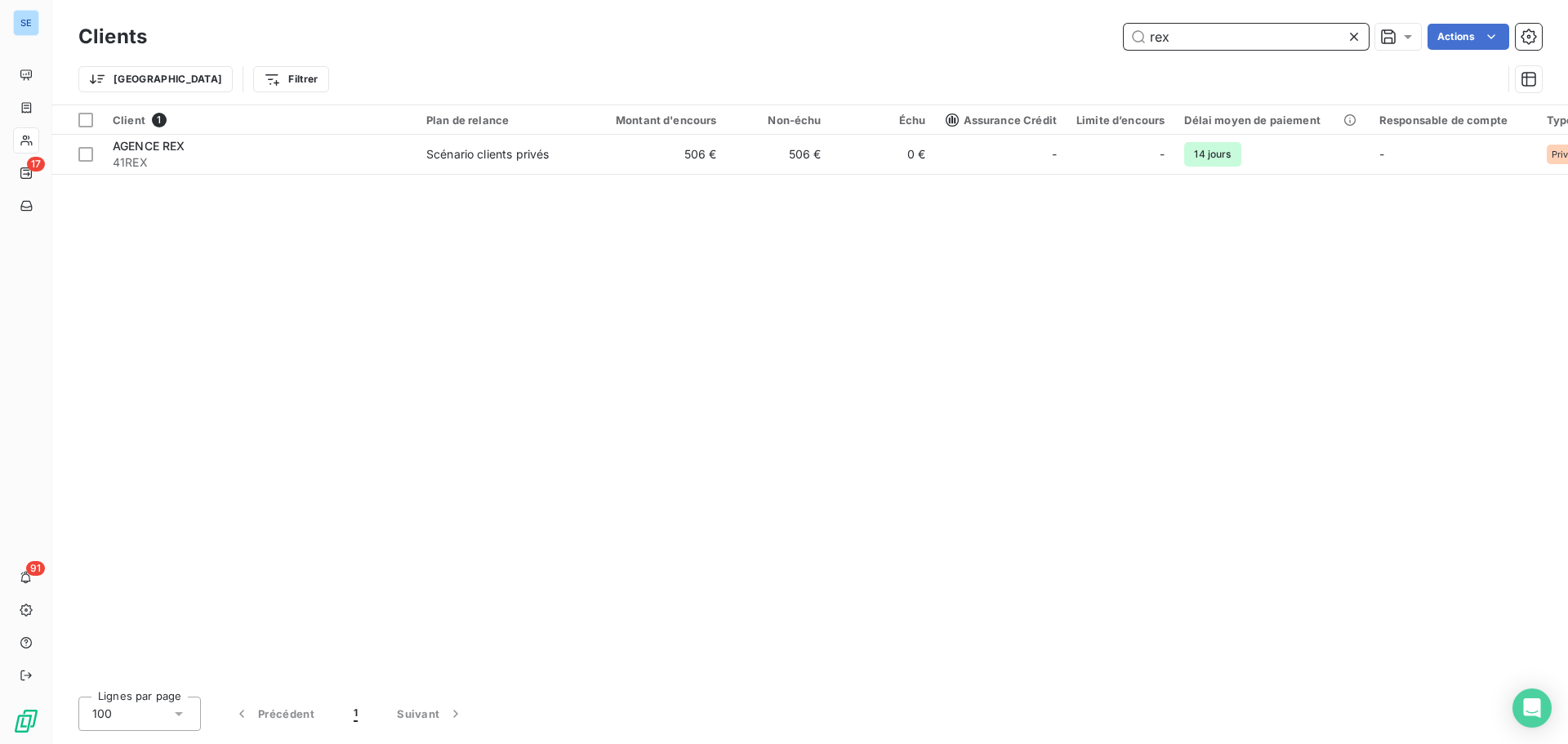
drag, startPoint x: 1195, startPoint y: 32, endPoint x: 1113, endPoint y: 30, distance: 82.0
click at [1113, 30] on div "rex Actions" at bounding box center [854, 36] width 1375 height 26
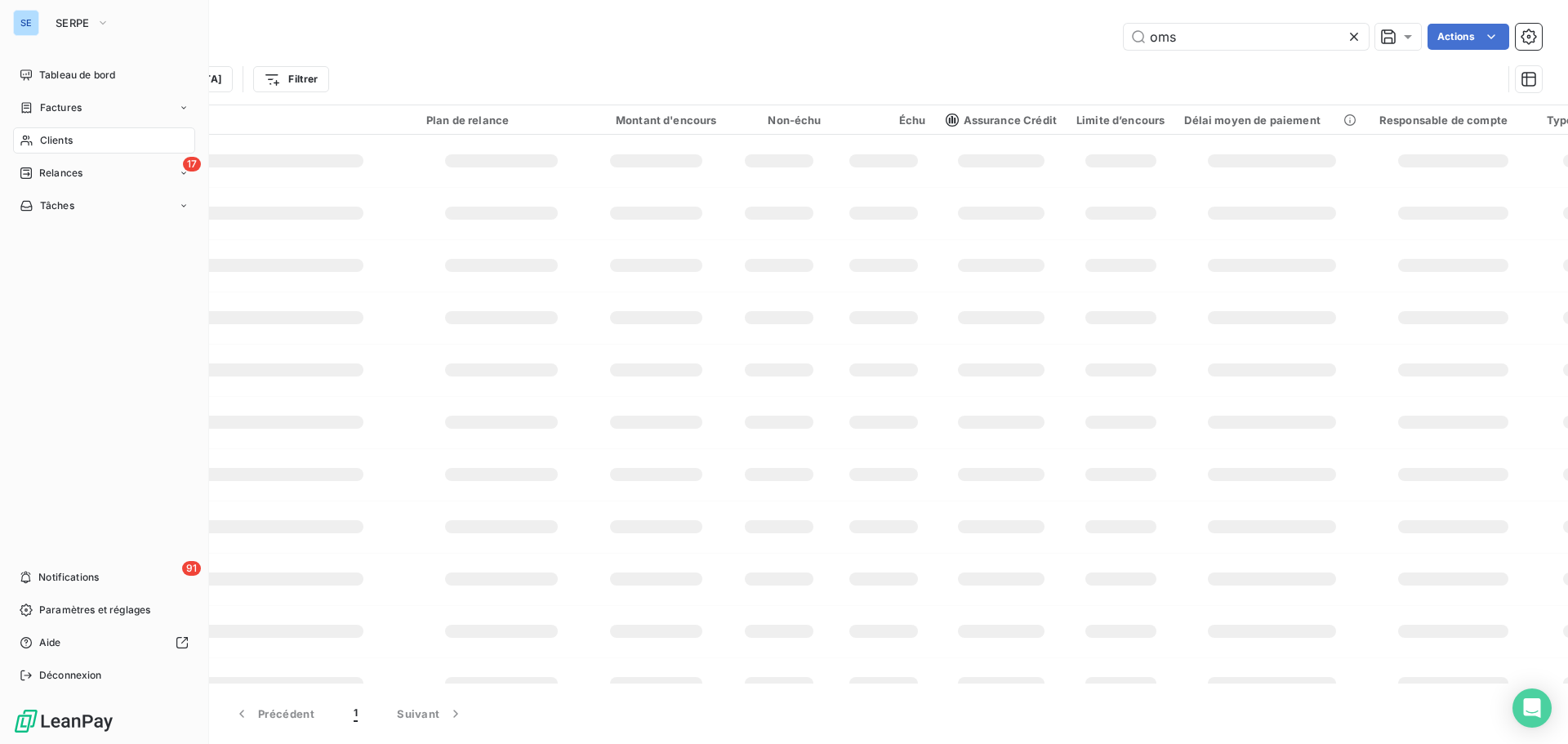
click at [61, 139] on span "Clients" at bounding box center [57, 140] width 33 height 14
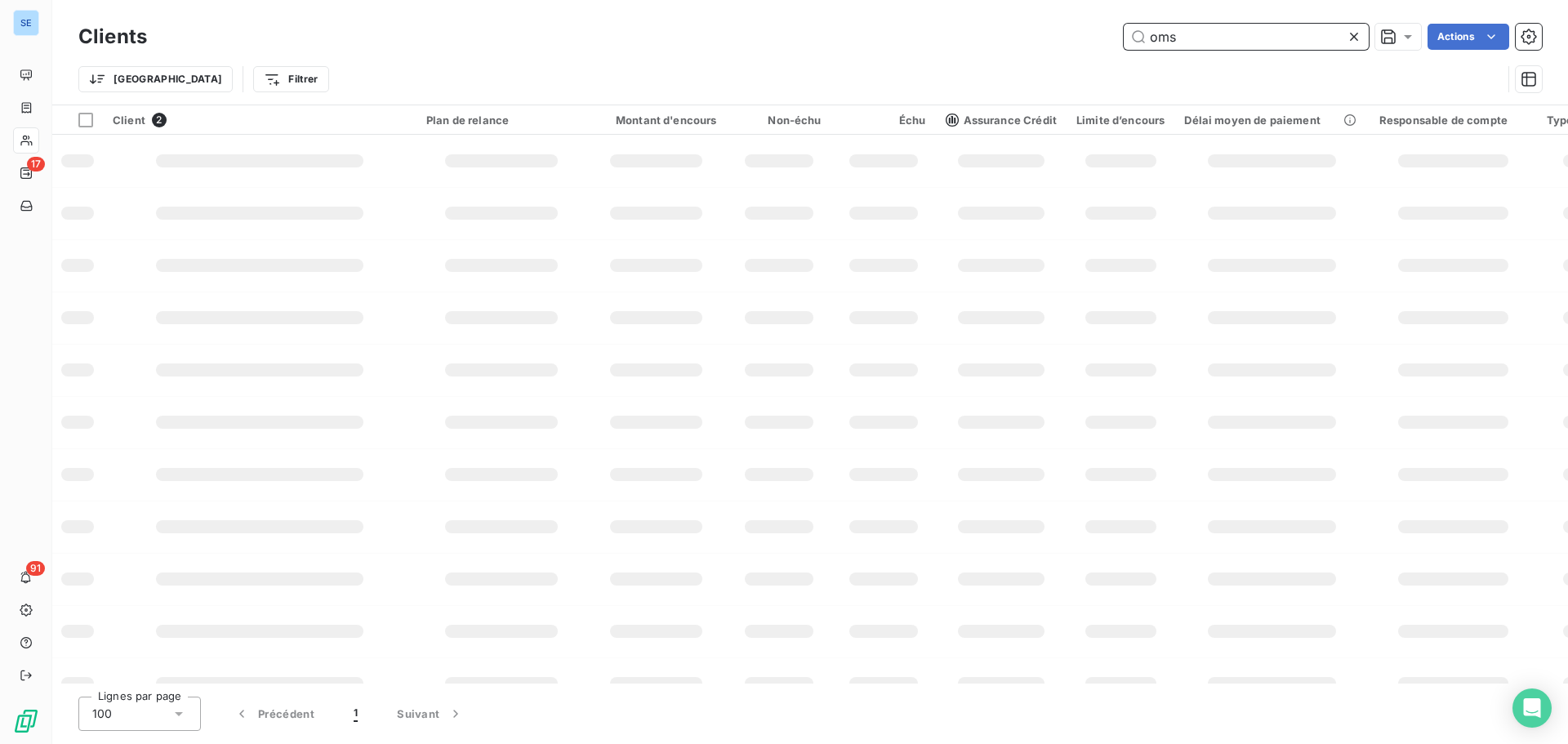
drag, startPoint x: 1255, startPoint y: 38, endPoint x: 1108, endPoint y: 29, distance: 147.3
click at [1108, 29] on div "oms Actions" at bounding box center [854, 36] width 1375 height 26
type input "foret"
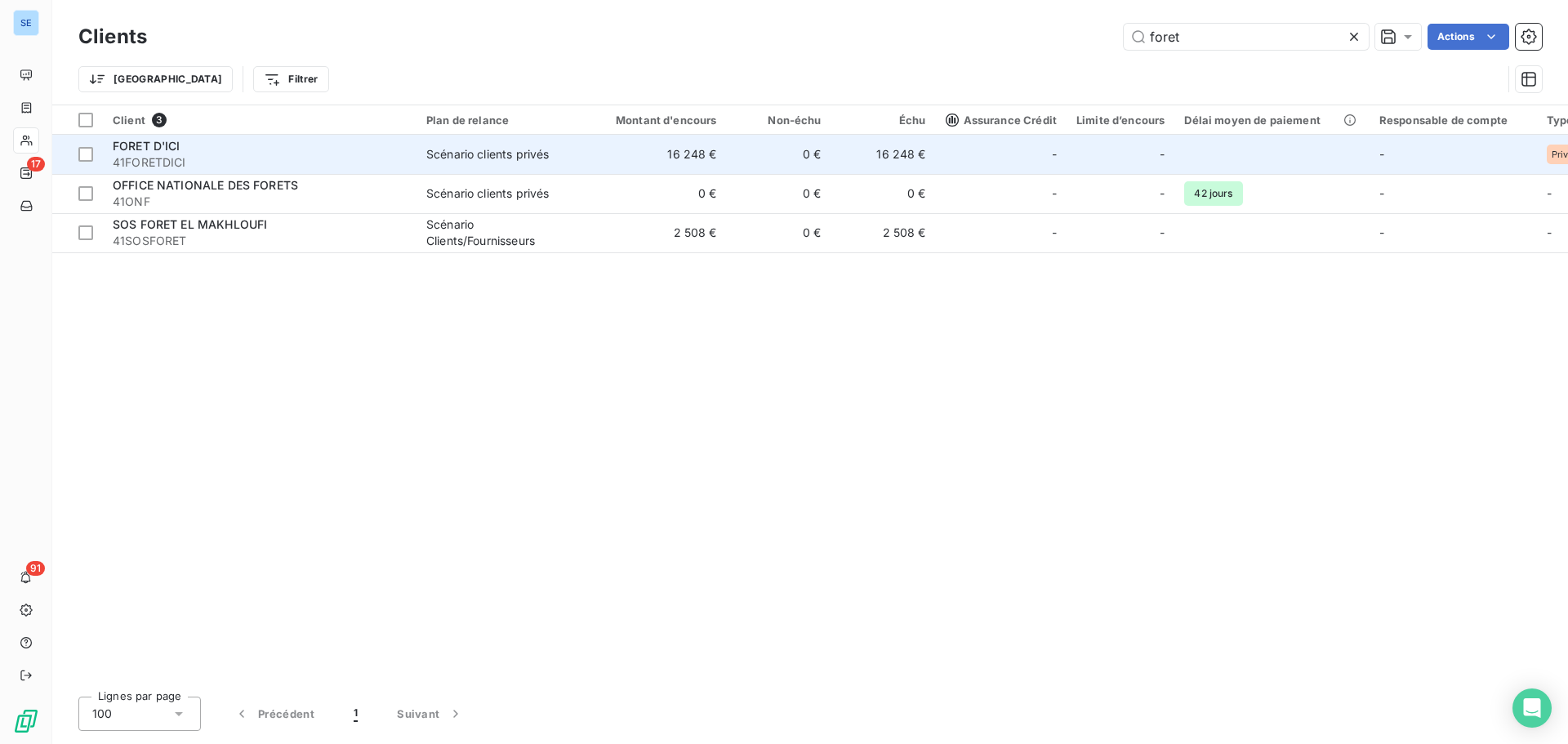
click at [276, 156] on span "41FORETDICI" at bounding box center [259, 162] width 294 height 16
